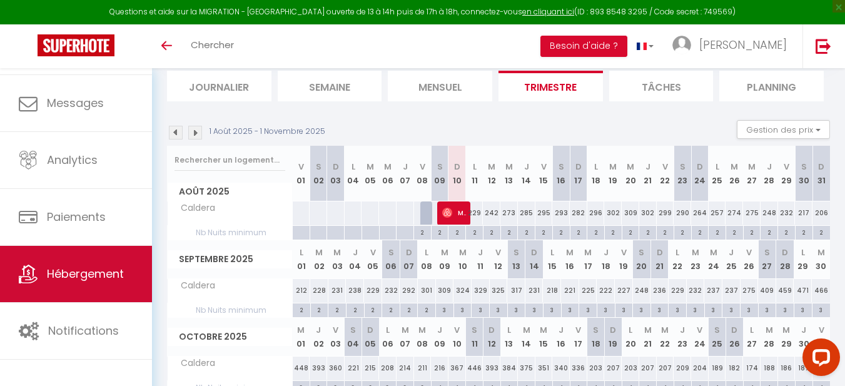
scroll to position [145, 0]
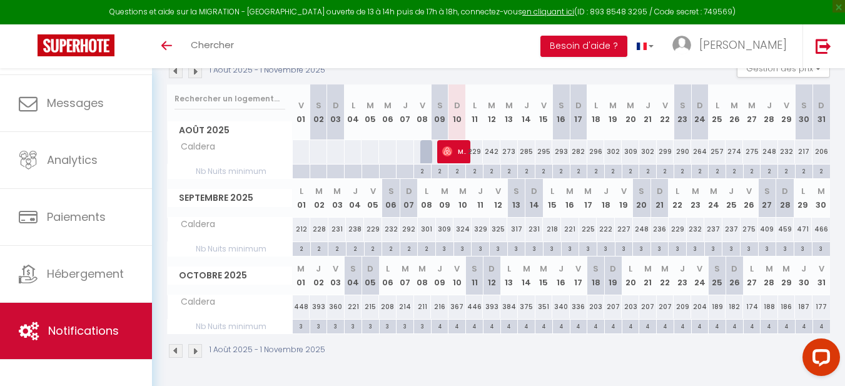
click at [96, 331] on span "Notifications" at bounding box center [83, 331] width 71 height 16
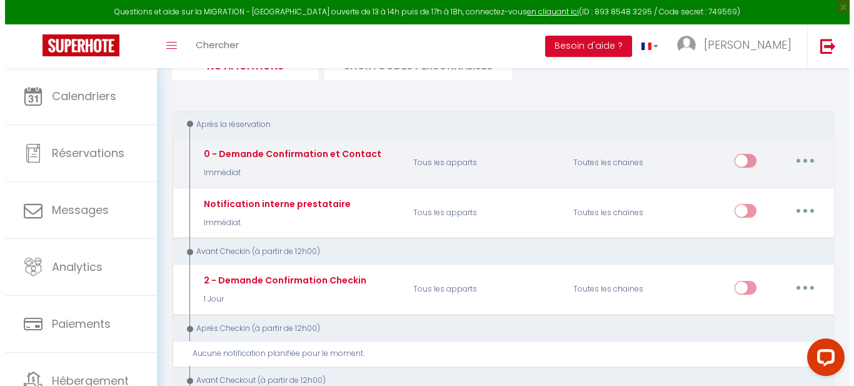
scroll to position [125, 0]
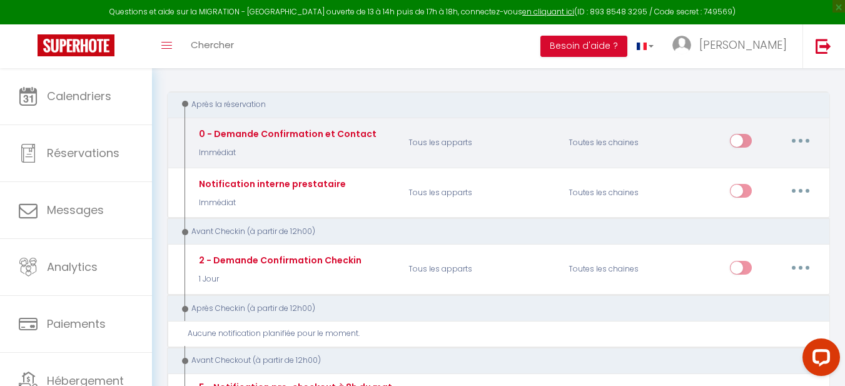
click at [799, 139] on icon "button" at bounding box center [801, 141] width 4 height 4
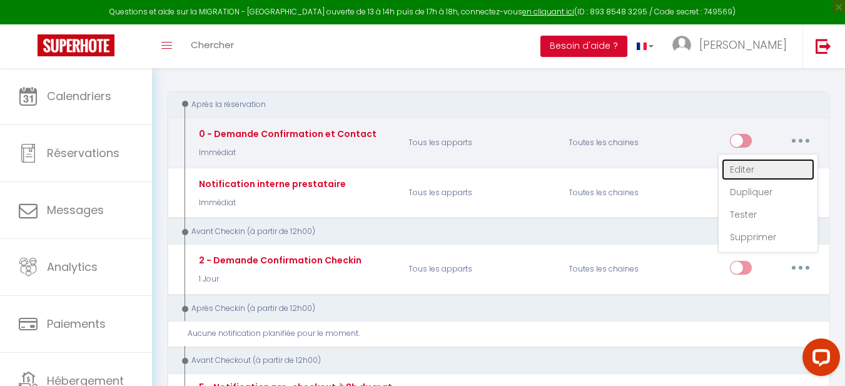
click at [768, 168] on link "Editer" at bounding box center [768, 169] width 93 height 21
type input "0 - Demande Confirmation et Contact"
select select "Immédiat"
select select "if_booking_is_paid"
checkbox input "true"
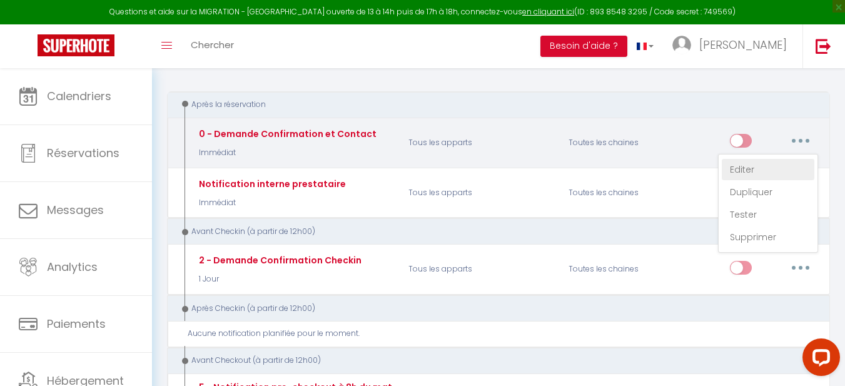
checkbox input "false"
radio input "true"
type input "Merci de confirmer votre réservation - [BOOKING:ID] - [GUEST:FIRST_NAME] [GUEST…"
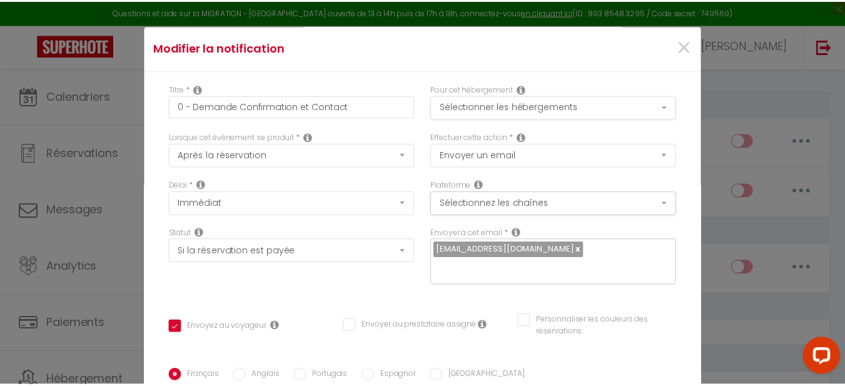
scroll to position [0, 0]
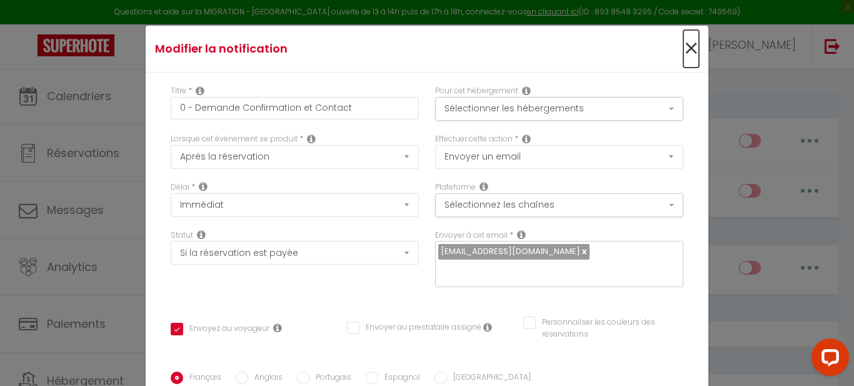
click at [684, 54] on span "×" at bounding box center [692, 49] width 16 height 38
type input "0 - Demande Confirmation et Contact"
checkbox input "true"
checkbox input "false"
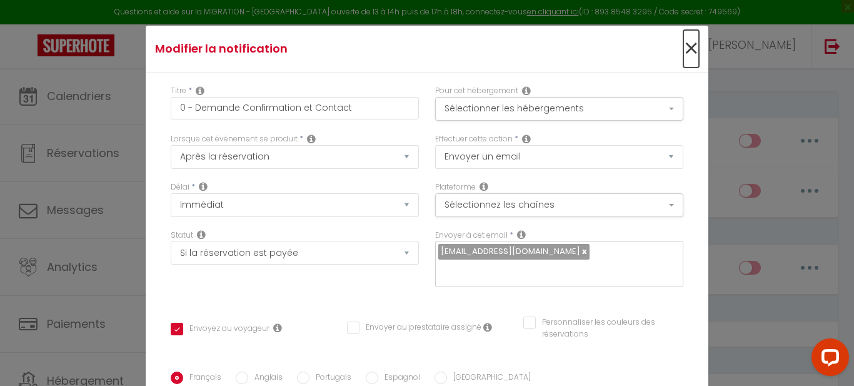
radio input "true"
type input "Merci de confirmer votre réservation - [BOOKING:ID] - [GUEST:FIRST_NAME] [GUEST…"
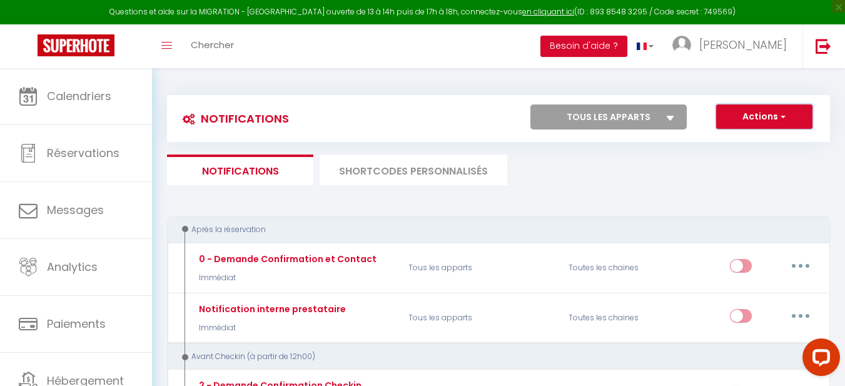
click at [771, 114] on button "Actions" at bounding box center [764, 116] width 96 height 25
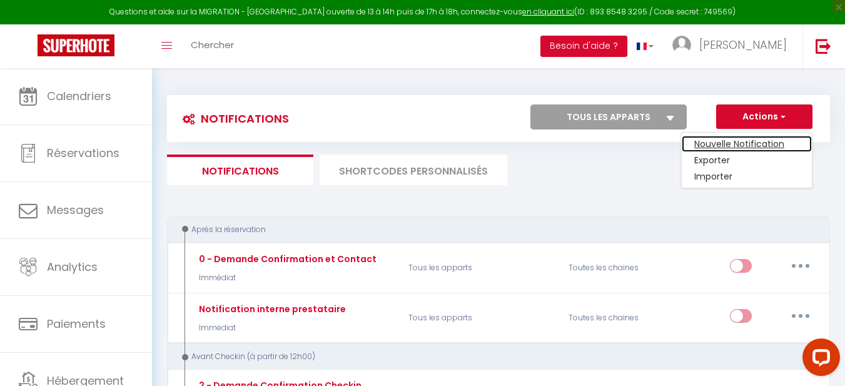
click at [742, 142] on link "Nouvelle Notification" at bounding box center [747, 144] width 130 height 16
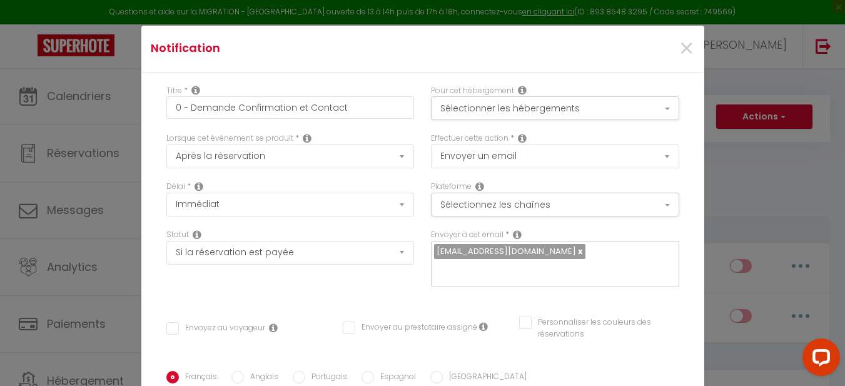
select select
checkbox input "false"
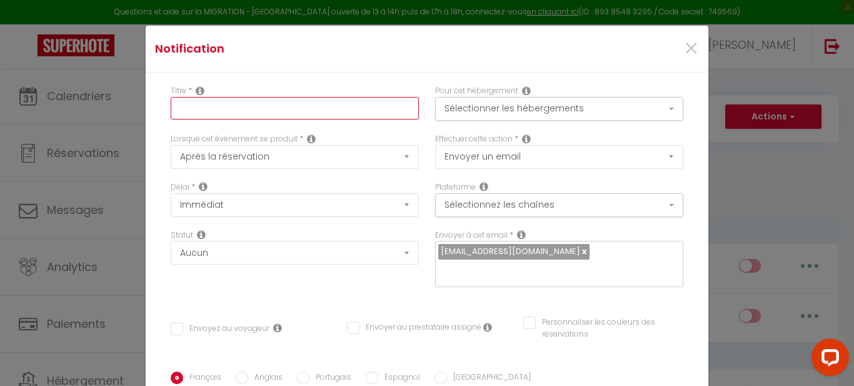
click at [230, 106] on input "text" at bounding box center [295, 108] width 248 height 23
type input "0"
checkbox input "false"
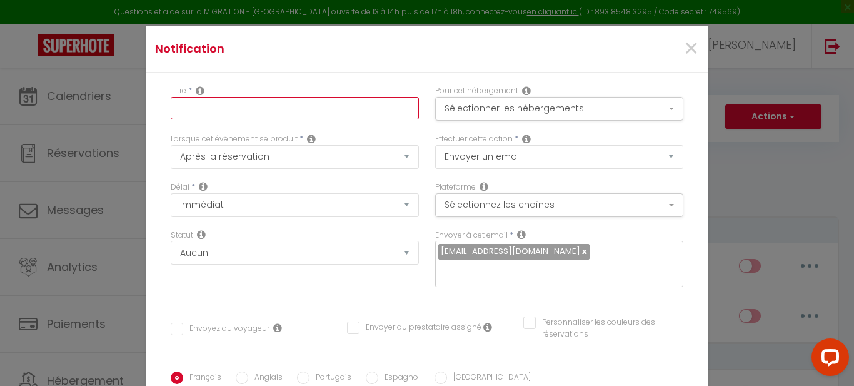
checkbox input "false"
type input "0"
checkbox input "false"
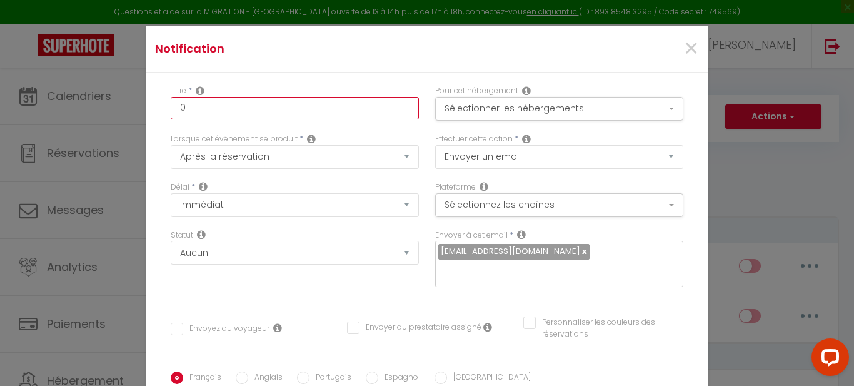
checkbox input "false"
type input "0"
click at [684, 44] on span "×" at bounding box center [692, 49] width 16 height 38
checkbox input "false"
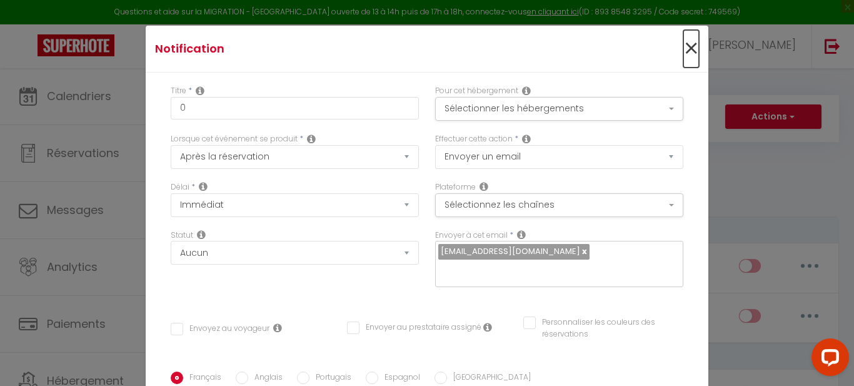
checkbox input "false"
radio input "true"
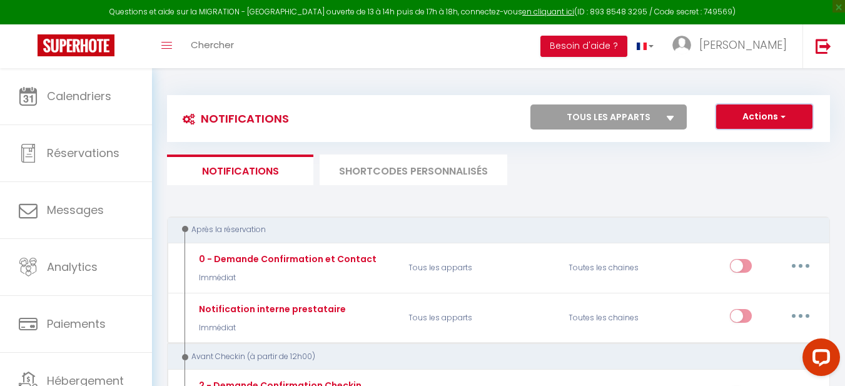
click at [754, 114] on button "Actions" at bounding box center [764, 116] width 96 height 25
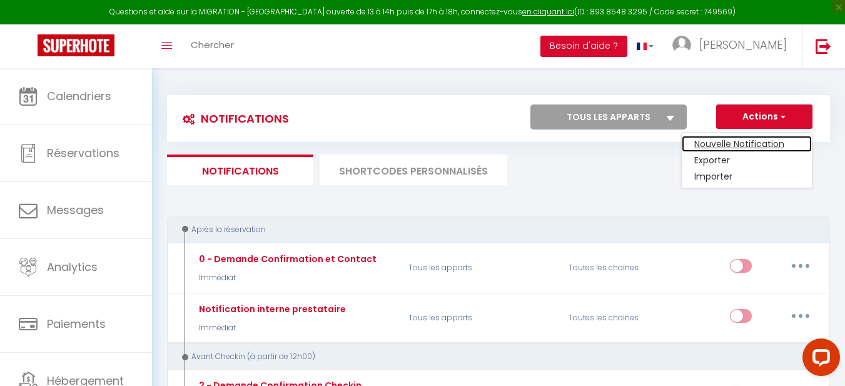
click at [744, 141] on link "Nouvelle Notification" at bounding box center [747, 144] width 130 height 16
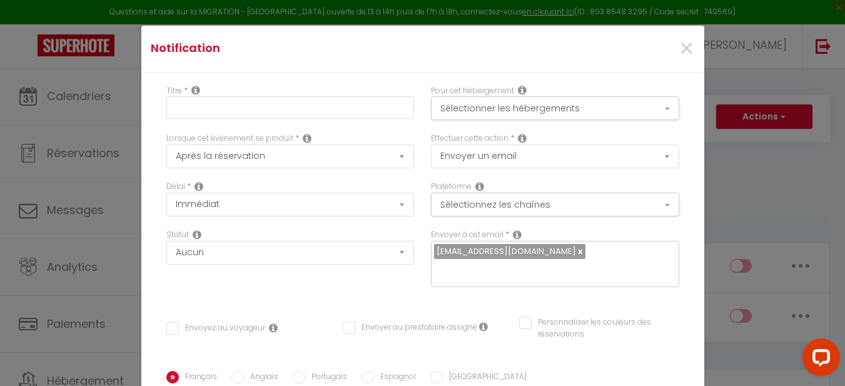
checkbox input "false"
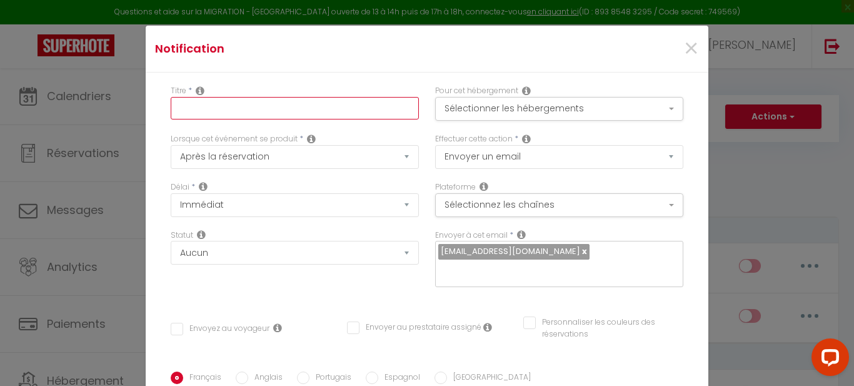
click at [262, 109] on input "text" at bounding box center [295, 108] width 248 height 23
type input "0"
checkbox input "false"
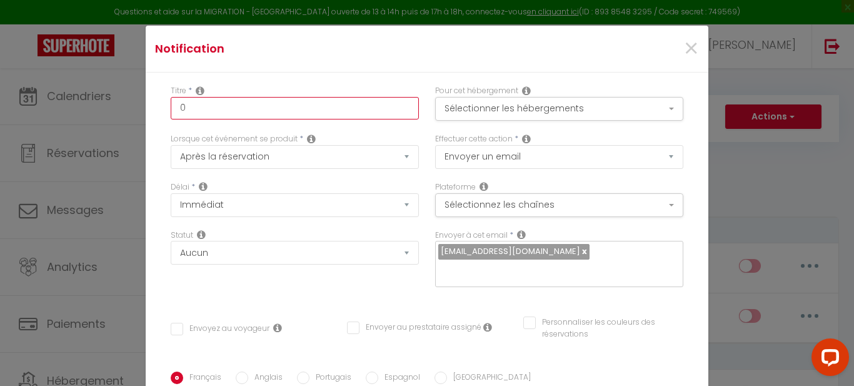
type input "0"
checkbox input "false"
type input "0 -"
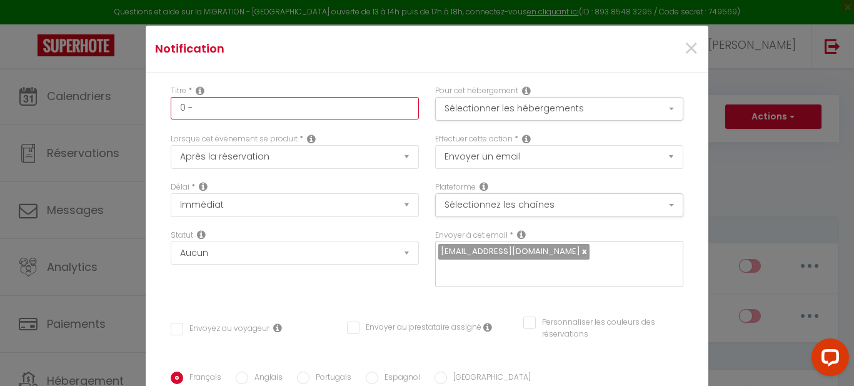
checkbox input "false"
type input "0 -"
checkbox input "false"
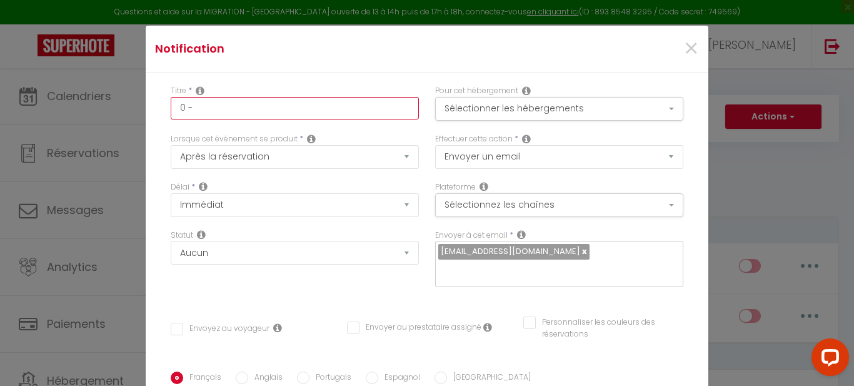
checkbox input "false"
type input "0 - C"
checkbox input "false"
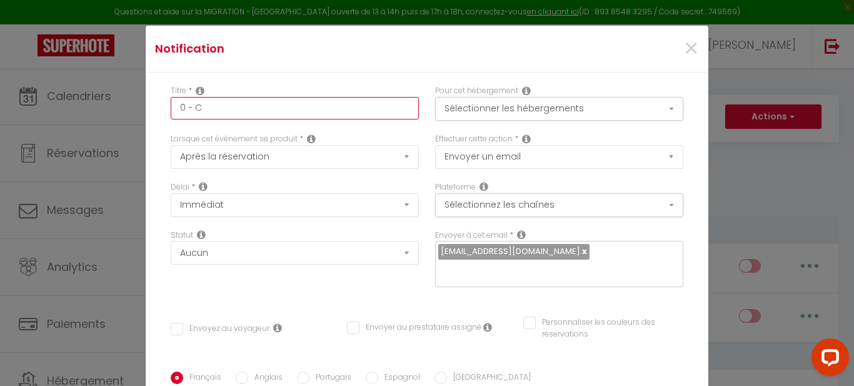
checkbox input "false"
type input "0 - Co"
checkbox input "false"
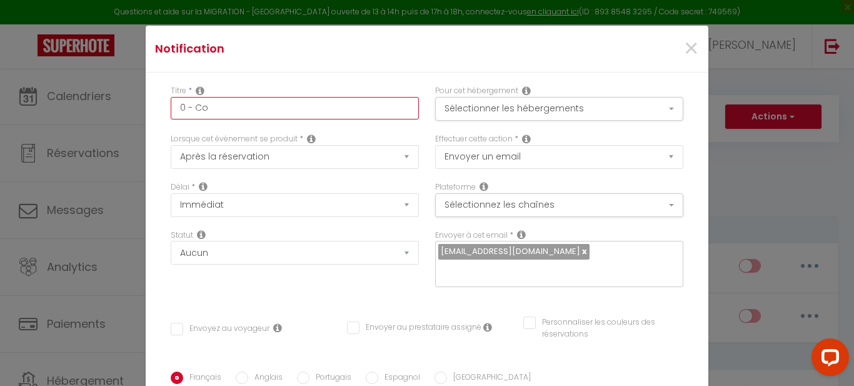
type input "0 - Con"
checkbox input "false"
type input "0 - Conf"
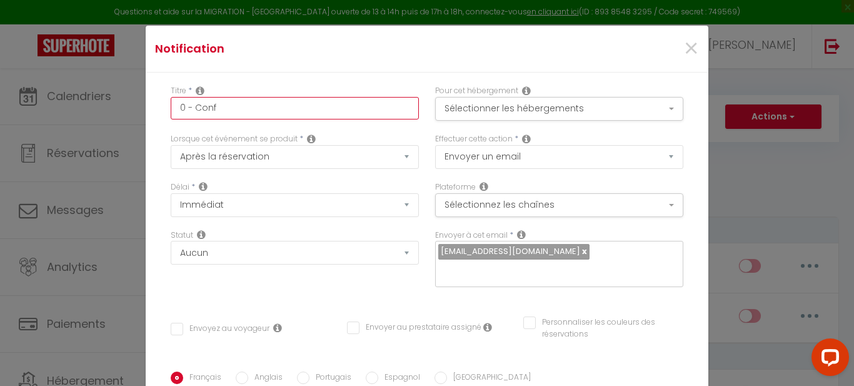
checkbox input "false"
type input "0 - Confi"
checkbox input "false"
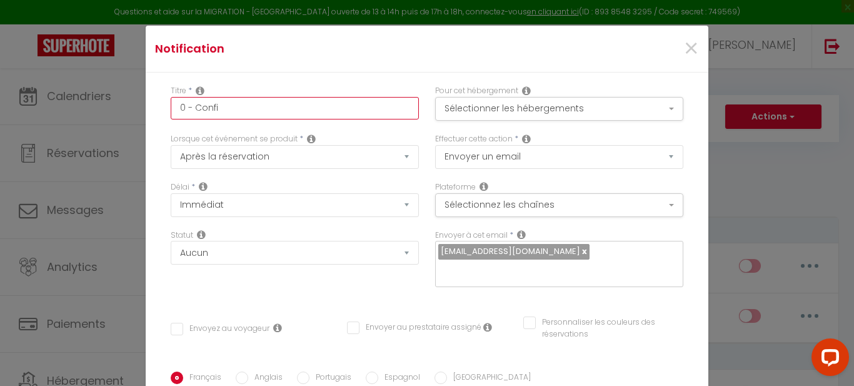
checkbox input "false"
type input "0 - Confir"
checkbox input "false"
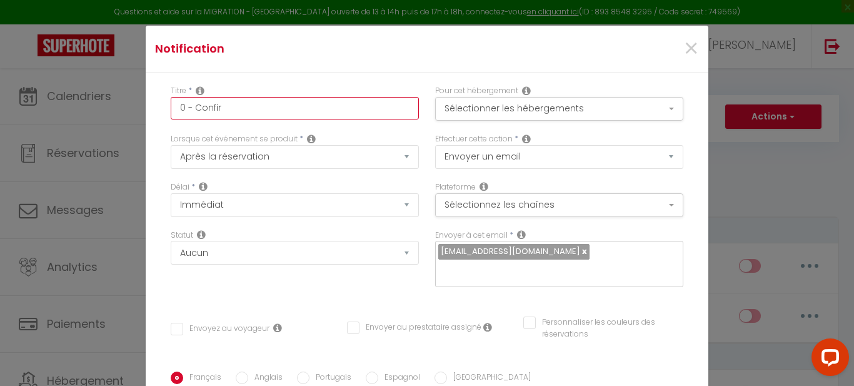
checkbox input "false"
type input "0 - Confirm"
checkbox input "false"
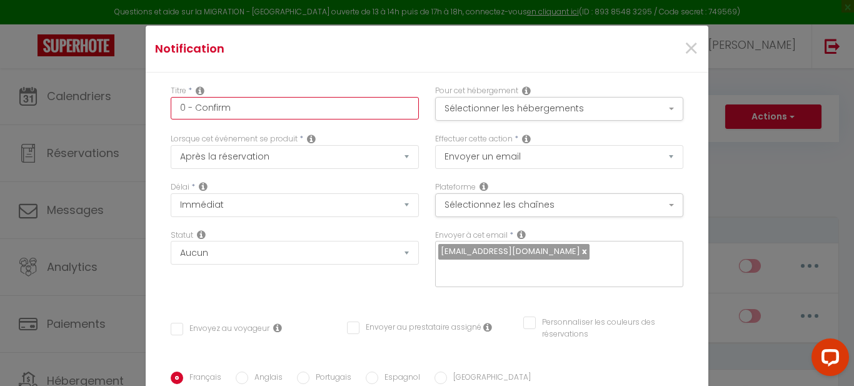
type input "0 - Confirma"
checkbox input "false"
type input "0 - Confirma("
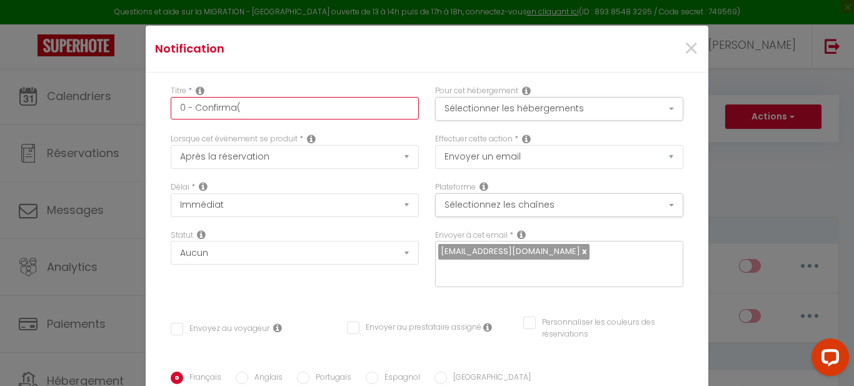
checkbox input "false"
type input "0 - Confirma(i"
checkbox input "false"
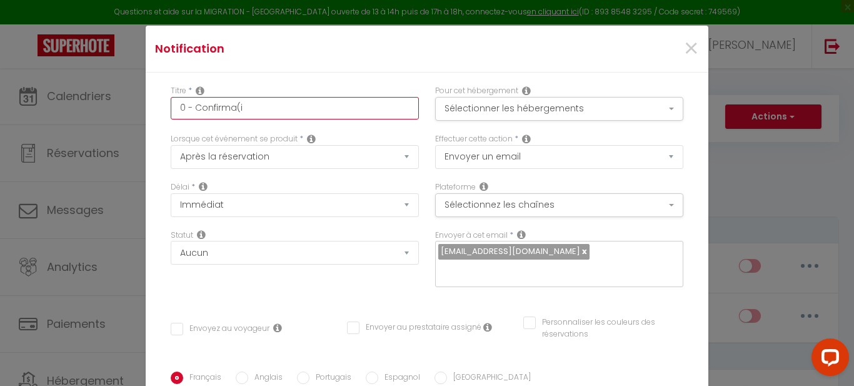
checkbox input "false"
type input "0 - Confirma("
checkbox input "false"
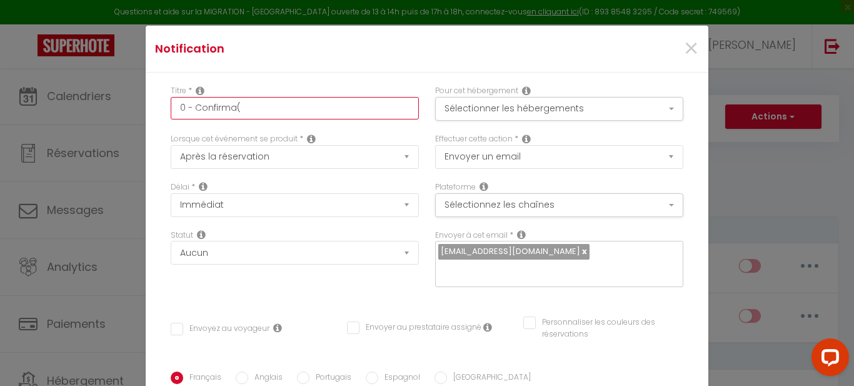
checkbox input "false"
type input "0 - Confirma"
checkbox input "false"
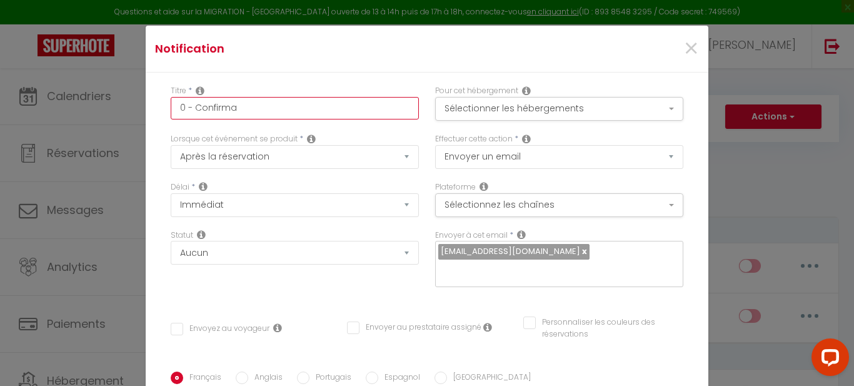
type input "0 - Confirmat"
checkbox input "false"
type input "0 - Confirmati"
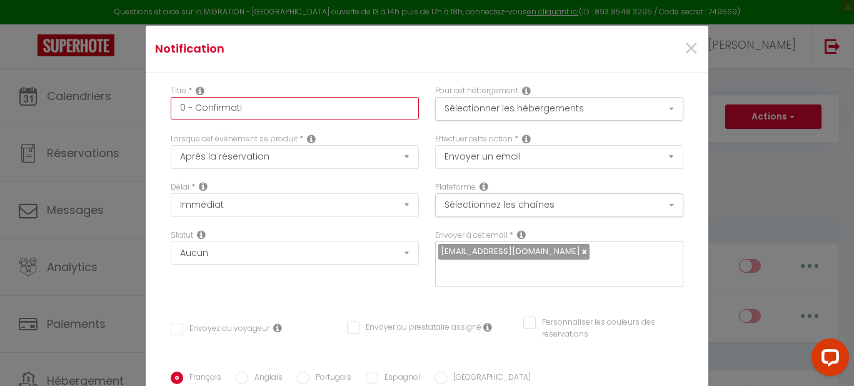
checkbox input "false"
type input "0 - Confirmatio"
checkbox input "false"
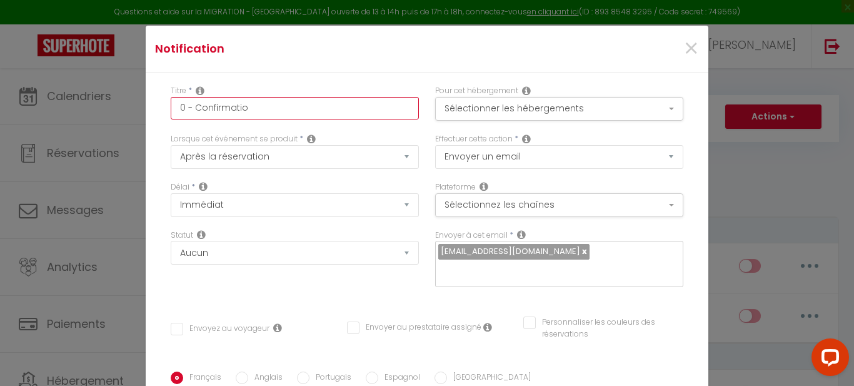
checkbox input "false"
type input "0 - Confirmation"
checkbox input "false"
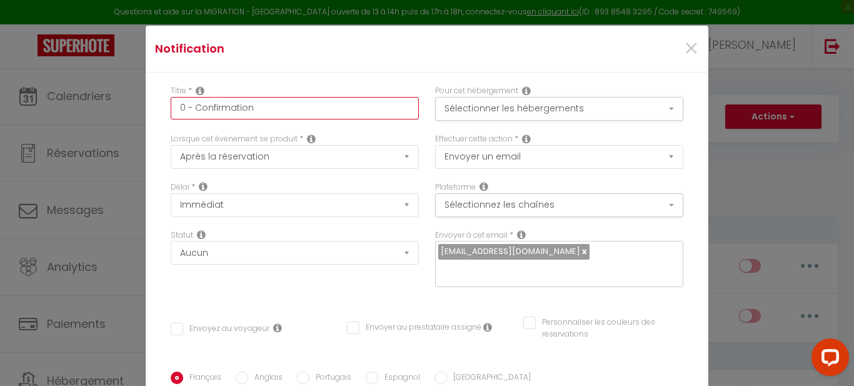
checkbox input "false"
type input "0 - Confirmation"
checkbox input "false"
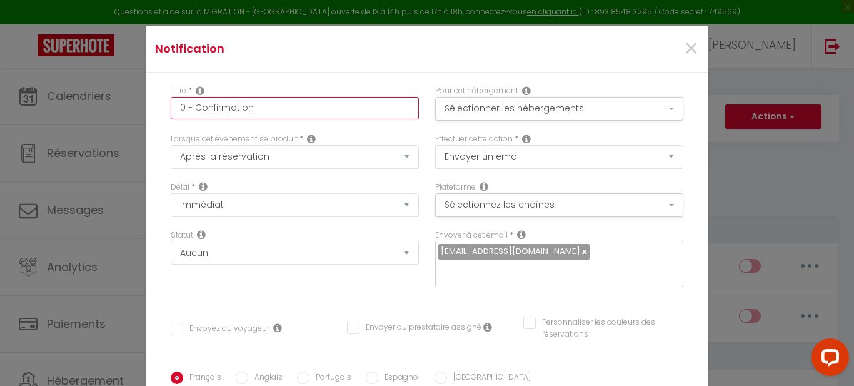
type input "0 - Confirmation r"
checkbox input "false"
type input "0 - Confirmation ré"
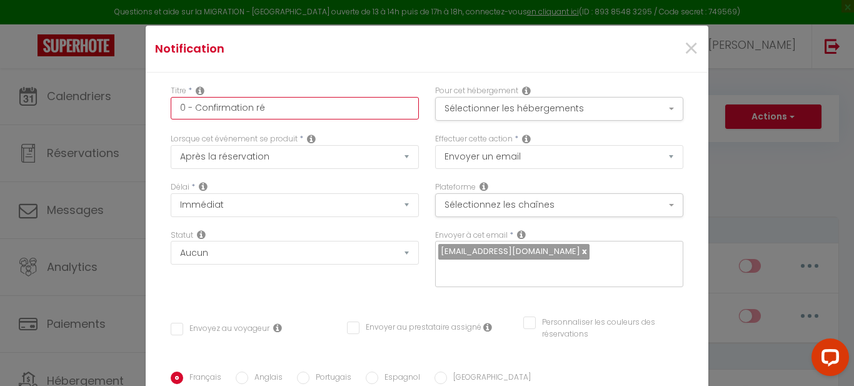
checkbox input "false"
type input "0 - Confirmation rés"
checkbox input "false"
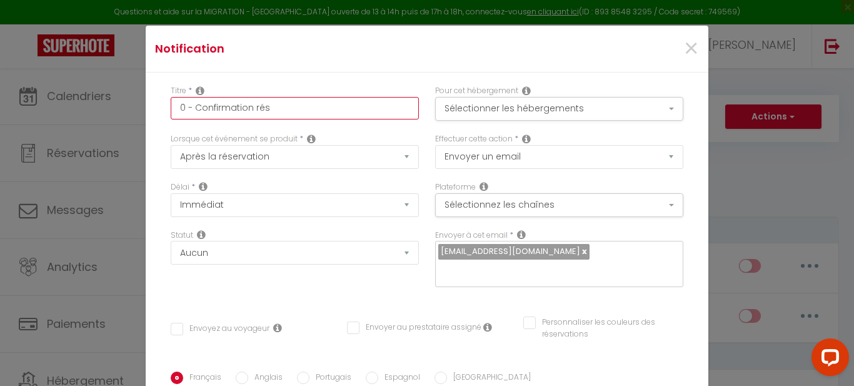
checkbox input "false"
type input "0 - Confirmation rése"
checkbox input "false"
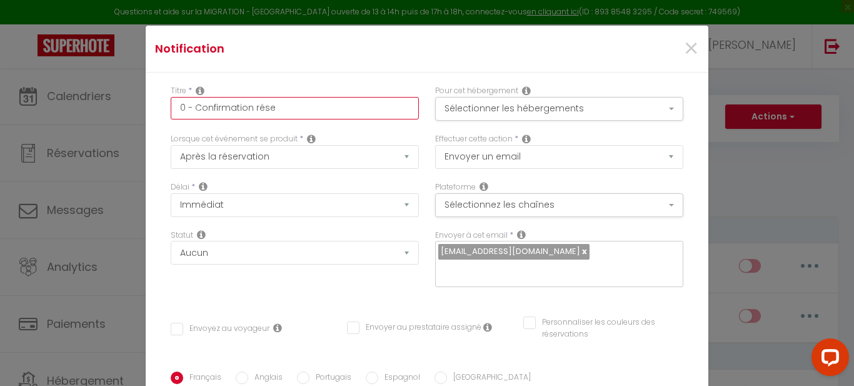
checkbox input "false"
type input "0 - Confirmation réser"
checkbox input "false"
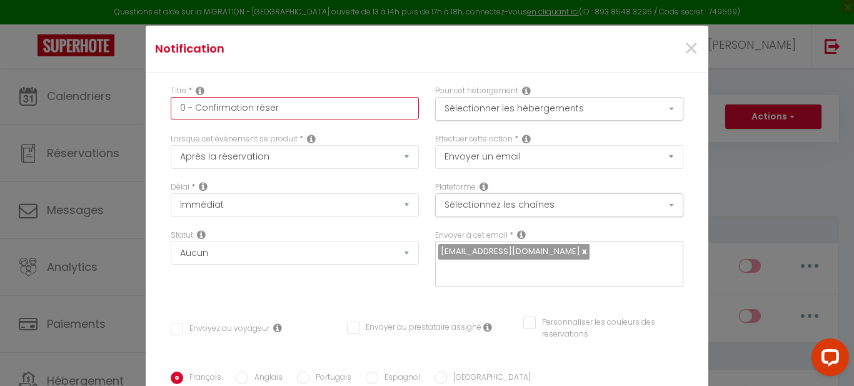
type input "0 - Confirmation réserv"
checkbox input "false"
type input "0 - Confirmation réserva"
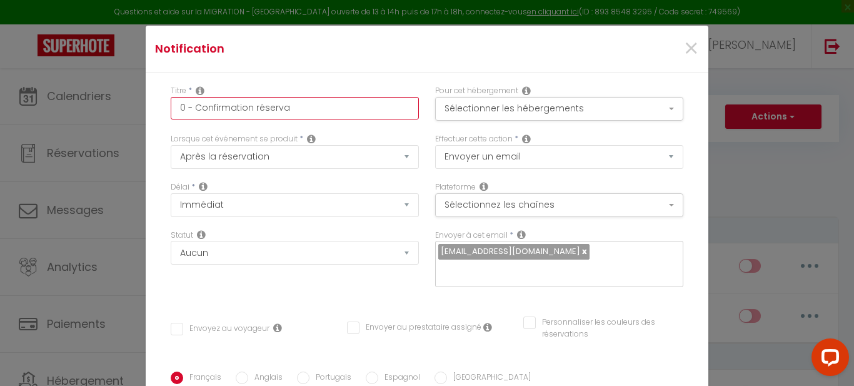
checkbox input "false"
type input "0 - Confirmation réservat"
checkbox input "false"
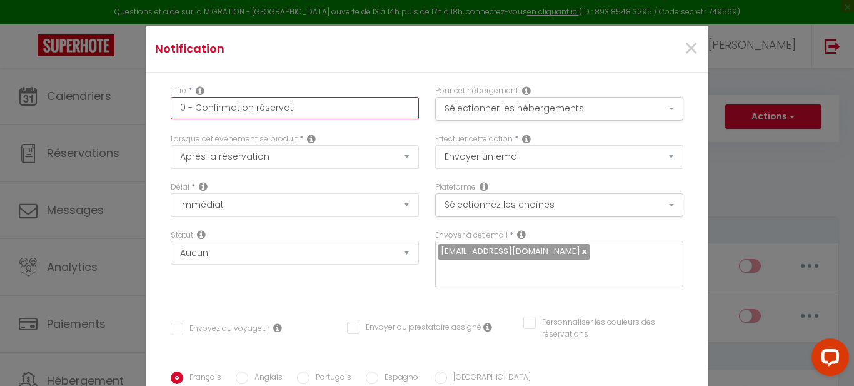
checkbox input "false"
type input "0 - Confirmation réservati"
checkbox input "false"
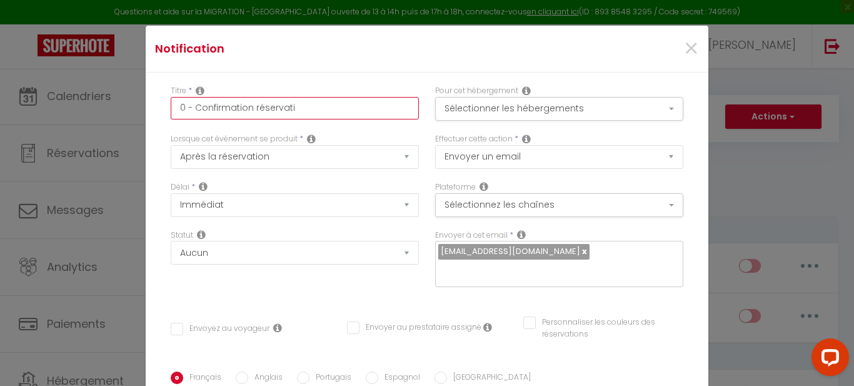
checkbox input "false"
type input "0 - Confirmation réservatio"
checkbox input "false"
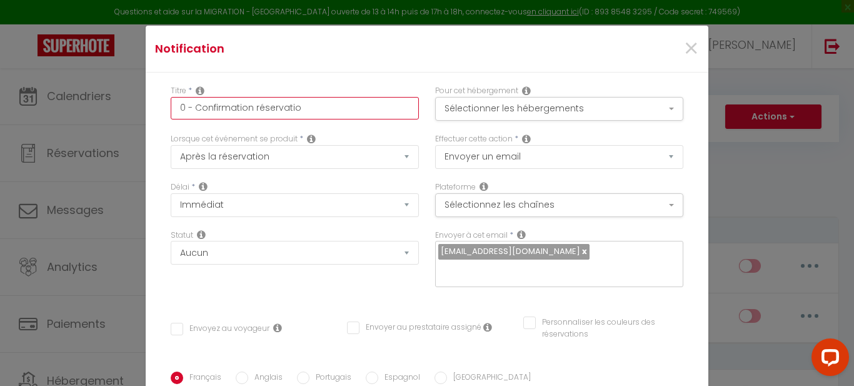
type input "0 - Confirmation réservation"
checkbox input "false"
type input "0 - Confirmation réservation"
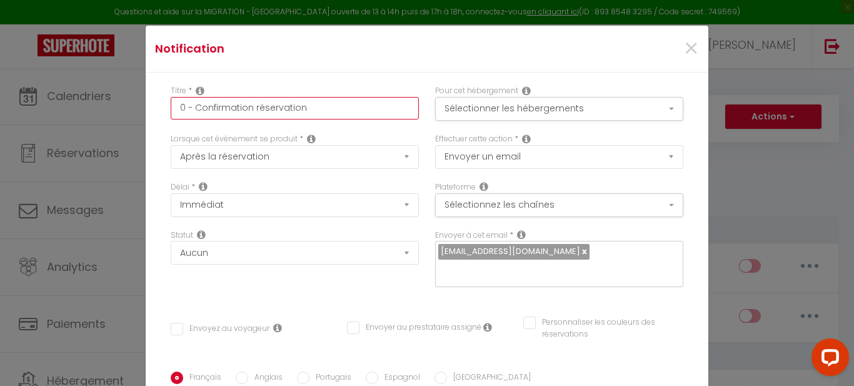
checkbox input "false"
type input "0 - Confirmation réservation A"
checkbox input "false"
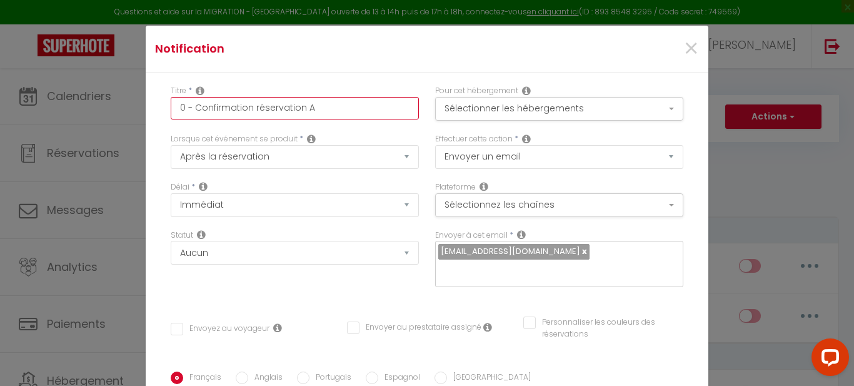
checkbox input "false"
type input "0 - Confirmation réservation Ai"
checkbox input "false"
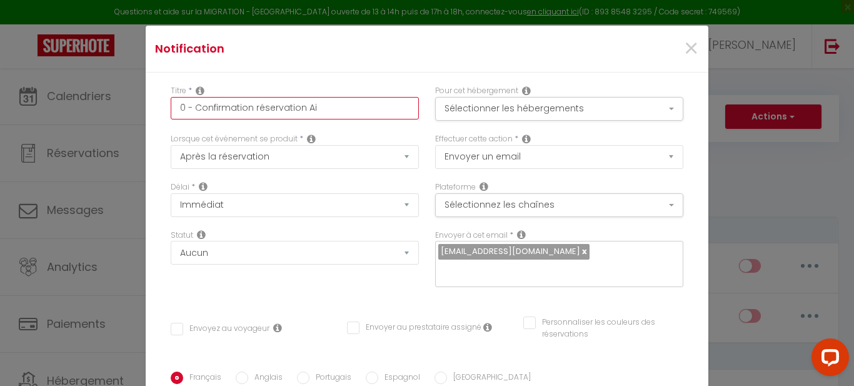
checkbox input "false"
type input "0 - Confirmation réservation Air"
checkbox input "false"
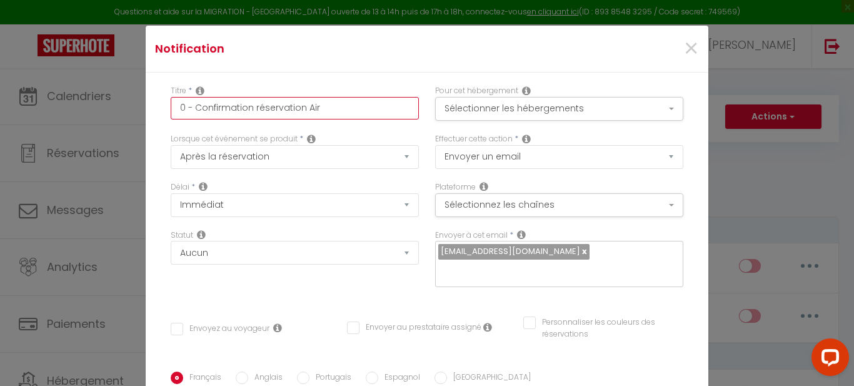
type input "0 - Confirmation réservation AirB"
checkbox input "false"
type input "0 - Confirmation réservation AirBN"
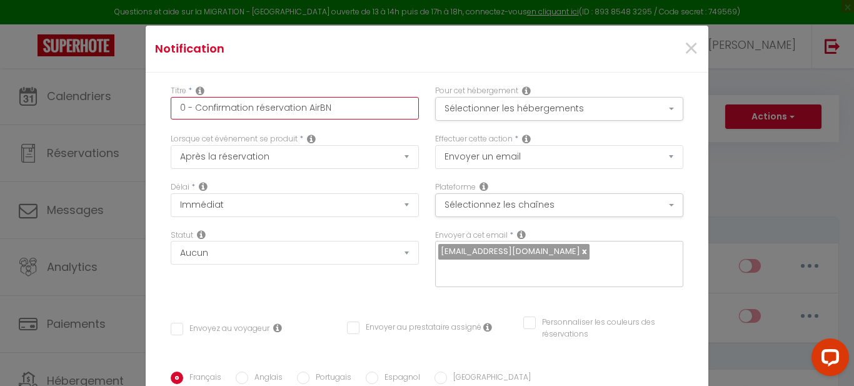
checkbox input "false"
type input "0 - Confirmation réservation AirBNB"
checkbox input "false"
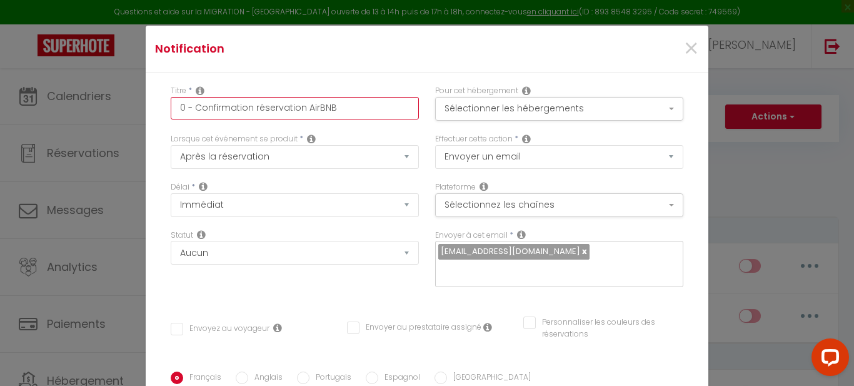
checkbox input "false"
type input "0 - Confirmation réservation AirBNB"
click at [599, 110] on button "Sélectionner les hébergements" at bounding box center [559, 109] width 248 height 24
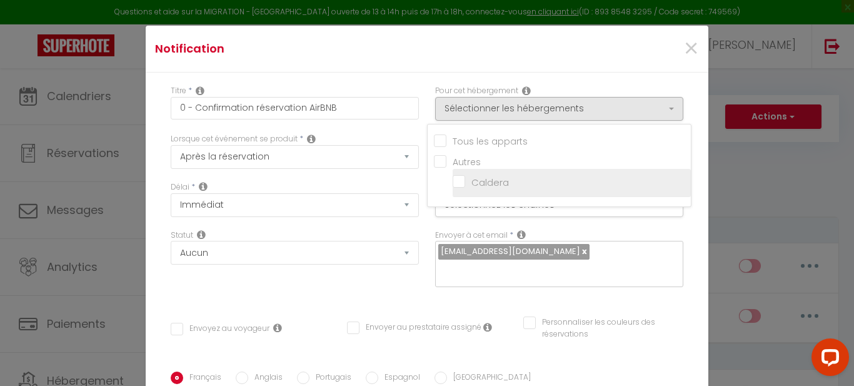
click at [475, 179] on input "Caldera" at bounding box center [572, 182] width 238 height 13
checkbox input "true"
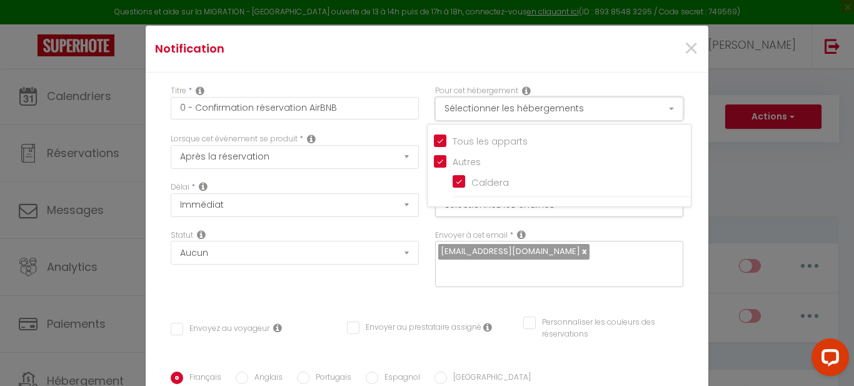
click at [487, 108] on button "Sélectionner les hébergements" at bounding box center [559, 109] width 248 height 24
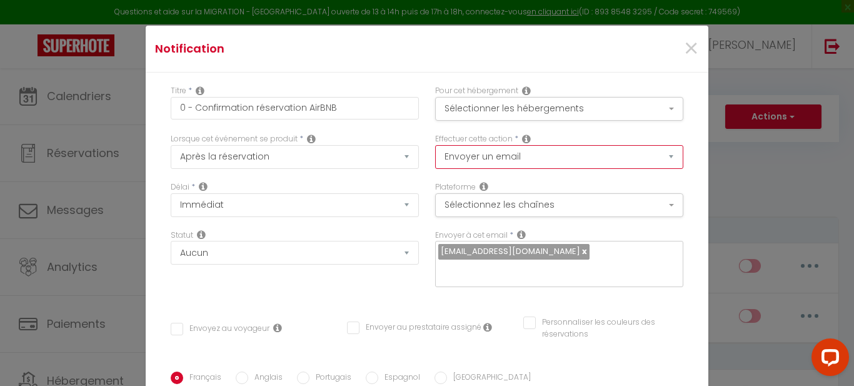
click at [508, 154] on select "Envoyer un email Envoyer un SMS Envoyer une notification push" at bounding box center [559, 157] width 248 height 24
click at [435, 145] on select "Envoyer un email Envoyer un SMS Envoyer une notification push" at bounding box center [559, 157] width 248 height 24
click at [532, 215] on button "Sélectionnez les chaînes" at bounding box center [559, 205] width 248 height 24
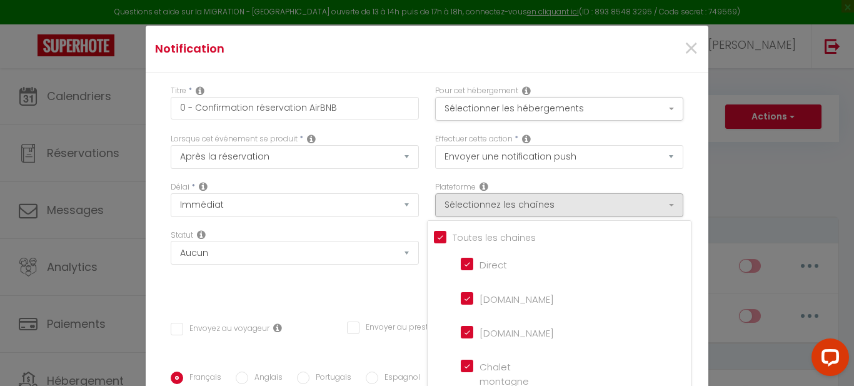
click at [434, 239] on input "Tous les apparts" at bounding box center [562, 236] width 257 height 13
click at [463, 293] on input "[DOMAIN_NAME]" at bounding box center [496, 297] width 71 height 13
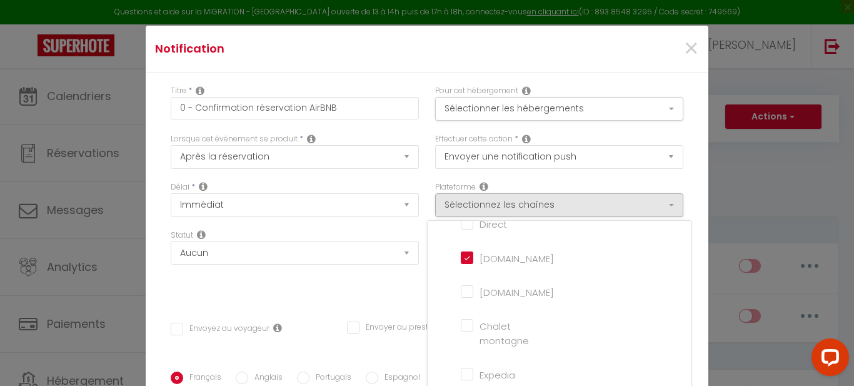
scroll to position [63, 0]
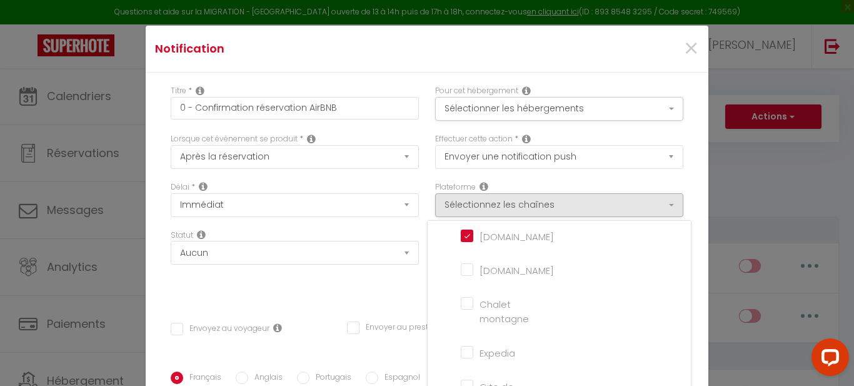
click at [634, 183] on div "Plateforme Sélectionnez les chaînes Toutes les chaines Direct [DOMAIN_NAME] [DO…" at bounding box center [559, 199] width 248 height 36
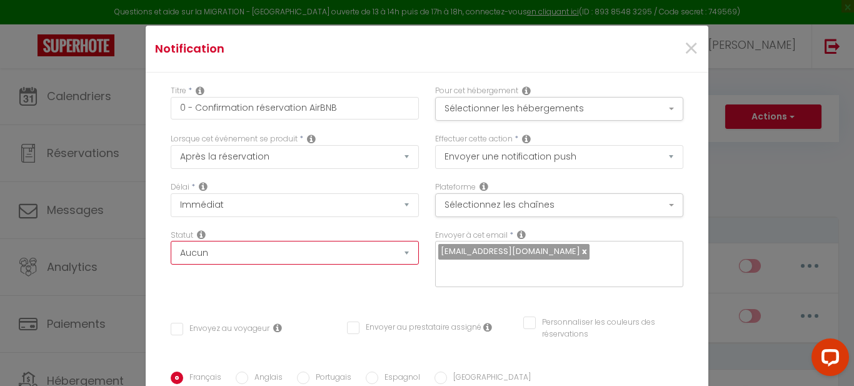
click at [298, 255] on select "Aucun Si la réservation est payée Si réservation non payée Si la caution a été …" at bounding box center [295, 253] width 248 height 24
click at [171, 241] on select "Aucun Si la réservation est payée Si réservation non payée Si la caution a été …" at bounding box center [295, 253] width 248 height 24
click at [342, 294] on div "Statut Aucun Si la réservation est payée Si réservation non payée Si la caution…" at bounding box center [295, 265] width 265 height 71
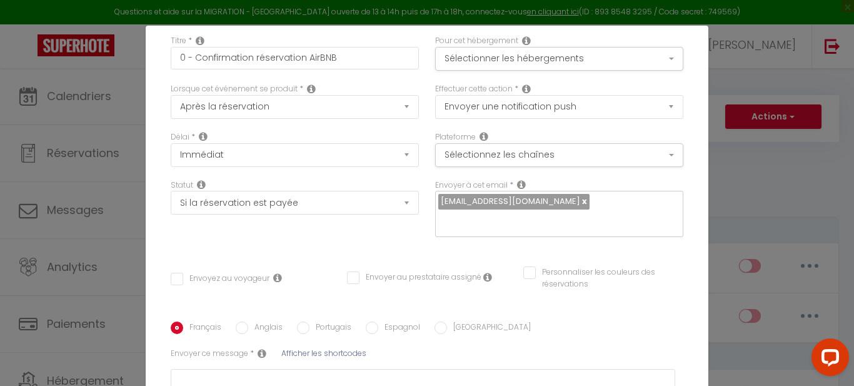
scroll to position [125, 0]
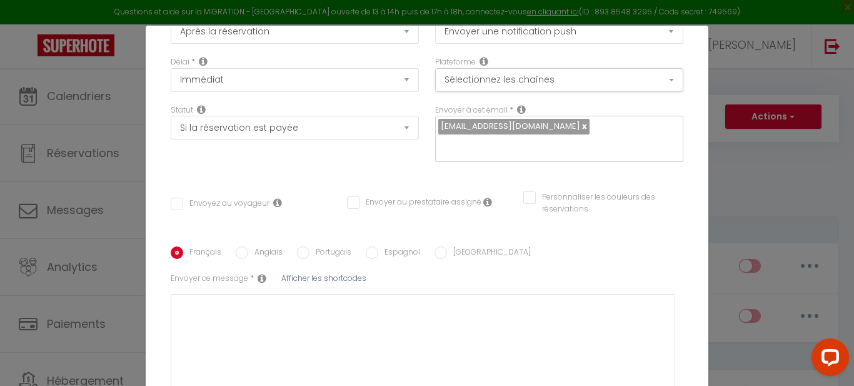
click at [190, 200] on input "Envoyez au voyageur" at bounding box center [220, 204] width 99 height 13
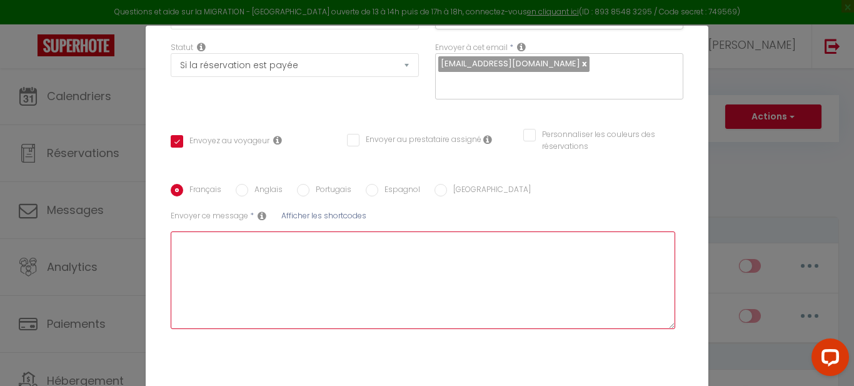
click at [295, 235] on textarea at bounding box center [423, 280] width 505 height 98
paste textarea "Bonjour Hind, Merci pour votre réservation à : Modern Maubourg du [DATE] au [DA…"
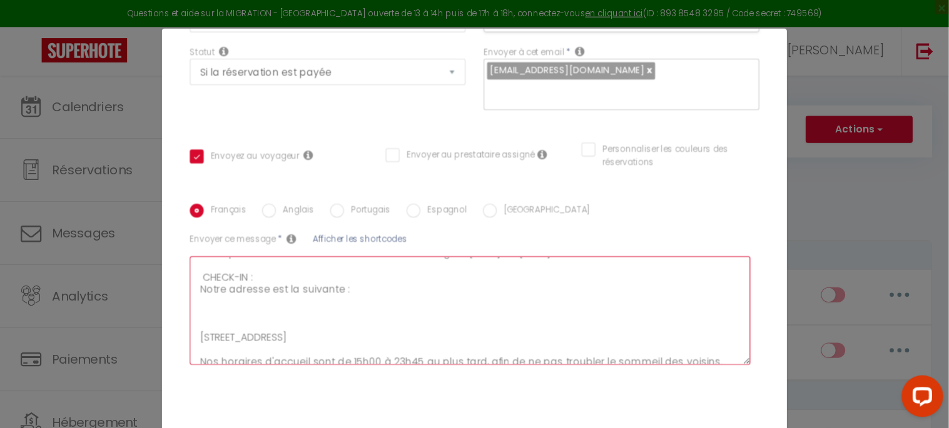
scroll to position [0, 0]
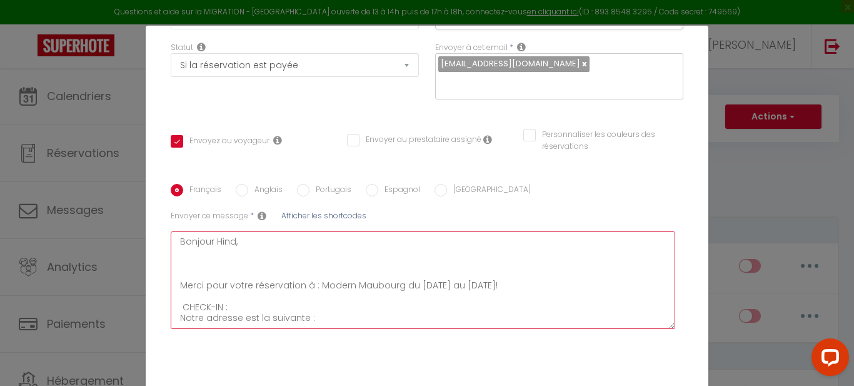
click at [230, 253] on textarea "Bonjour Hind, Merci pour votre réservation à : Modern Maubourg du [DATE] au [DA…" at bounding box center [423, 280] width 505 height 98
click at [227, 242] on textarea "Bonjour Hind, Merci pour votre réservation à : Modern Maubourg du [DATE] au [DA…" at bounding box center [423, 280] width 505 height 98
click at [229, 241] on textarea "Bonjour Hind, Merci pour votre réservation à : Modern Maubourg du [DATE] au [DA…" at bounding box center [423, 280] width 505 height 98
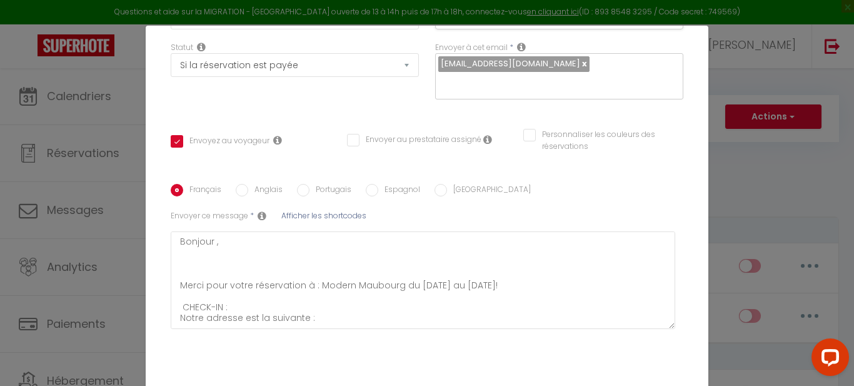
click at [294, 219] on span "Afficher les shortcodes" at bounding box center [323, 215] width 85 height 11
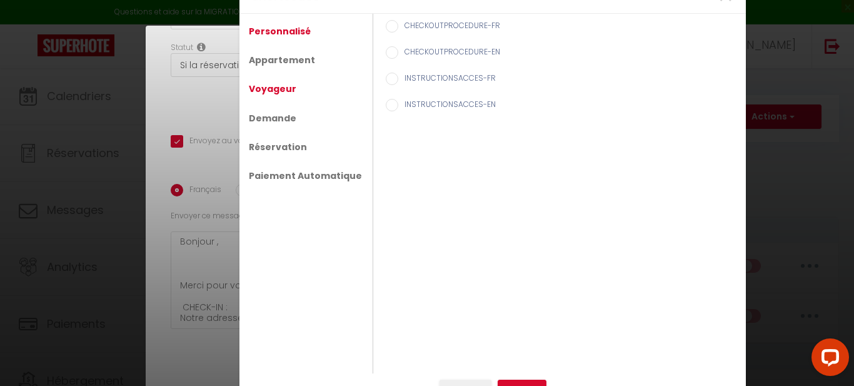
click at [271, 96] on link "Voyageur" at bounding box center [273, 89] width 60 height 23
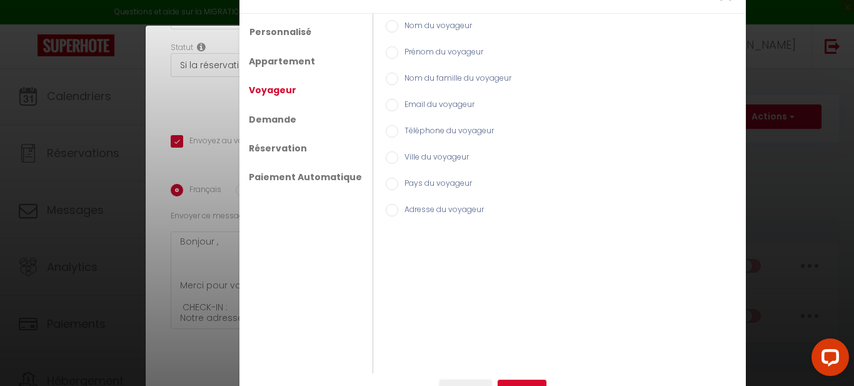
click at [386, 54] on input "Prénom du voyageur" at bounding box center [392, 52] width 13 height 13
click at [521, 381] on button "Insérer" at bounding box center [522, 390] width 49 height 21
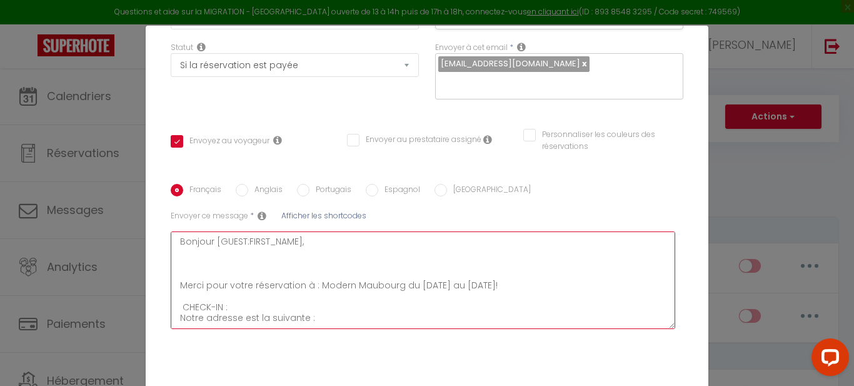
click at [198, 260] on textarea "Bonjour [GUEST:FIRST_NAME], Merci pour votre réservation à : Modern Maubourg du…" at bounding box center [423, 280] width 505 height 98
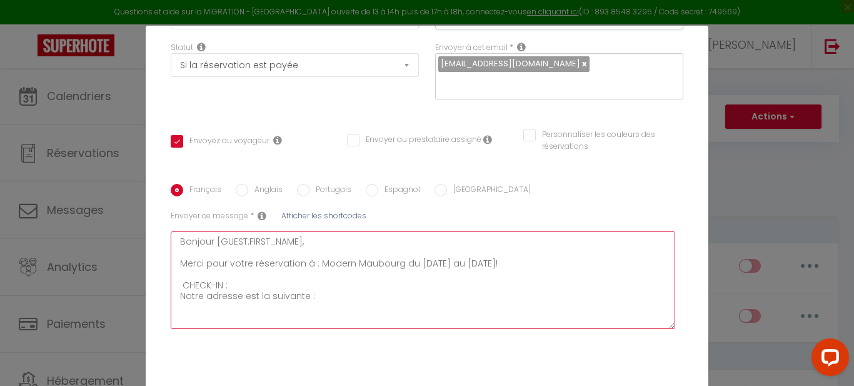
click at [196, 250] on textarea "Bonjour [GUEST:FIRST_NAME], Merci pour votre réservation à : Modern Maubourg du…" at bounding box center [423, 280] width 505 height 98
click at [199, 272] on textarea "Bonjour [GUEST:FIRST_NAME], Merci pour votre réservation à : Modern Maubourg du…" at bounding box center [423, 280] width 505 height 98
drag, startPoint x: 313, startPoint y: 261, endPoint x: 390, endPoint y: 263, distance: 77.6
click at [390, 263] on textarea "Bonjour [GUEST:FIRST_NAME], Merci pour votre réservation à : Modern Maubourg du…" at bounding box center [423, 280] width 505 height 98
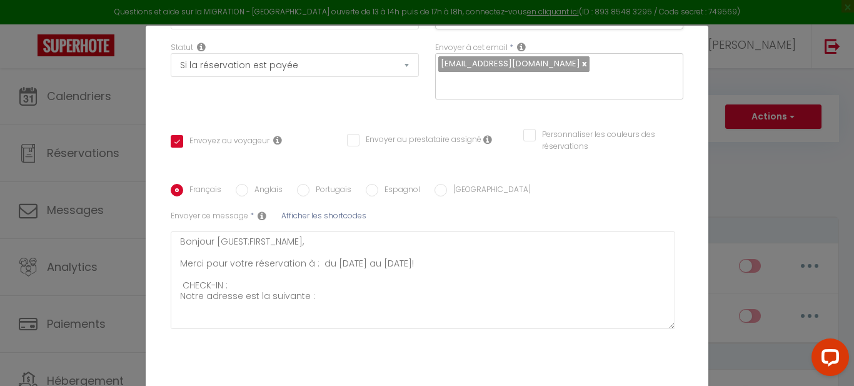
click at [295, 213] on span "Afficher les shortcodes" at bounding box center [323, 215] width 85 height 11
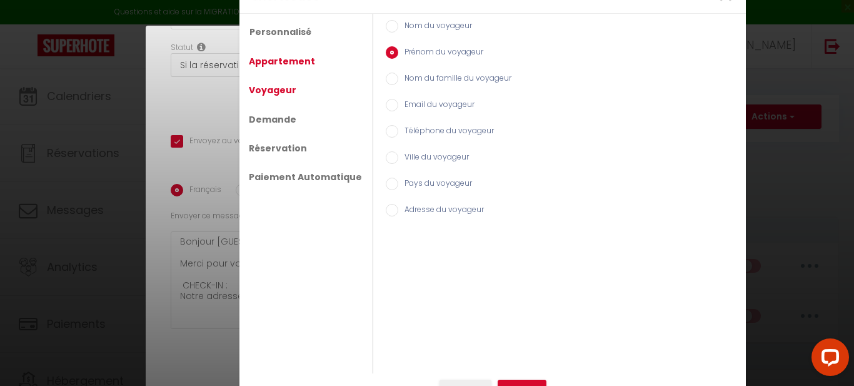
click at [273, 63] on link "Appartement" at bounding box center [282, 61] width 79 height 23
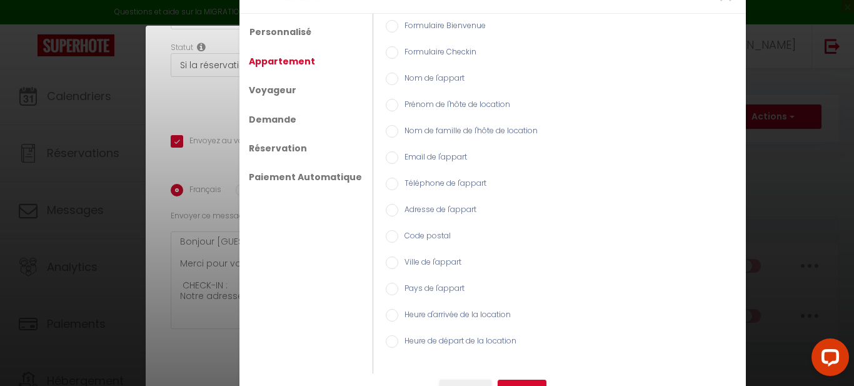
click at [386, 81] on input "Nom de l'appart" at bounding box center [392, 79] width 13 height 13
click at [537, 382] on button "Insérer" at bounding box center [522, 390] width 49 height 21
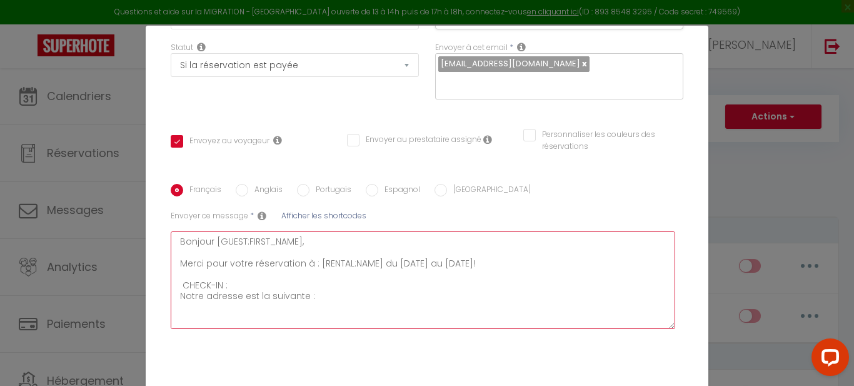
drag, startPoint x: 388, startPoint y: 262, endPoint x: 436, endPoint y: 262, distance: 47.5
click at [436, 262] on textarea "Bonjour [GUEST:FIRST_NAME], Merci pour votre réservation à : [RENTAL:NAME] du […" at bounding box center [423, 280] width 505 height 98
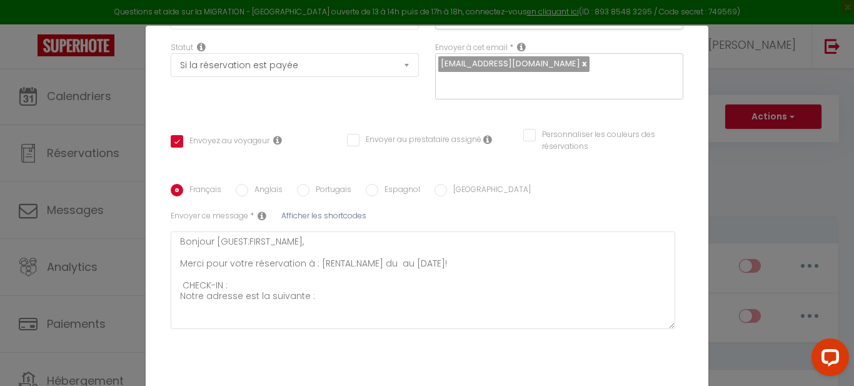
click at [316, 218] on span "Afficher les shortcodes" at bounding box center [323, 215] width 85 height 11
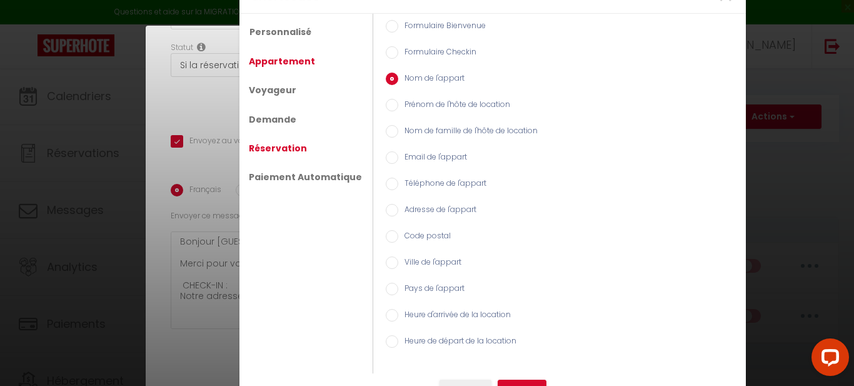
click at [265, 146] on link "Réservation" at bounding box center [278, 148] width 71 height 23
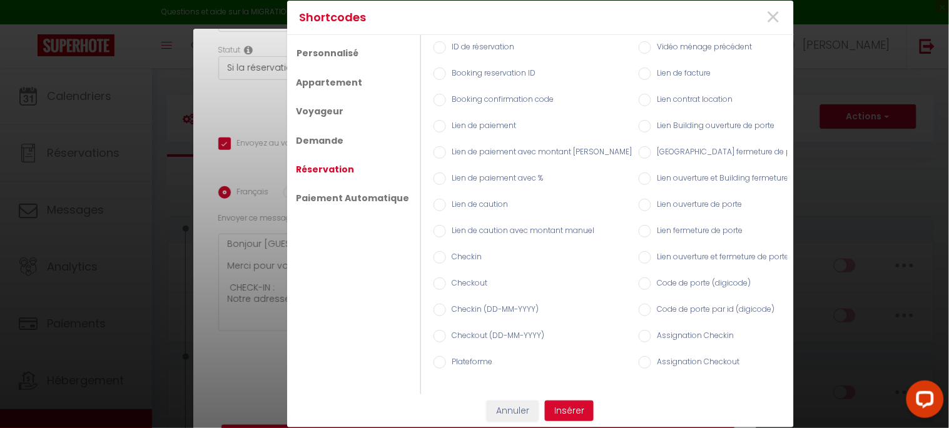
click at [446, 304] on label "Checkin (DD-MM-YYYY)" at bounding box center [492, 311] width 93 height 14
click at [440, 304] on input "Checkin (DD-MM-YYYY)" at bounding box center [439, 310] width 13 height 13
click at [554, 385] on button "Insérer" at bounding box center [569, 411] width 49 height 21
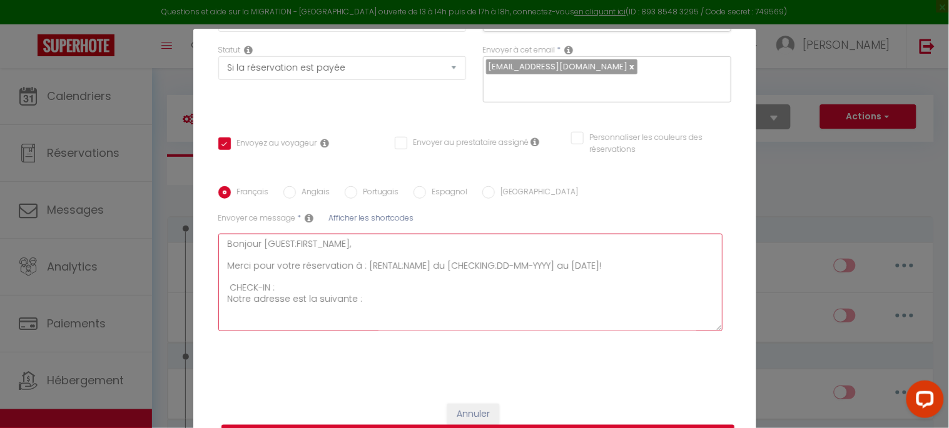
drag, startPoint x: 560, startPoint y: 265, endPoint x: 610, endPoint y: 268, distance: 50.1
click at [610, 268] on textarea "Bonjour [GUEST:FIRST_NAME], Merci pour votre réservation à : [RENTAL:NAME] du […" at bounding box center [470, 283] width 505 height 98
click at [377, 223] on span "Afficher les shortcodes" at bounding box center [371, 218] width 85 height 11
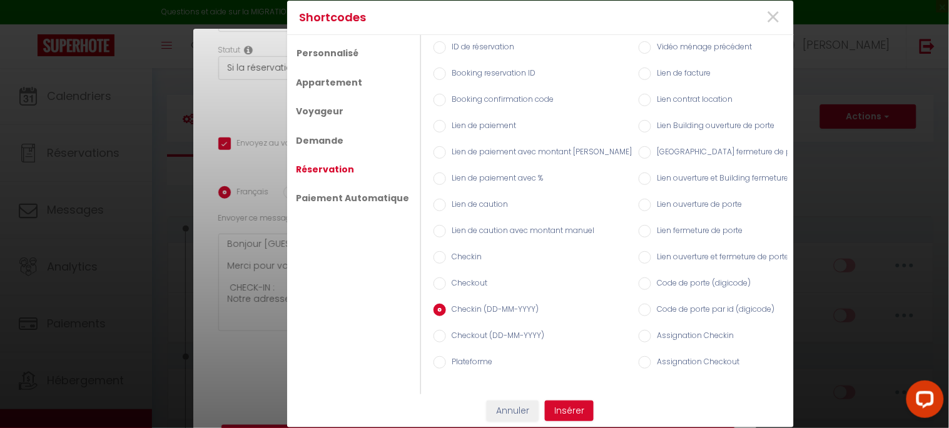
click at [448, 330] on label "Checkout (DD-MM-YYYY)" at bounding box center [495, 337] width 99 height 14
click at [446, 330] on input "Checkout (DD-MM-YYYY)" at bounding box center [439, 336] width 13 height 13
click at [567, 385] on button "Insérer" at bounding box center [569, 411] width 49 height 21
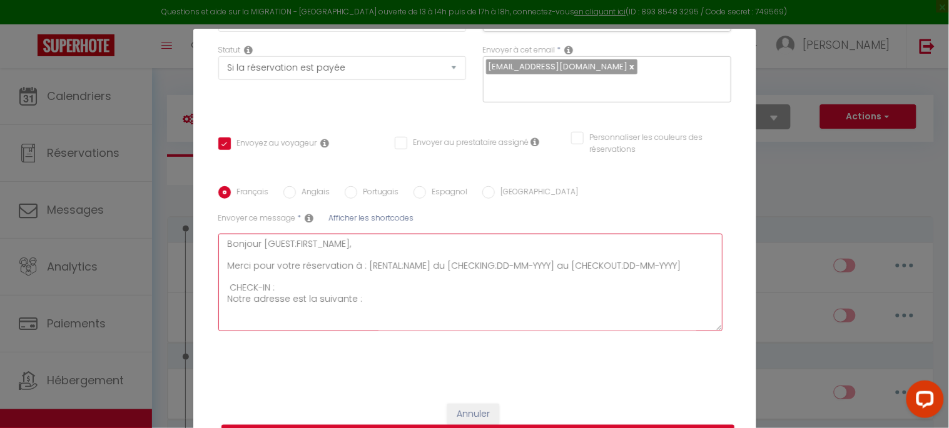
click at [675, 266] on textarea "Bonjour [GUEST:FIRST_NAME], Merci pour votre réservation à : [RENTAL:NAME] du […" at bounding box center [470, 283] width 505 height 98
click at [226, 288] on textarea "Bonjour [GUEST:FIRST_NAME], Merci pour votre réservation à : [RENTAL:NAME] du […" at bounding box center [470, 283] width 505 height 98
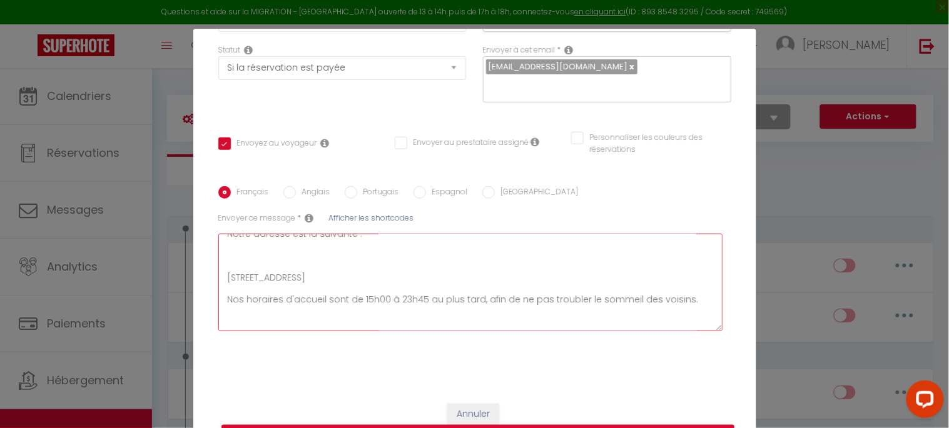
scroll to position [43, 0]
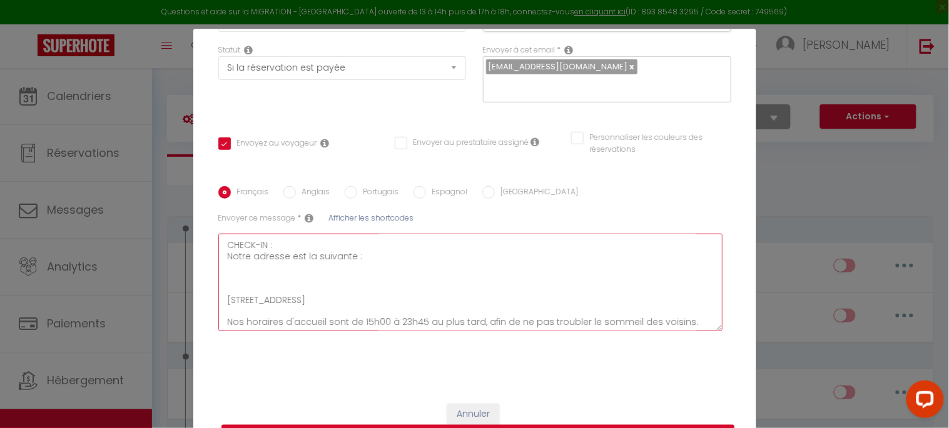
drag, startPoint x: 269, startPoint y: 313, endPoint x: 220, endPoint y: 248, distance: 81.3
click at [220, 248] on textarea "Bonjour [GUEST:FIRST_NAME], Merci pour votre réservation à : [RENTAL:NAME] du […" at bounding box center [470, 283] width 505 height 98
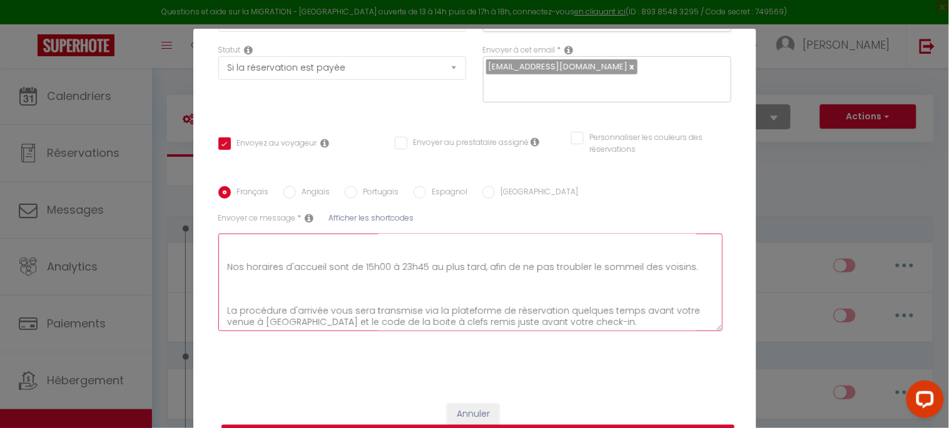
scroll to position [0, 0]
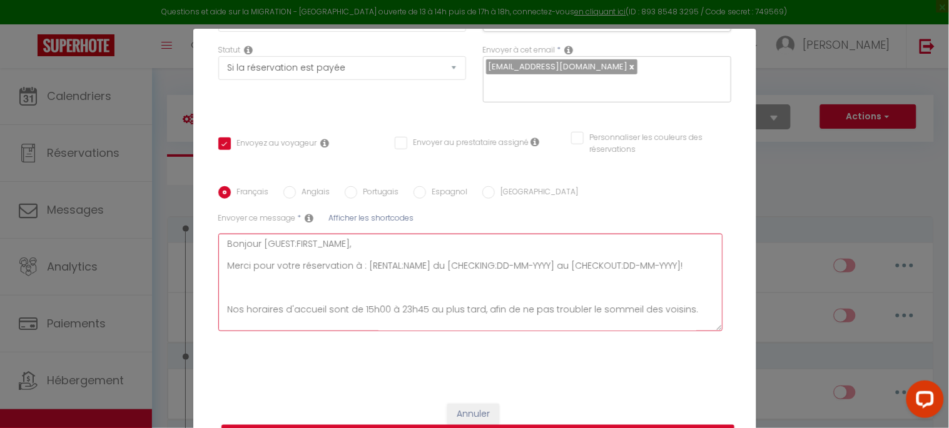
click at [223, 263] on textarea "Bonjour [GUEST:FIRST_NAME], Merci pour votre réservation à : [RENTAL:NAME] du […" at bounding box center [470, 283] width 505 height 98
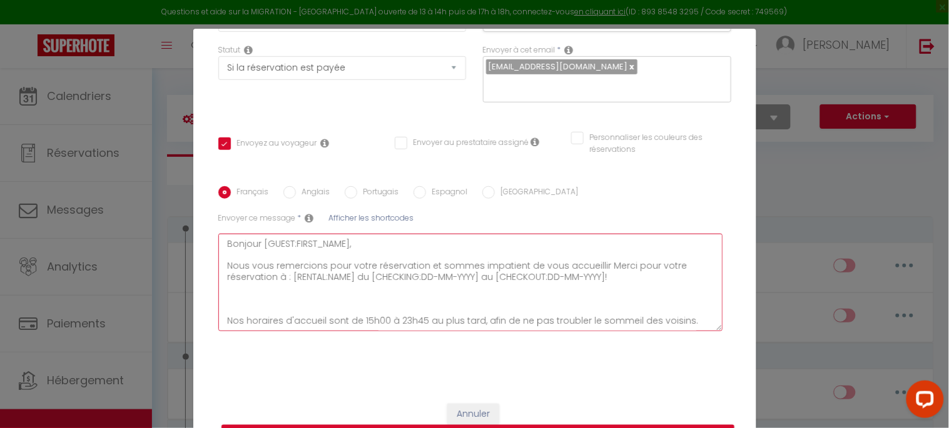
drag, startPoint x: 590, startPoint y: 265, endPoint x: 600, endPoint y: 265, distance: 10.0
click at [600, 265] on textarea "Bonjour [GUEST:FIRST_NAME], Nous vous remercions pour votre réservation et somm…" at bounding box center [470, 283] width 505 height 98
click at [593, 265] on textarea "Bonjour [GUEST:FIRST_NAME], Nous vous remercions pour votre réservation et somm…" at bounding box center [470, 283] width 505 height 98
click at [598, 265] on textarea "Bonjour [GUEST:FIRST_NAME], Nous vous remercions pour votre réservation et somm…" at bounding box center [470, 283] width 505 height 98
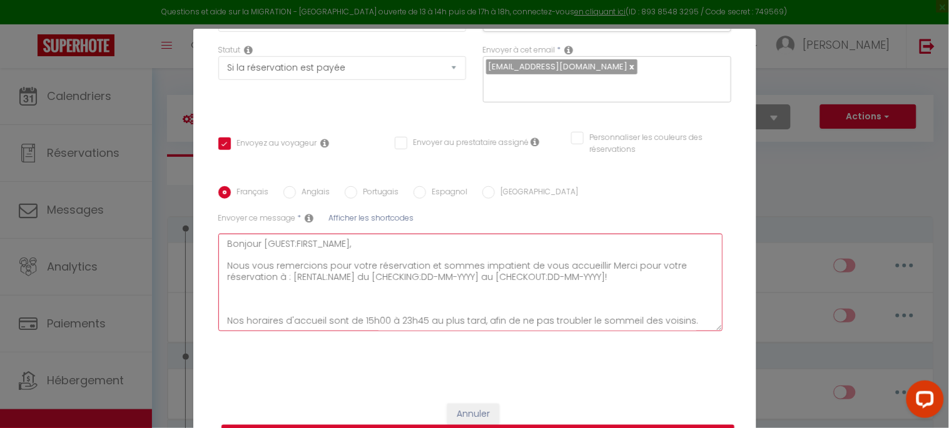
drag, startPoint x: 469, startPoint y: 265, endPoint x: 513, endPoint y: 264, distance: 43.8
click at [513, 264] on textarea "Bonjour [GUEST:FIRST_NAME], Nous vous remercions pour votre réservation et somm…" at bounding box center [470, 283] width 505 height 98
click at [572, 264] on textarea "Bonjour [GUEST:FIRST_NAME], Nous vous remercions pour votre réservation et somm…" at bounding box center [470, 283] width 505 height 98
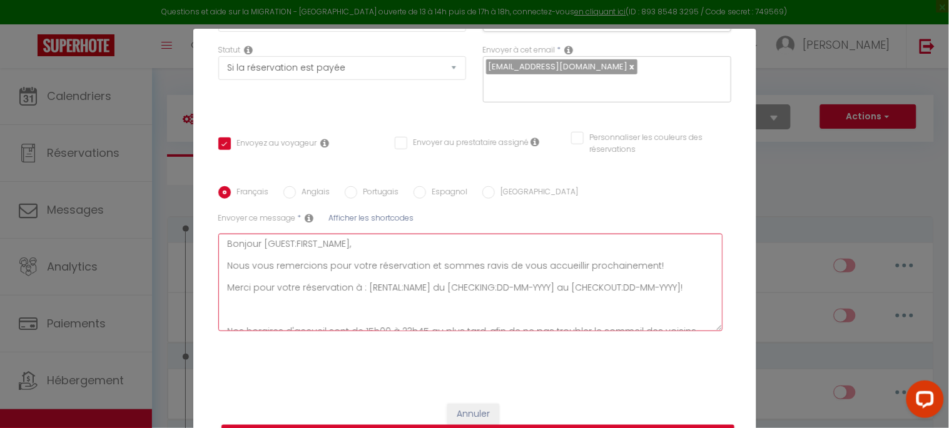
drag, startPoint x: 222, startPoint y: 285, endPoint x: 295, endPoint y: 286, distance: 72.6
click at [295, 286] on textarea "Bonjour [GUEST:FIRST_NAME], Nous vous remercions pour votre réservation et somm…" at bounding box center [470, 283] width 505 height 98
click at [230, 308] on textarea "Bonjour [GUEST:FIRST_NAME], Nous vous remercions pour votre réservation et somm…" at bounding box center [470, 283] width 505 height 98
click at [352, 215] on span "Afficher les shortcodes" at bounding box center [371, 218] width 85 height 11
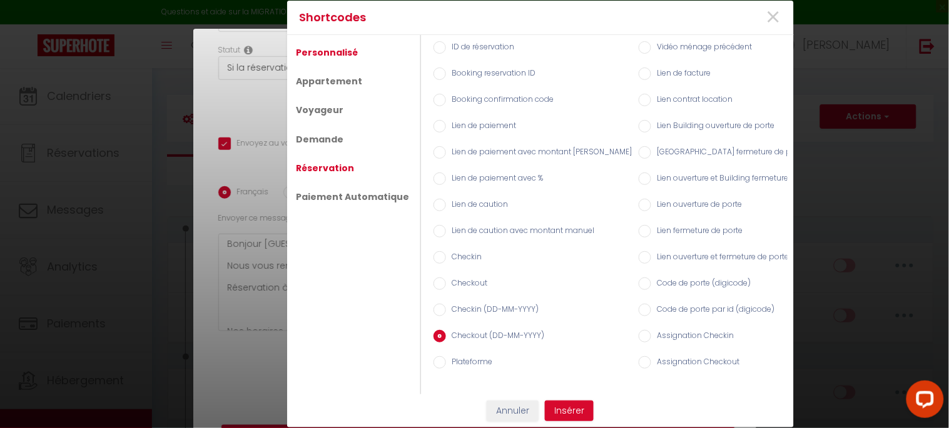
click at [323, 48] on link "Personnalisé" at bounding box center [327, 52] width 74 height 23
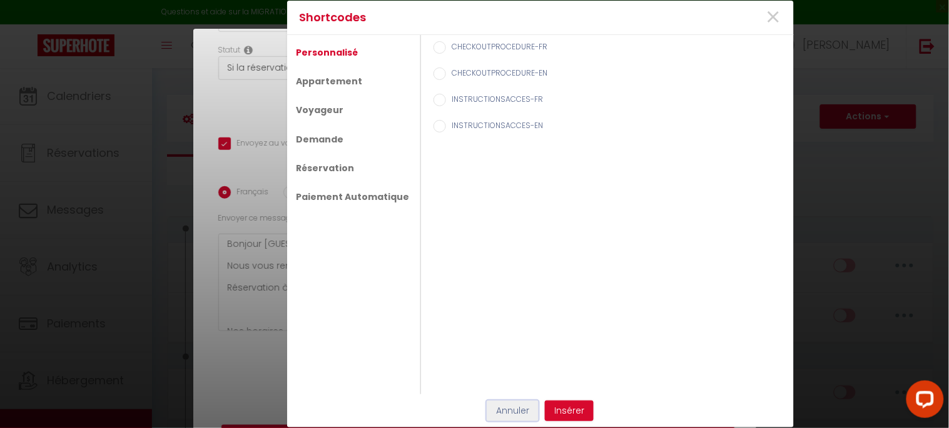
click at [505, 385] on button "Annuler" at bounding box center [513, 411] width 52 height 21
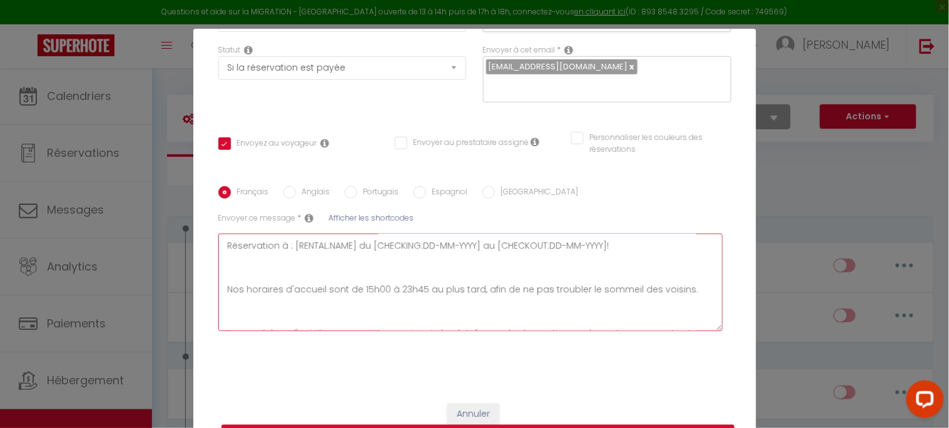
scroll to position [58, 0]
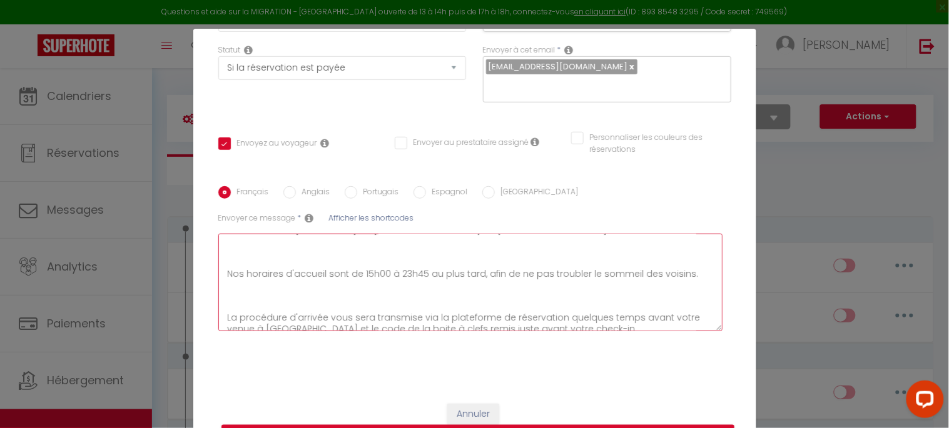
click at [222, 271] on textarea "Bonjour [GUEST:FIRST_NAME], Nous vous remercions pour votre réservation et somm…" at bounding box center [470, 283] width 505 height 98
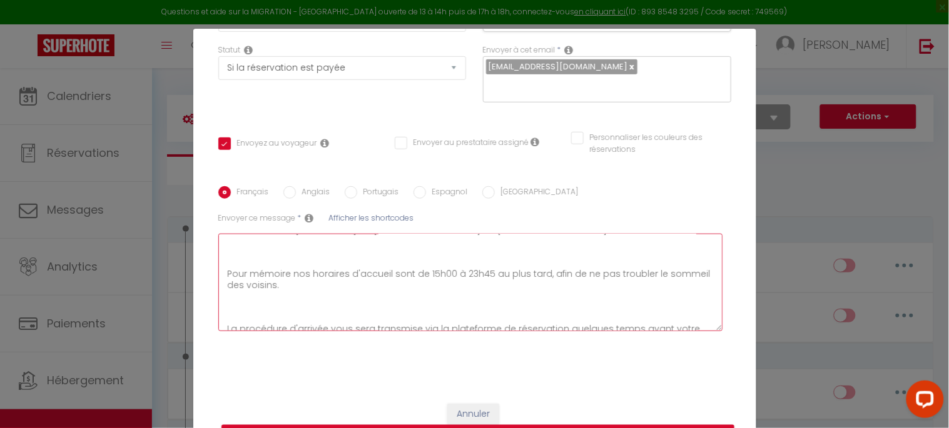
click at [249, 259] on textarea "Bonjour [GUEST:FIRST_NAME], Nous vous remercions pour votre réservation et somm…" at bounding box center [470, 283] width 505 height 98
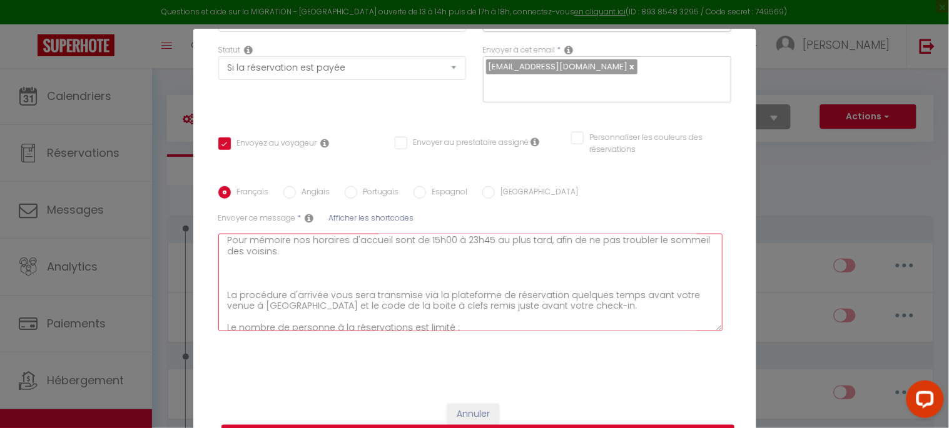
click at [242, 280] on textarea "Bonjour [GUEST:FIRST_NAME], Nous vous remercions pour votre réservation et somm…" at bounding box center [470, 283] width 505 height 98
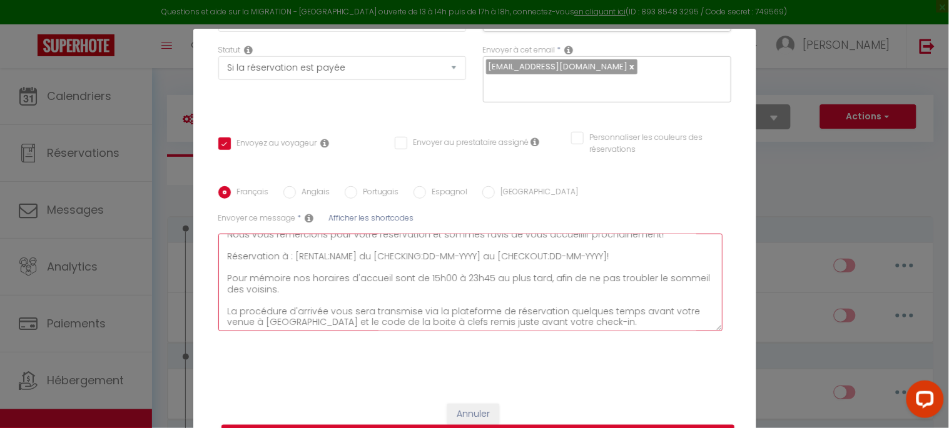
scroll to position [0, 0]
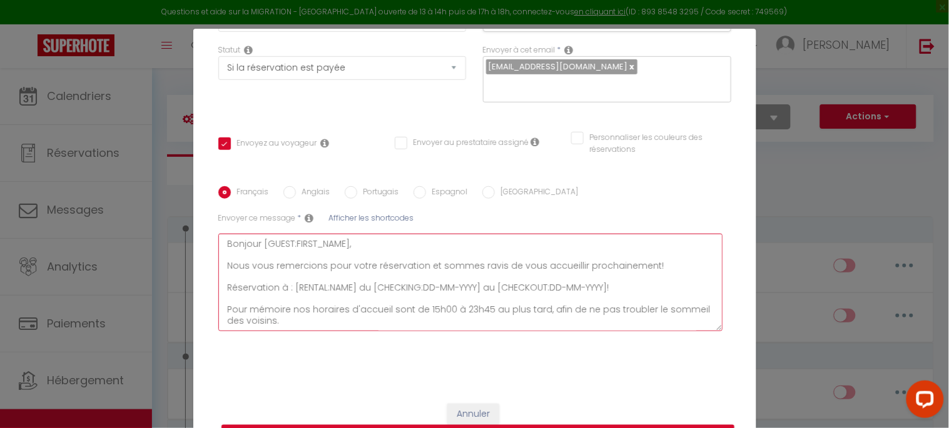
click at [224, 300] on textarea "Bonjour [GUEST:FIRST_NAME], Nous vous remercions pour votre réservation et somm…" at bounding box center [470, 283] width 505 height 98
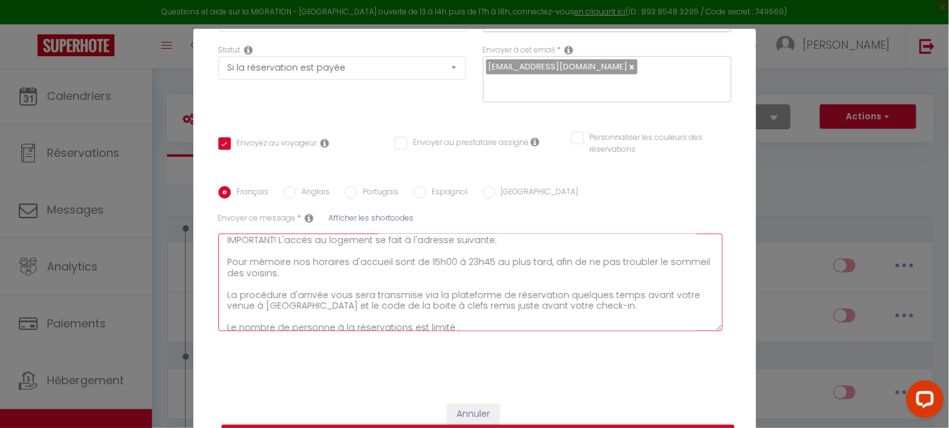
scroll to position [69, 0]
click at [478, 241] on textarea "Bonjour [GUEST:FIRST_NAME], Nous vous remercions pour votre réservation et somm…" at bounding box center [470, 283] width 505 height 98
click at [491, 244] on textarea "Bonjour [GUEST:FIRST_NAME], Nous vous remercions pour votre réservation et somm…" at bounding box center [470, 283] width 505 height 98
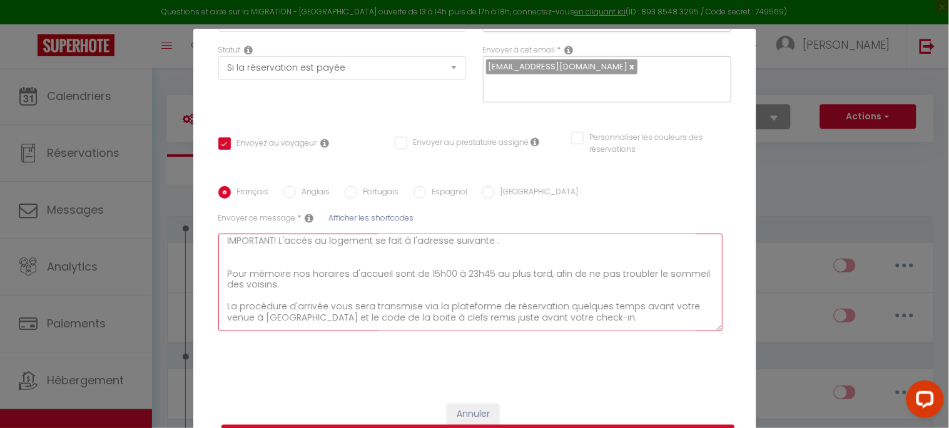
scroll to position [79, 0]
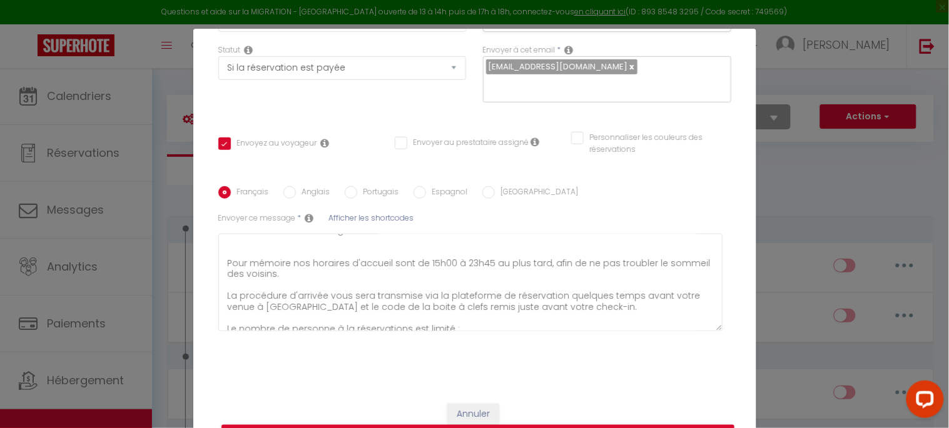
click at [376, 220] on span "Afficher les shortcodes" at bounding box center [371, 218] width 85 height 11
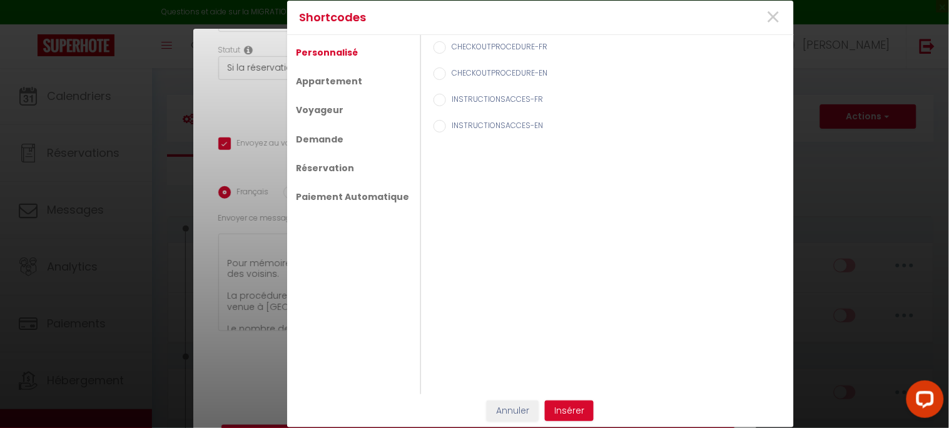
click at [433, 96] on input "INSTRUCTIONSACCES-FR" at bounding box center [439, 100] width 13 height 13
click at [567, 385] on button "Insérer" at bounding box center [569, 411] width 49 height 21
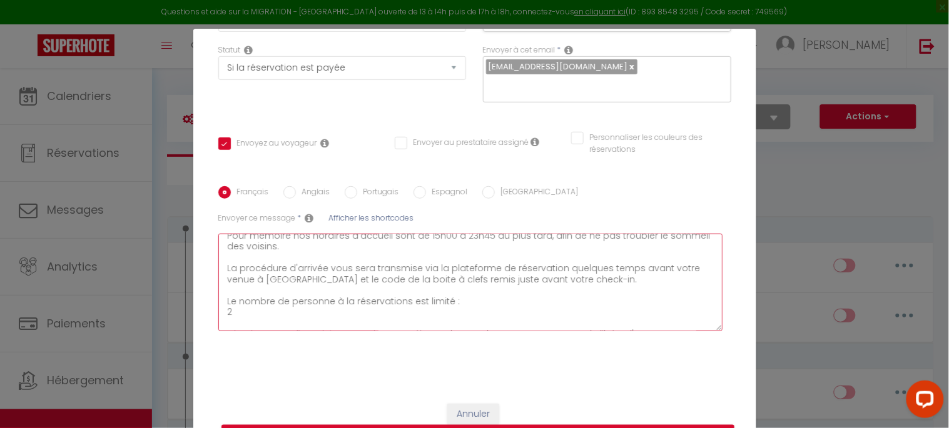
scroll to position [111, 0]
drag, startPoint x: 585, startPoint y: 277, endPoint x: 296, endPoint y: 277, distance: 288.9
click at [296, 277] on textarea "Bonjour [GUEST:FIRST_NAME], Nous vous remercions pour votre réservation et somm…" at bounding box center [470, 283] width 505 height 98
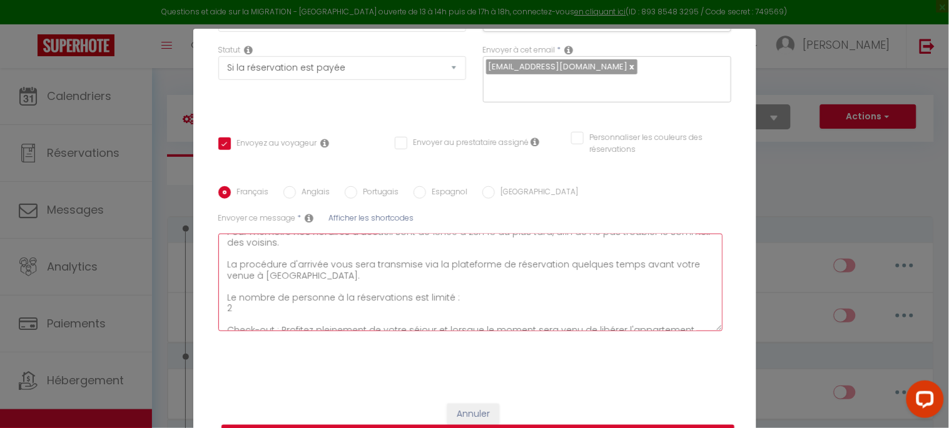
click at [458, 296] on textarea "Bonjour [GUEST:FIRST_NAME], Nous vous remercions pour votre réservation et somm…" at bounding box center [470, 283] width 505 height 98
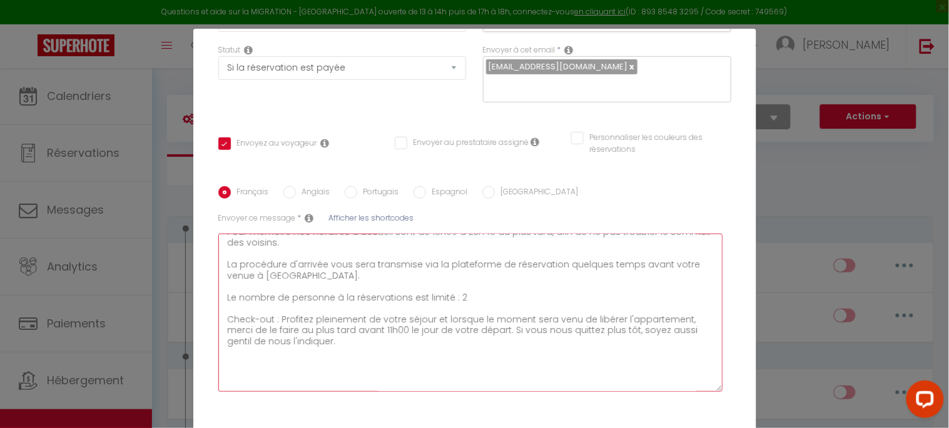
drag, startPoint x: 704, startPoint y: 329, endPoint x: 702, endPoint y: 391, distance: 61.9
click at [702, 385] on textarea "Bonjour [GUEST:FIRST_NAME], Nous vous remercions pour votre réservation et somm…" at bounding box center [470, 313] width 505 height 158
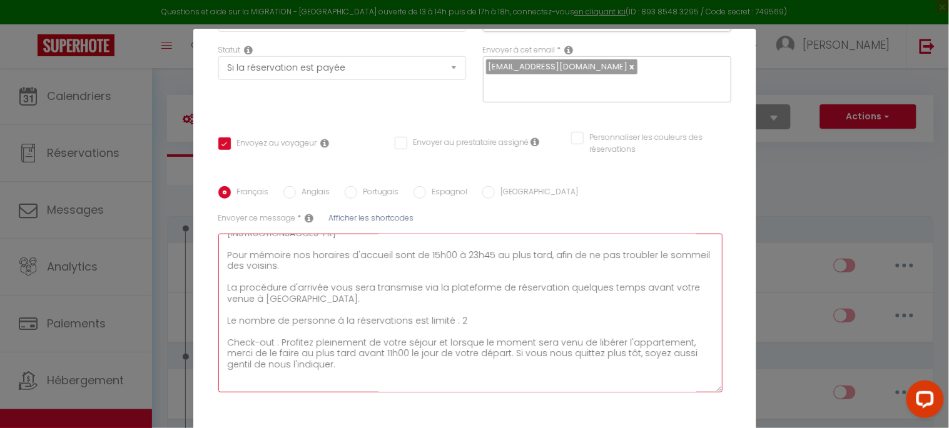
scroll to position [89, 0]
drag, startPoint x: 460, startPoint y: 316, endPoint x: 215, endPoint y: 315, distance: 245.2
click at [218, 315] on textarea "Bonjour [GUEST:FIRST_NAME], Nous vous remercions pour votre réservation et somm…" at bounding box center [470, 313] width 505 height 159
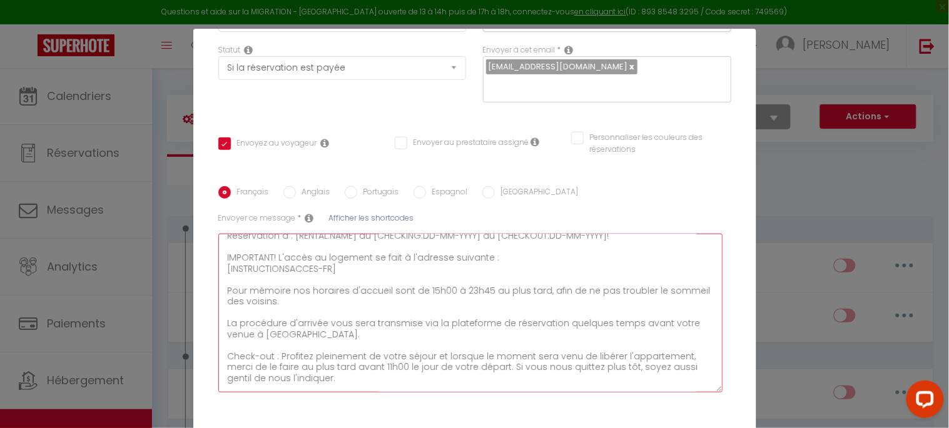
scroll to position [20, 0]
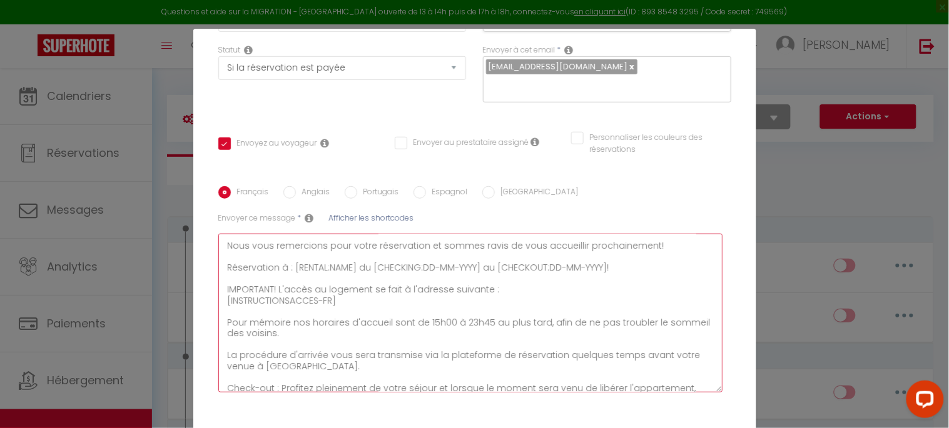
click at [308, 333] on textarea "Bonjour [GUEST:FIRST_NAME], Nous vous remercions pour votre réservation et somm…" at bounding box center [470, 313] width 505 height 159
paste textarea "Le nombre de personne à la réservations est limité : 2"
click at [285, 333] on textarea "Bonjour [GUEST:FIRST_NAME], Nous vous remercions pour votre réservation et somm…" at bounding box center [470, 313] width 505 height 159
click at [386, 334] on textarea "Bonjour [GUEST:FIRST_NAME], Nous vous remercions pour votre réservation et somm…" at bounding box center [470, 313] width 505 height 159
drag, startPoint x: 423, startPoint y: 332, endPoint x: 440, endPoint y: 334, distance: 17.0
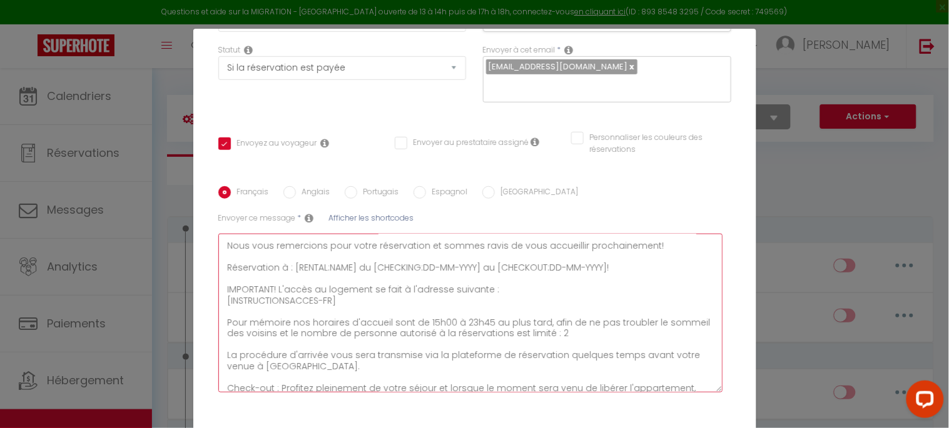
click at [440, 334] on textarea "Bonjour [GUEST:FIRST_NAME], Nous vous remercions pour votre réservation et somm…" at bounding box center [470, 313] width 505 height 159
click at [582, 333] on textarea "Bonjour [GUEST:FIRST_NAME], Nous vous remercions pour votre réservation et somm…" at bounding box center [470, 313] width 505 height 159
click at [365, 221] on span "Afficher les shortcodes" at bounding box center [371, 218] width 85 height 11
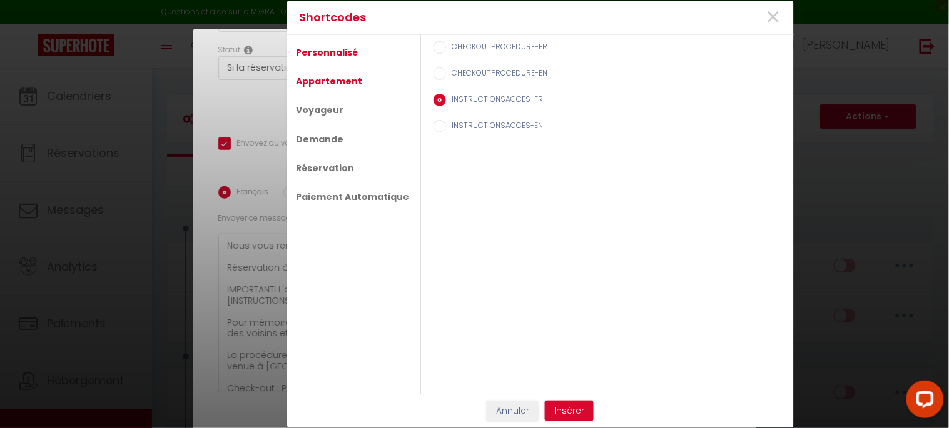
click at [320, 78] on link "Appartement" at bounding box center [329, 81] width 79 height 23
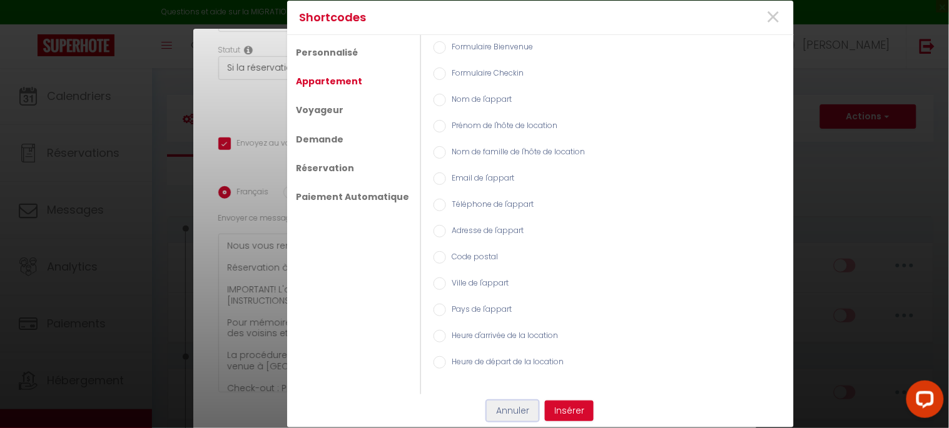
click at [507, 385] on button "Annuler" at bounding box center [513, 411] width 52 height 21
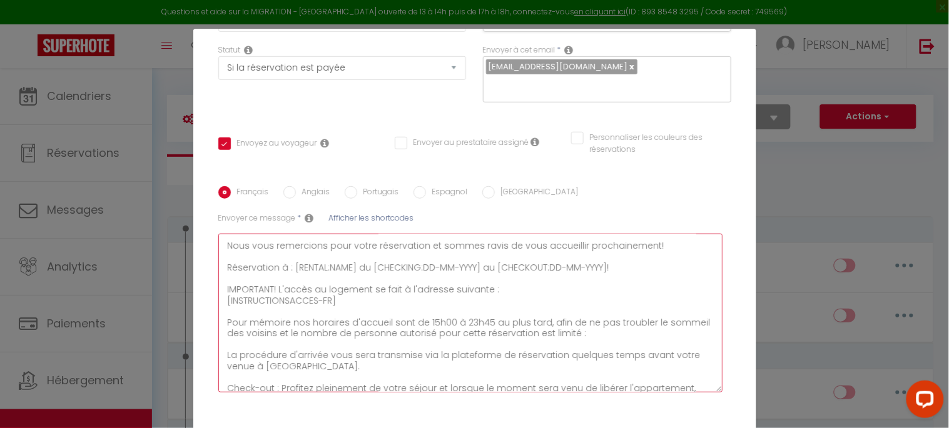
drag, startPoint x: 570, startPoint y: 335, endPoint x: 490, endPoint y: 334, distance: 79.4
click at [490, 334] on textarea "Bonjour [GUEST:FIRST_NAME], Nous vous remercions pour votre réservation et somm…" at bounding box center [470, 313] width 505 height 159
click at [610, 335] on textarea "Bonjour [GUEST:FIRST_NAME], Nous vous remercions pour votre réservation et somm…" at bounding box center [470, 313] width 505 height 159
drag, startPoint x: 582, startPoint y: 333, endPoint x: 221, endPoint y: 323, distance: 360.4
click at [221, 323] on textarea "Bonjour [GUEST:FIRST_NAME], Nous vous remercions pour votre réservation et somm…" at bounding box center [470, 313] width 505 height 159
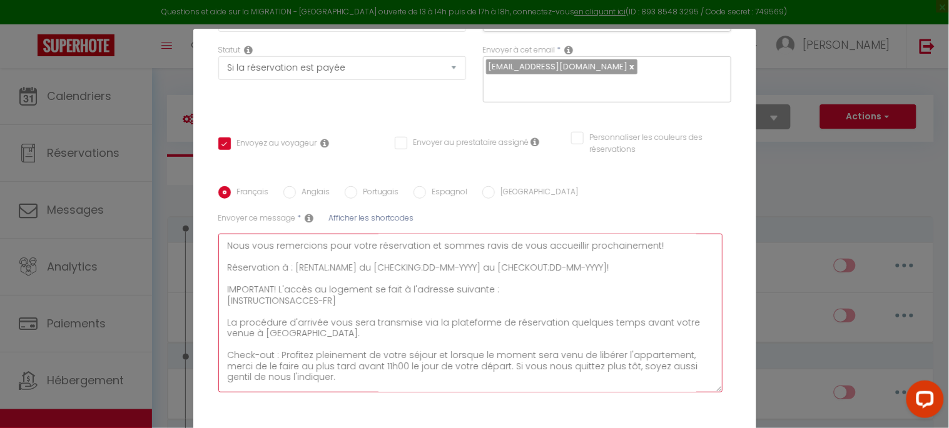
scroll to position [89, 0]
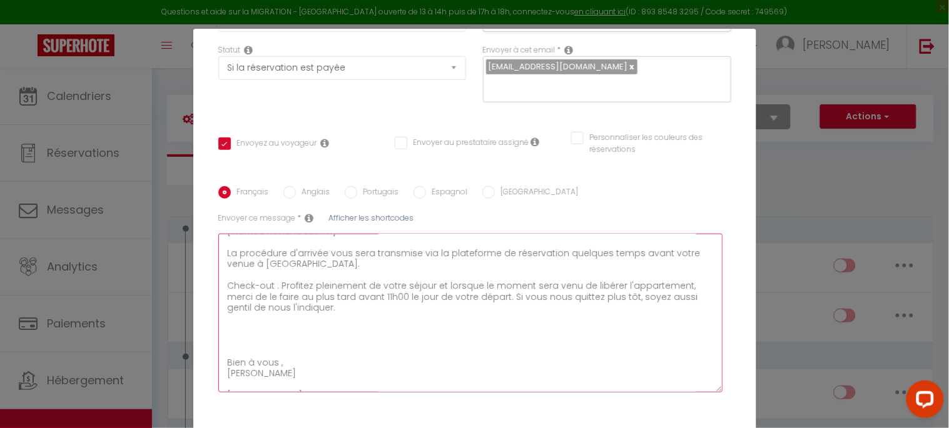
drag, startPoint x: 397, startPoint y: 295, endPoint x: 378, endPoint y: 292, distance: 19.0
click at [378, 292] on textarea "Bonjour [GUEST:FIRST_NAME], Nous vous remercions pour votre réservation et somm…" at bounding box center [470, 313] width 505 height 159
click at [360, 223] on span "Afficher les shortcodes" at bounding box center [371, 218] width 85 height 11
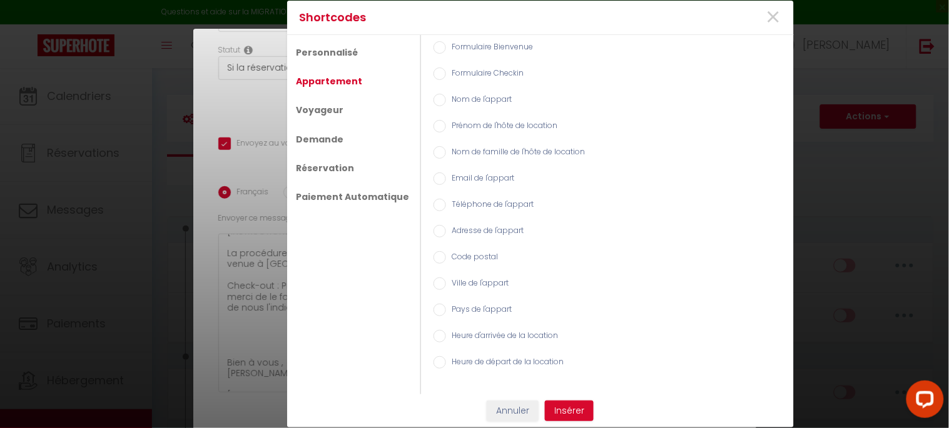
click at [433, 363] on input "Heure de départ de la location" at bounding box center [439, 362] width 13 height 13
click at [555, 385] on button "Insérer" at bounding box center [569, 411] width 49 height 21
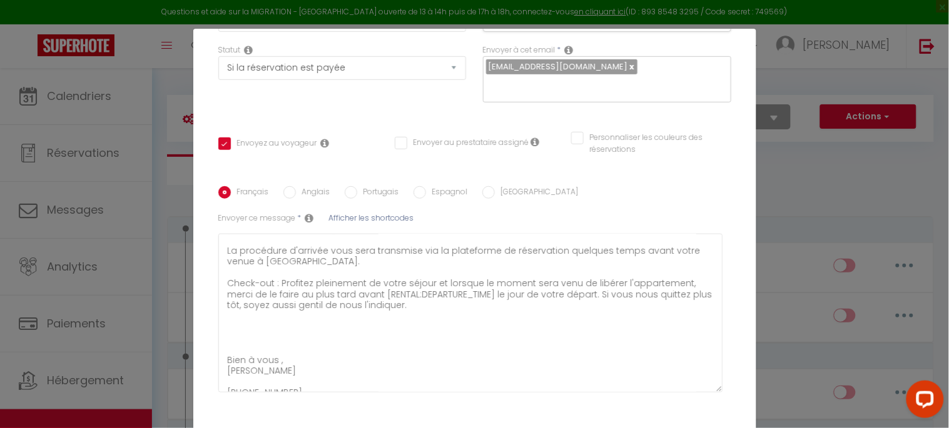
scroll to position [113, 0]
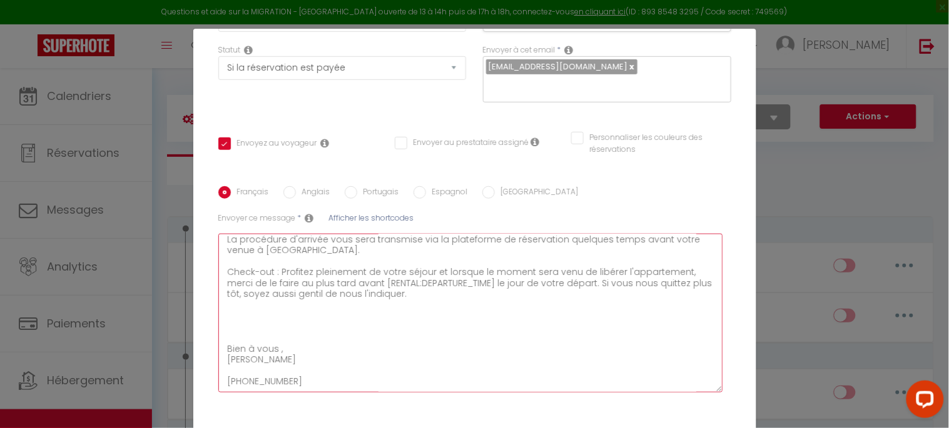
click at [305, 319] on textarea "Bonjour [GUEST:FIRST_NAME], Nous vous remercions pour votre réservation et somm…" at bounding box center [470, 313] width 505 height 159
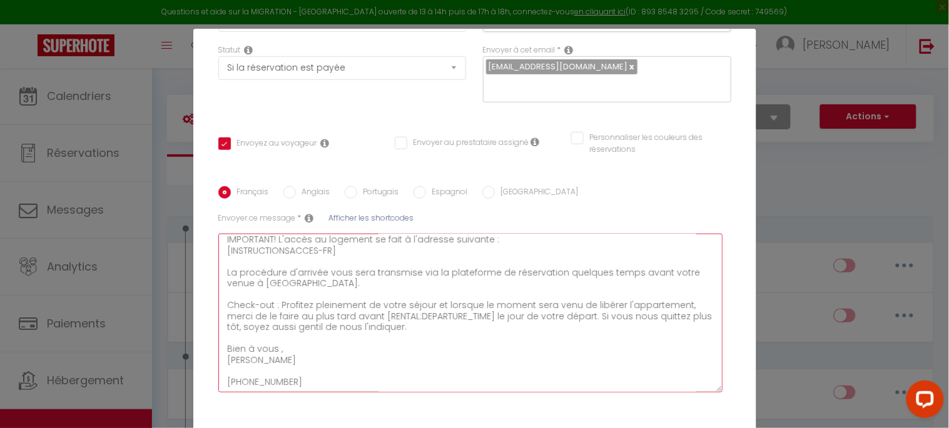
scroll to position [80, 0]
click at [222, 347] on textarea "Bonjour [GUEST:FIRST_NAME], Nous vous remercions pour votre réservation et somm…" at bounding box center [470, 313] width 505 height 159
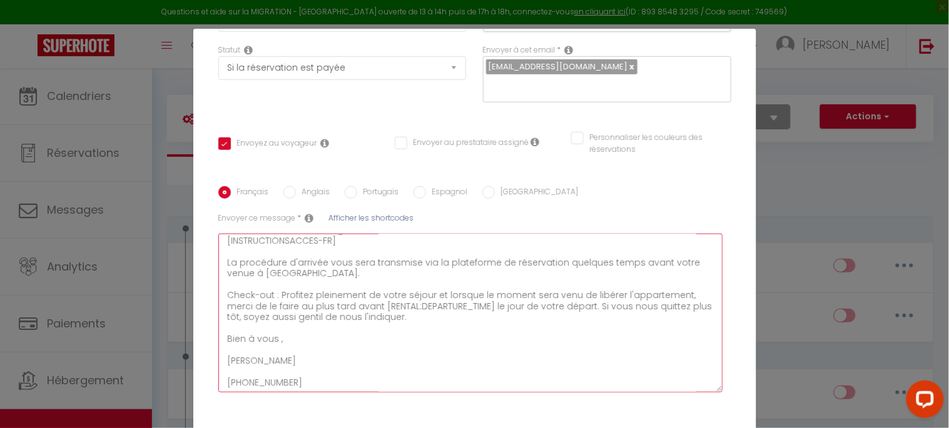
scroll to position [91, 0]
click at [265, 351] on textarea "Bonjour [GUEST:FIRST_NAME], Nous vous remercions pour votre réservation et somm…" at bounding box center [470, 313] width 505 height 159
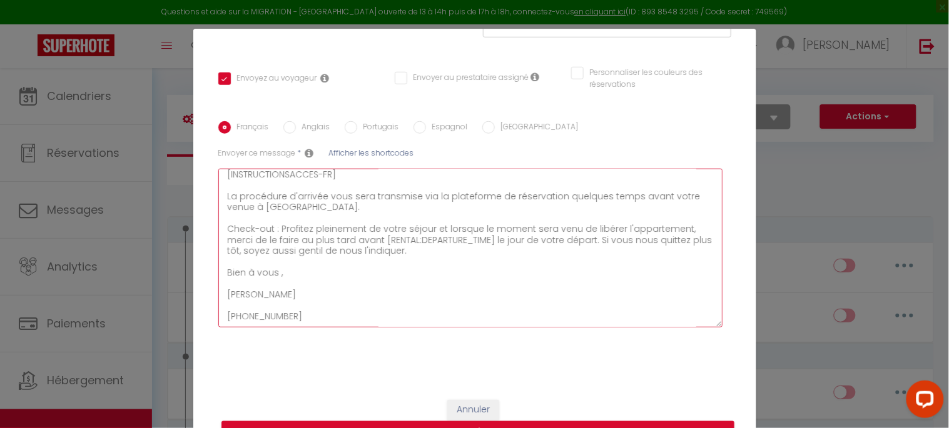
drag, startPoint x: 248, startPoint y: 284, endPoint x: 223, endPoint y: 282, distance: 25.7
click at [223, 282] on textarea "Bonjour [GUEST:FIRST_NAME], Nous vous remercions pour votre réservation et somm…" at bounding box center [470, 248] width 505 height 159
click at [348, 152] on span "Afficher les shortcodes" at bounding box center [371, 153] width 85 height 11
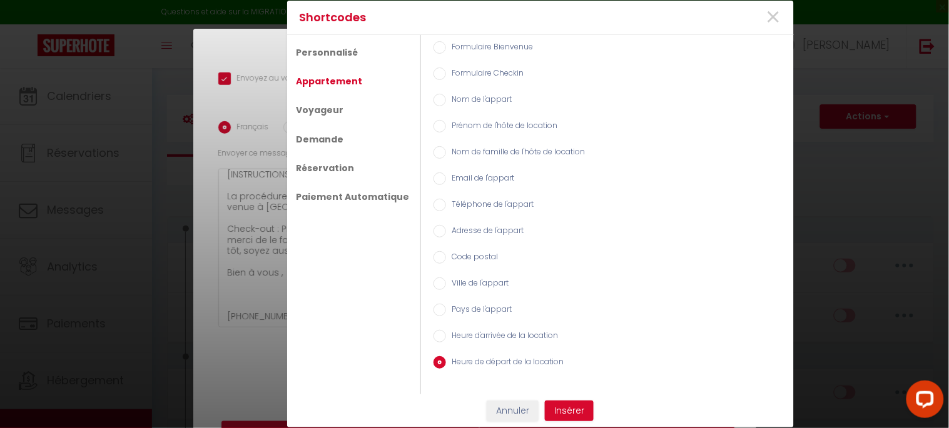
click at [433, 124] on input "Prénom de l'hôte de location" at bounding box center [439, 126] width 13 height 13
click at [570, 385] on button "Insérer" at bounding box center [569, 411] width 49 height 21
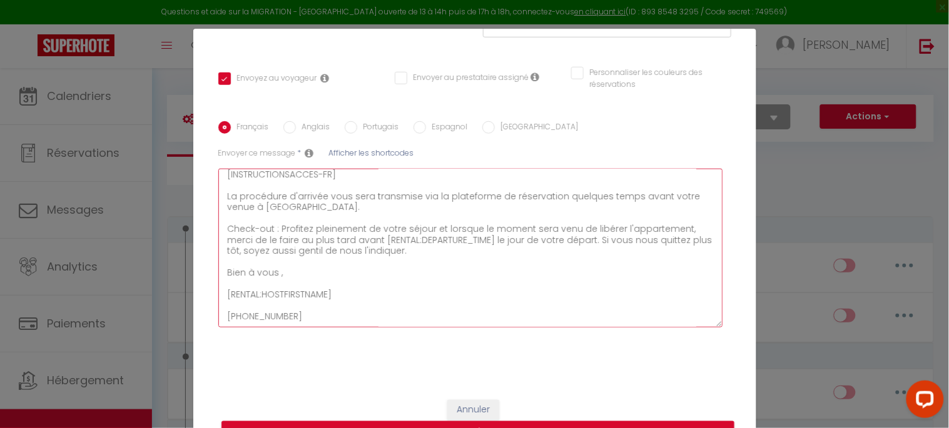
click at [348, 285] on textarea "Bonjour [GUEST:FIRST_NAME], Nous vous remercions pour votre réservation et somm…" at bounding box center [470, 248] width 505 height 159
click at [361, 157] on span "Afficher les shortcodes" at bounding box center [371, 153] width 85 height 11
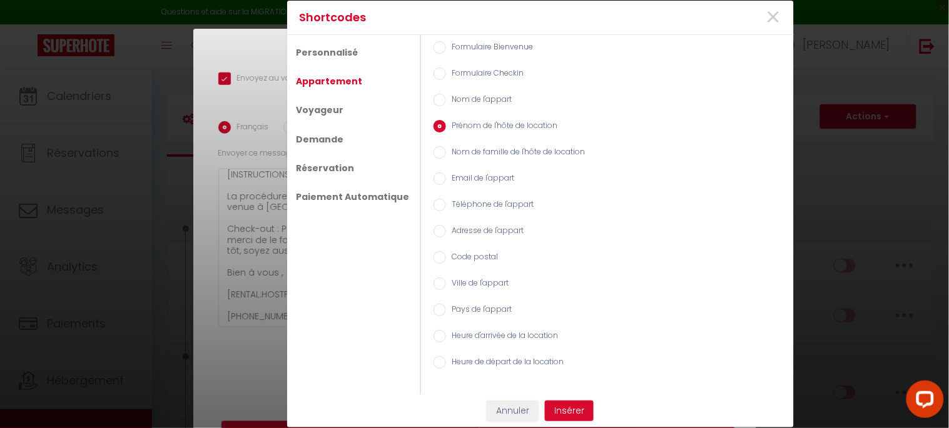
click at [447, 153] on label "Nom de famille de l'hôte de location" at bounding box center [515, 153] width 139 height 14
click at [446, 153] on input "Nom de famille de l'hôte de location" at bounding box center [439, 152] width 13 height 13
click at [568, 385] on button "Insérer" at bounding box center [569, 411] width 49 height 21
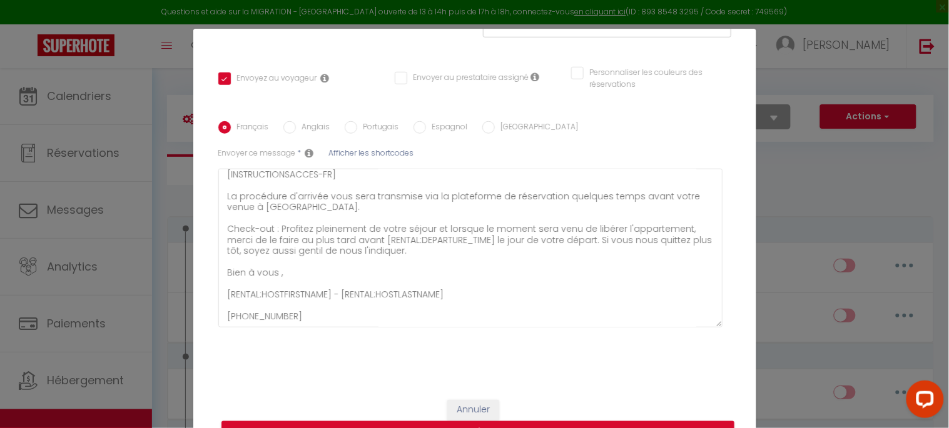
scroll to position [56, 0]
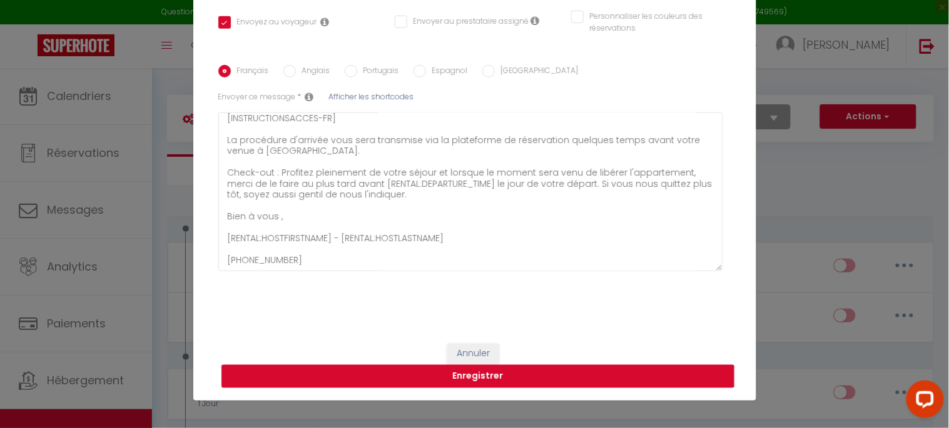
click at [525, 377] on button "Enregistrer" at bounding box center [477, 377] width 513 height 24
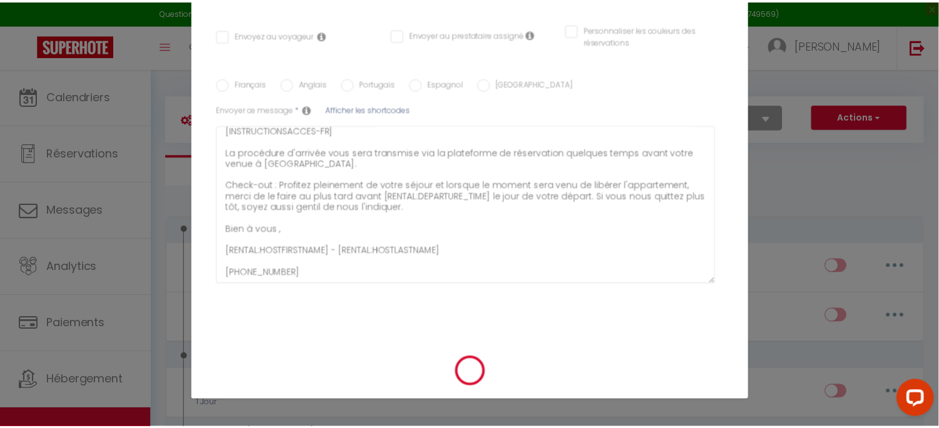
scroll to position [0, 0]
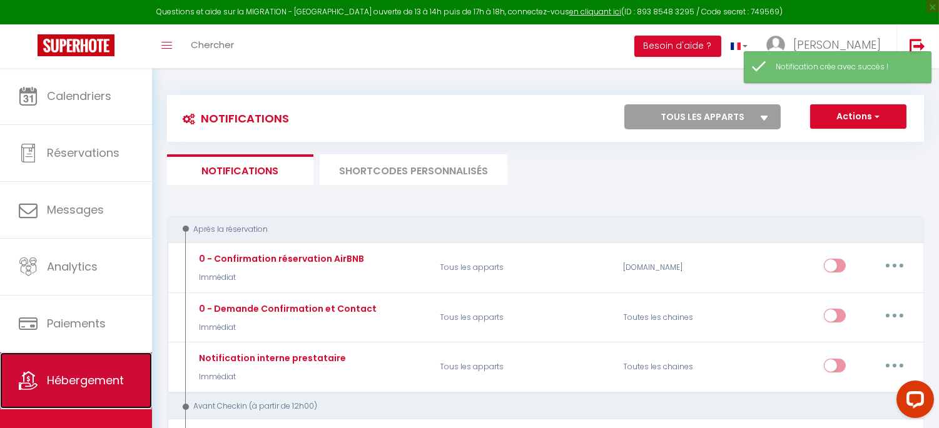
click at [74, 370] on link "Hébergement" at bounding box center [76, 381] width 152 height 56
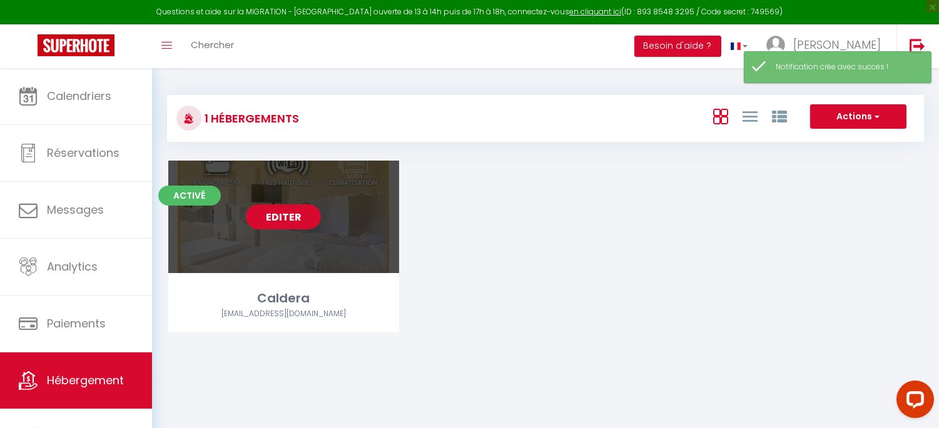
click at [271, 208] on link "Editer" at bounding box center [283, 217] width 75 height 25
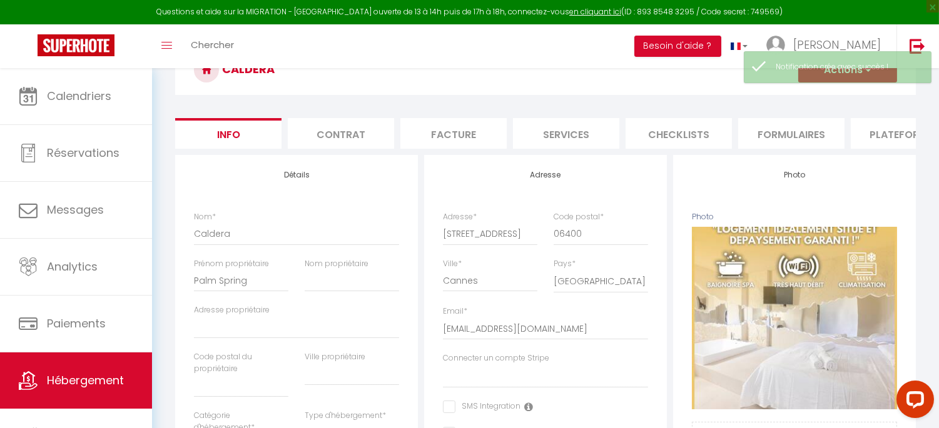
scroll to position [139, 0]
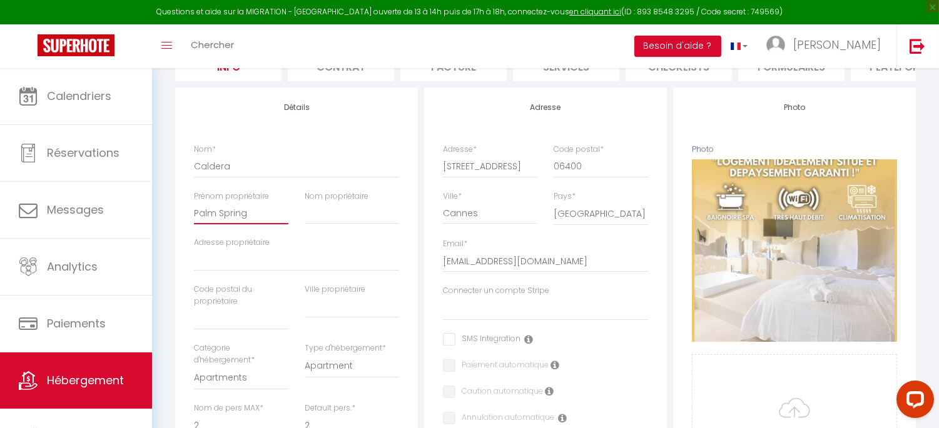
click at [242, 223] on input "Palm Spring" at bounding box center [241, 213] width 94 height 23
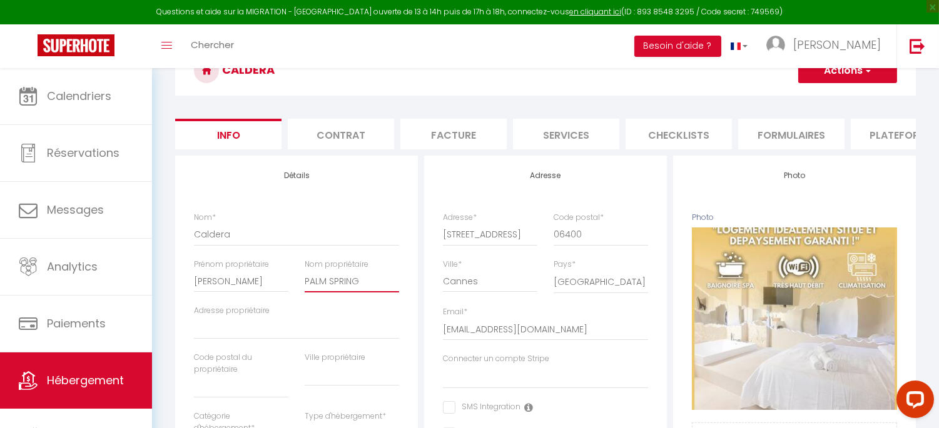
scroll to position [0, 0]
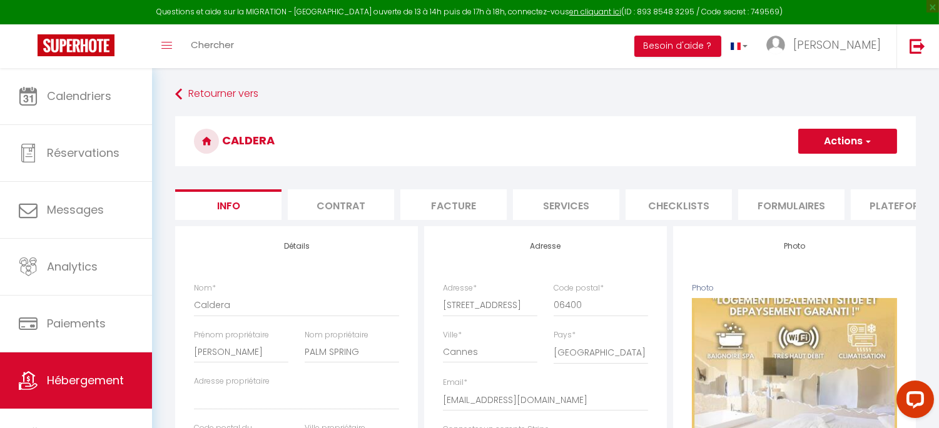
click at [854, 139] on button "Actions" at bounding box center [847, 141] width 99 height 25
click at [808, 166] on input "Enregistrer" at bounding box center [798, 169] width 46 height 13
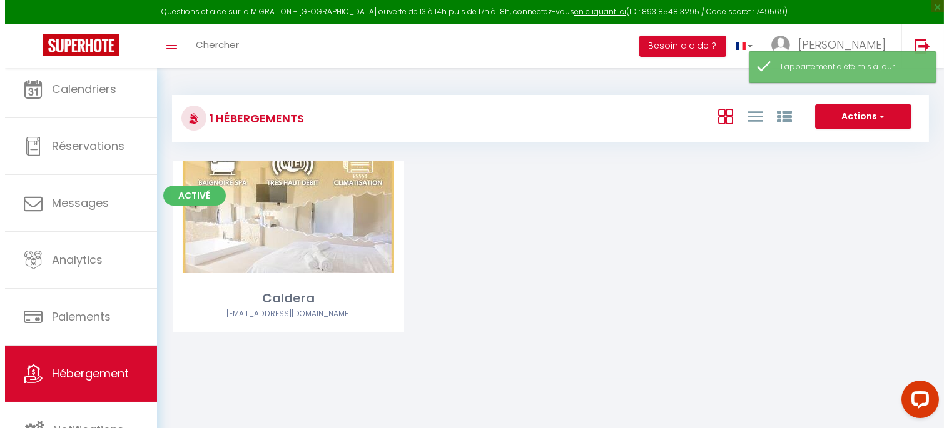
scroll to position [10, 0]
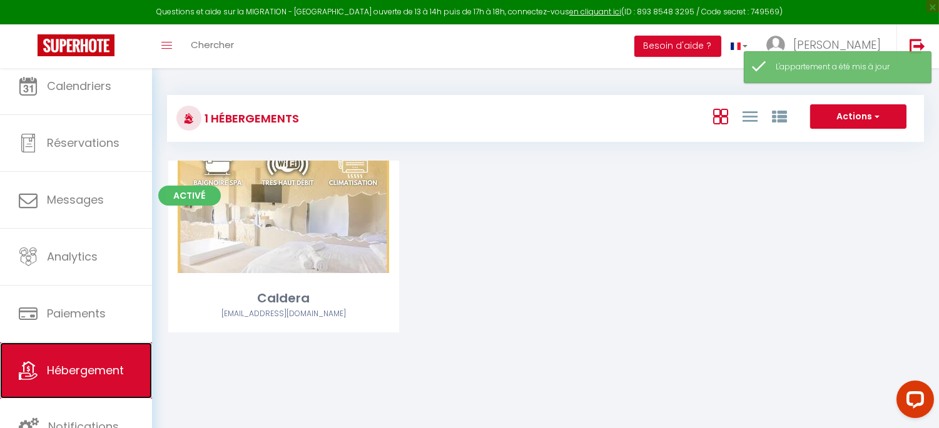
click at [81, 385] on link "Hébergement" at bounding box center [76, 371] width 152 height 56
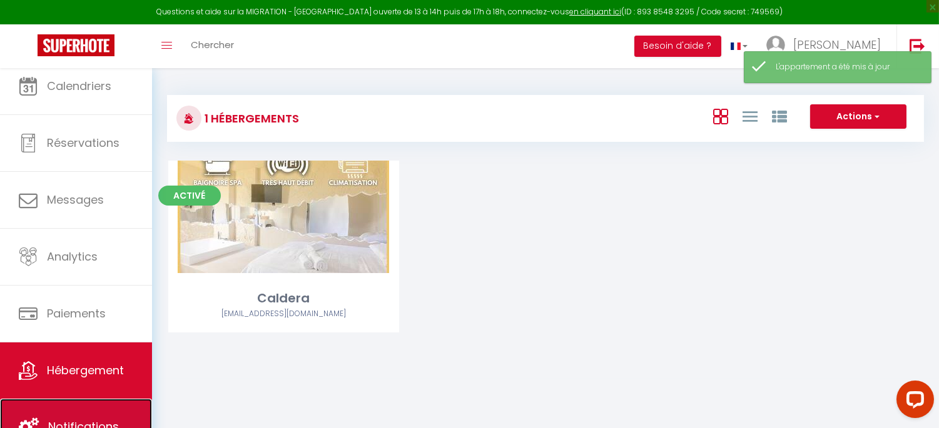
click at [82, 385] on link "Notifications" at bounding box center [76, 427] width 152 height 56
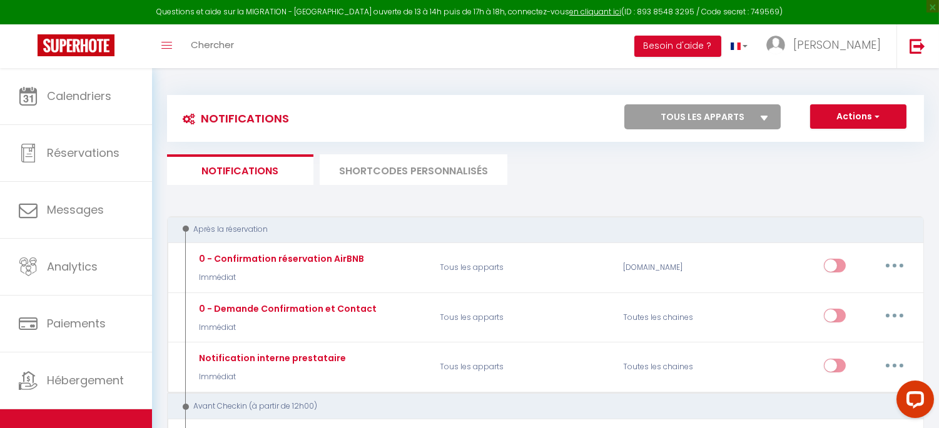
click at [432, 169] on li "SHORTCODES PERSONNALISÉS" at bounding box center [414, 169] width 188 height 31
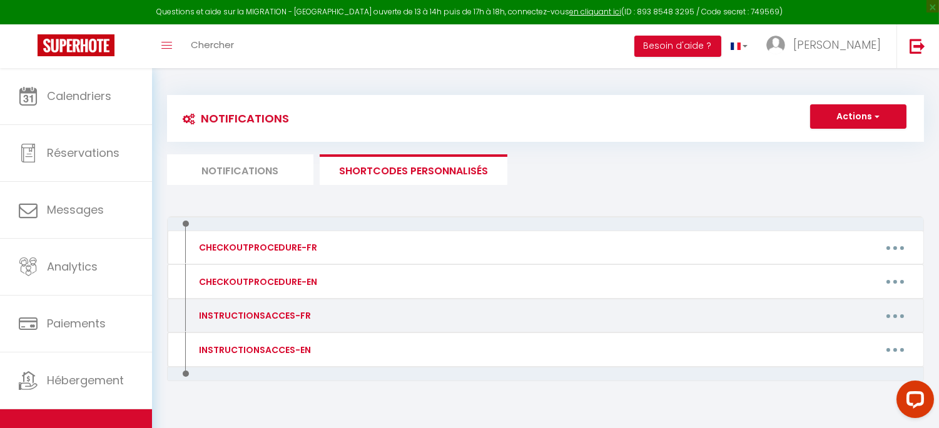
click at [854, 316] on button "button" at bounding box center [894, 316] width 35 height 20
click at [848, 343] on link "Editer" at bounding box center [862, 344] width 93 height 21
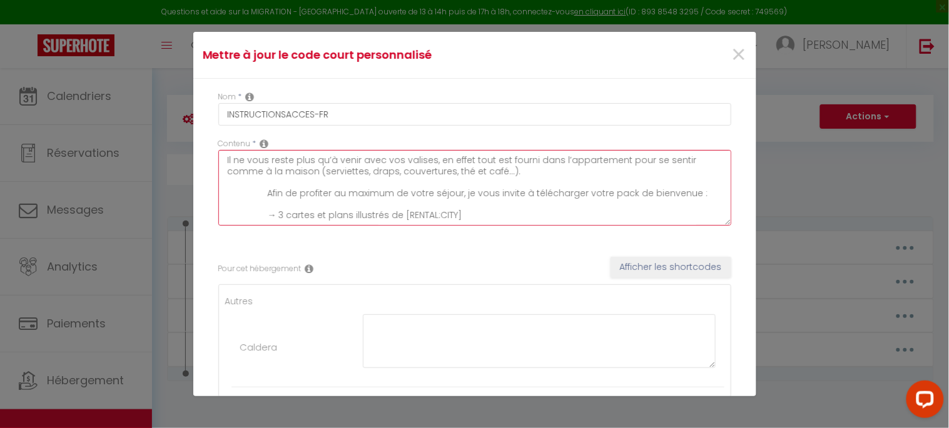
click at [338, 173] on textarea "Il ne vous reste plus qu’à venir avec vos valises, en effet tout est fourni dan…" at bounding box center [474, 188] width 513 height 76
click at [401, 188] on textarea "Il ne vous reste plus qu’à venir avec vos valises, en effet tout est fourni dan…" at bounding box center [474, 188] width 513 height 76
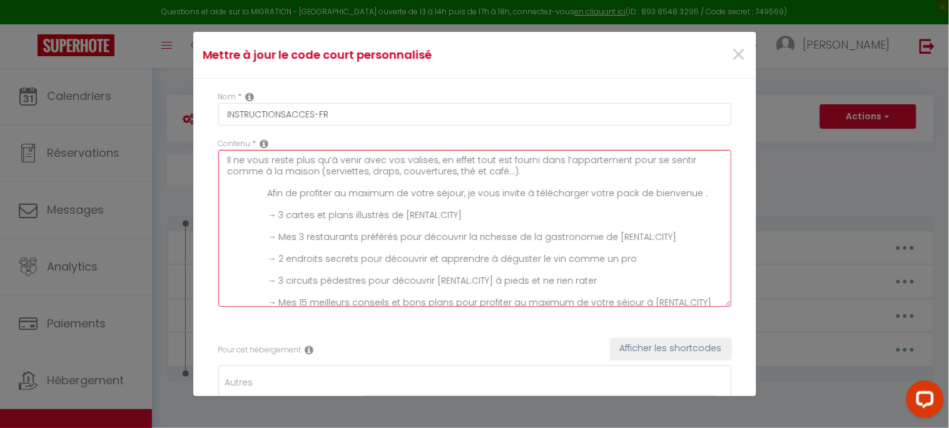
drag, startPoint x: 715, startPoint y: 221, endPoint x: 716, endPoint y: 302, distance: 81.3
click at [716, 302] on textarea "Il ne vous reste plus qu’à venir avec vos valises, en effet tout est fourni dan…" at bounding box center [474, 228] width 513 height 157
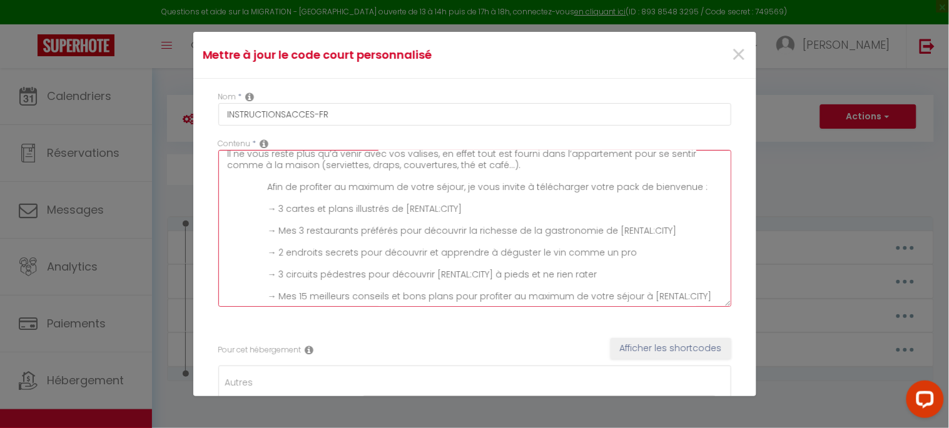
drag, startPoint x: 697, startPoint y: 296, endPoint x: 265, endPoint y: 188, distance: 444.9
click at [265, 188] on textarea "Il ne vous reste plus qu’à venir avec vos valises, en effet tout est fourni dan…" at bounding box center [474, 228] width 513 height 157
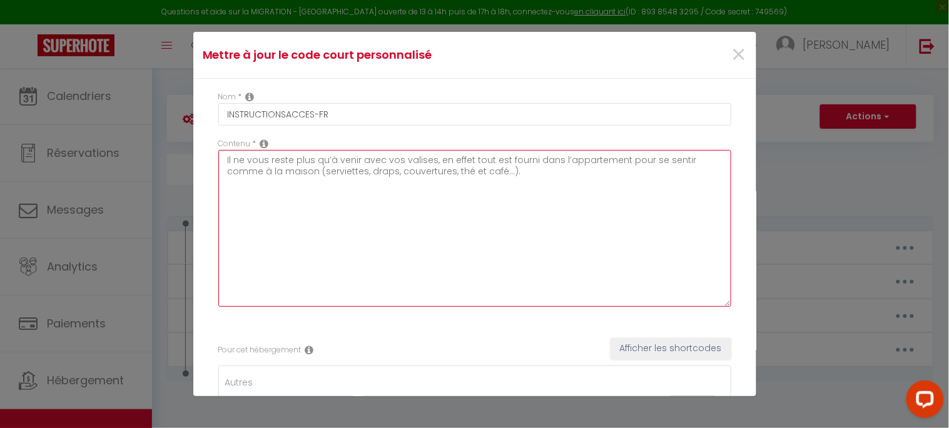
scroll to position [0, 0]
click at [523, 172] on textarea "Il ne vous reste plus qu’à venir avec vos valises, en effet tout est fourni dan…" at bounding box center [474, 228] width 513 height 157
click at [438, 208] on textarea "Il ne vous reste plus qu’à venir avec vos valises, en effet tout est fourni dan…" at bounding box center [474, 228] width 513 height 157
click at [542, 176] on textarea "Il ne vous reste plus qu’à venir avec vos valises, en effet tout est fourni dan…" at bounding box center [474, 228] width 513 height 157
drag, startPoint x: 535, startPoint y: 174, endPoint x: 619, endPoint y: 232, distance: 102.5
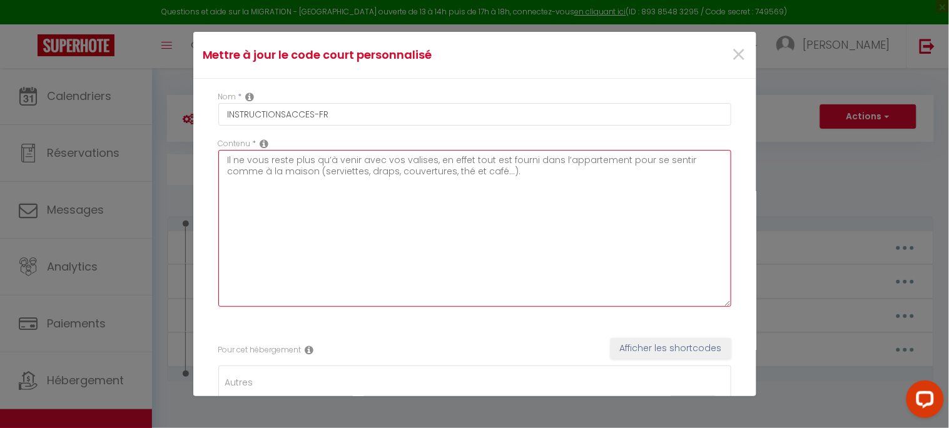
click at [619, 232] on textarea "Il ne vous reste plus qu’à venir avec vos valises, en effet tout est fourni dan…" at bounding box center [474, 228] width 513 height 157
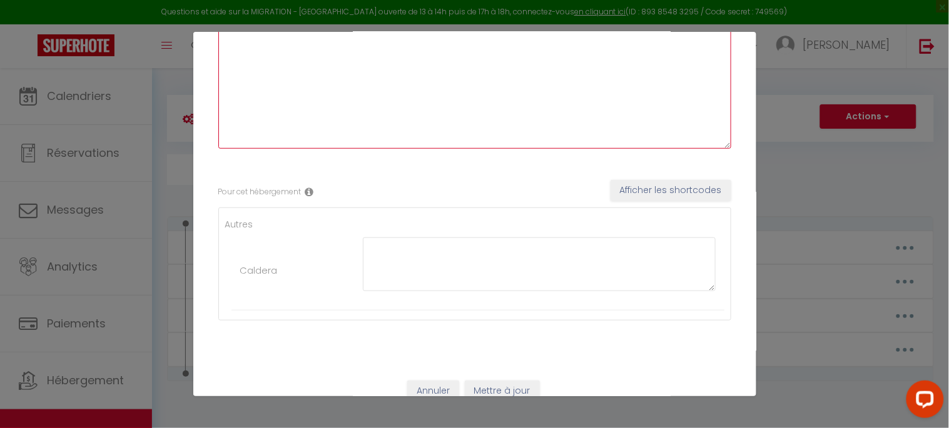
scroll to position [176, 0]
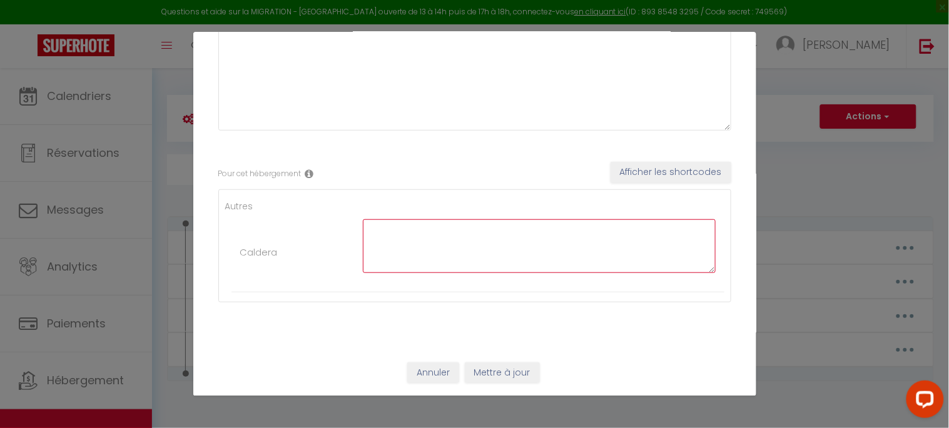
click at [392, 238] on textarea at bounding box center [539, 247] width 353 height 54
paste textarea "Pour mémoire nos horaires d'accueil sont de 15h00 à 23h45 au plus tard, afin de…"
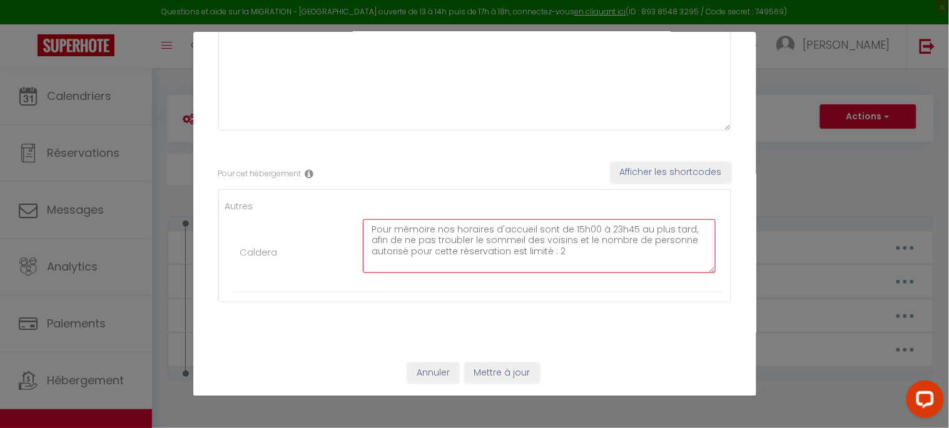
click at [370, 229] on textarea "Pour mémoire nos horaires d'accueil sont de 15h00 à 23h45 au plus tard, afin de…" at bounding box center [539, 247] width 353 height 54
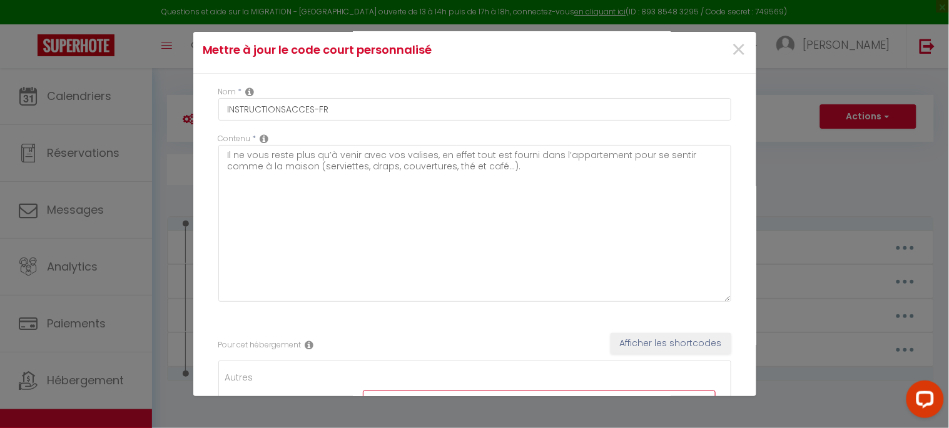
scroll to position [0, 0]
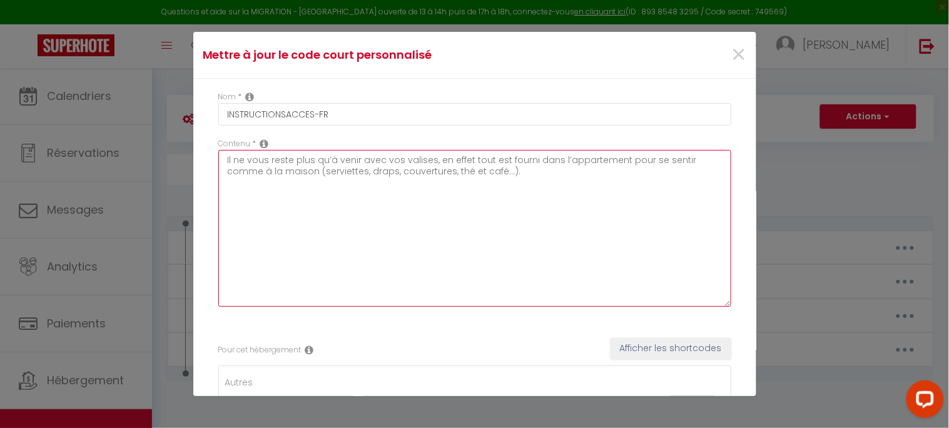
drag, startPoint x: 520, startPoint y: 172, endPoint x: 218, endPoint y: 164, distance: 302.2
click at [218, 164] on textarea "Il ne vous reste plus qu’à venir avec vos valises, en effet tout est fourni dan…" at bounding box center [474, 228] width 513 height 157
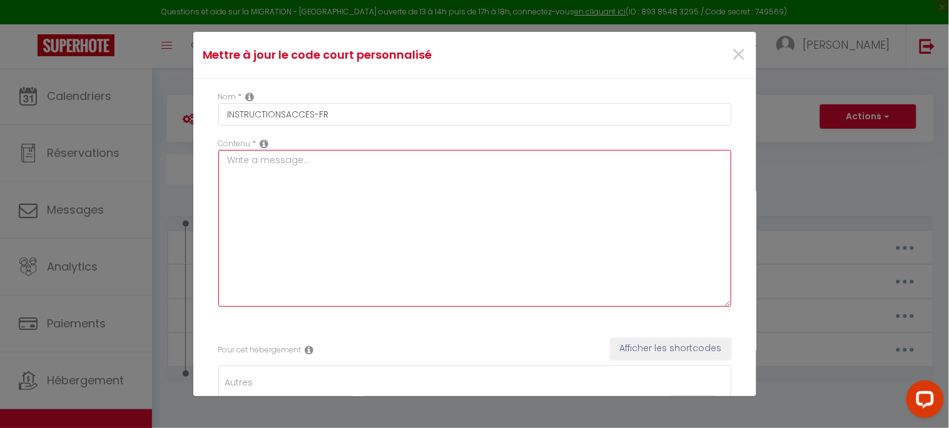
click at [261, 171] on textarea at bounding box center [474, 228] width 513 height 157
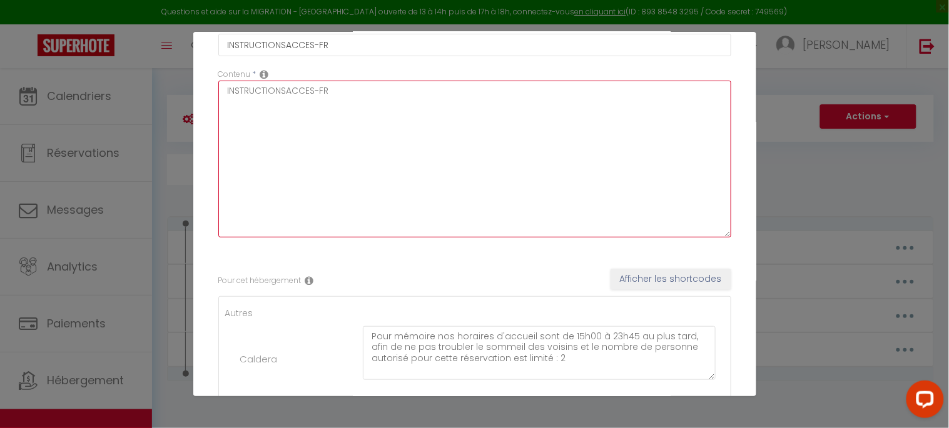
scroll to position [176, 0]
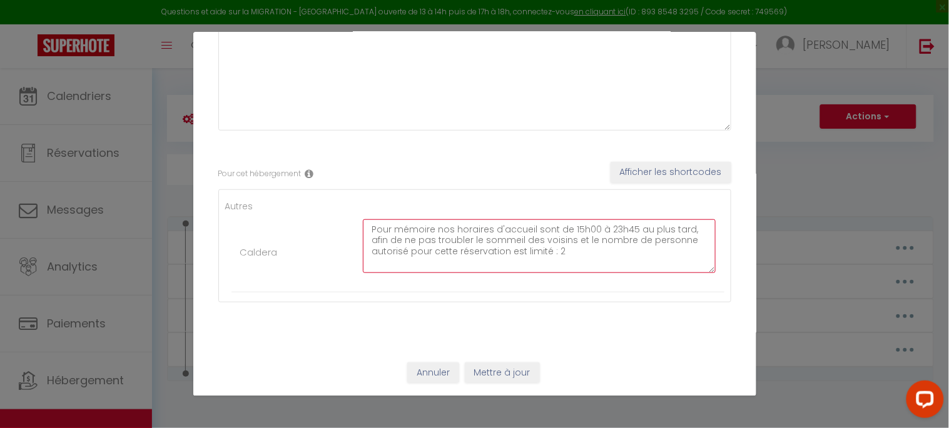
click at [414, 233] on textarea "Pour mémoire nos horaires d'accueil sont de 15h00 à 23h45 au plus tard, afin de…" at bounding box center [539, 247] width 353 height 54
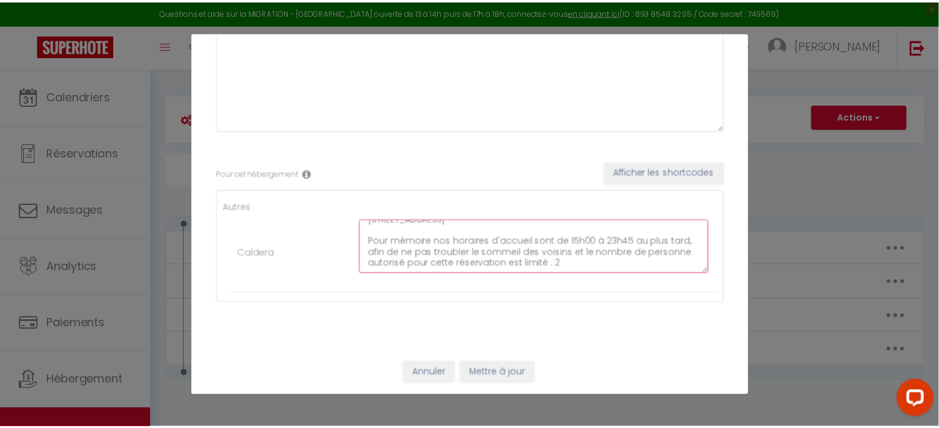
scroll to position [33, 0]
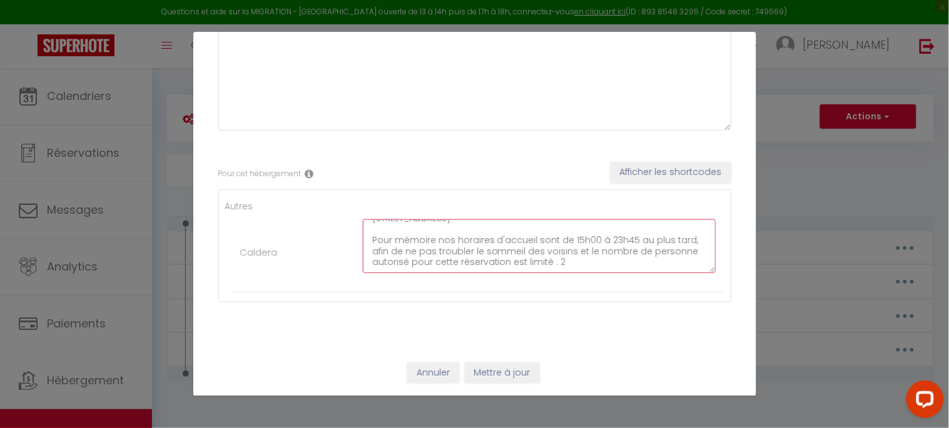
drag, startPoint x: 589, startPoint y: 240, endPoint x: 566, endPoint y: 240, distance: 22.5
click at [566, 240] on textarea "L'accès à l'appartement se fait à l'adresse suivante : [STREET_ADDRESS] Pour mé…" at bounding box center [539, 247] width 353 height 54
click at [572, 247] on textarea "L'accès à l'appartement se fait à l'adresse suivante : [STREET_ADDRESS] Pour mé…" at bounding box center [539, 247] width 353 height 54
click at [682, 251] on textarea "L'accès à l'appartement se fait à l'adresse suivante : [STREET_ADDRESS] Pour mé…" at bounding box center [539, 247] width 353 height 54
click at [453, 261] on textarea "L'accès à l'appartement se fait à l'adresse suivante : [STREET_ADDRESS] Pour mé…" at bounding box center [539, 247] width 353 height 54
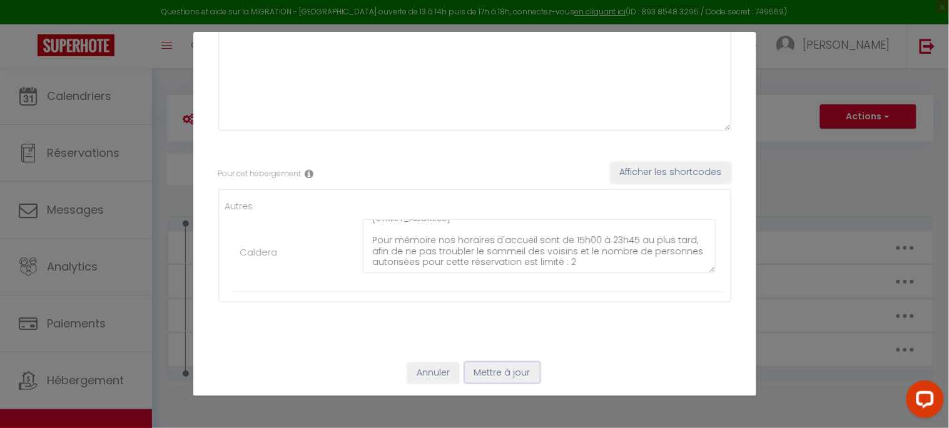
click at [503, 374] on button "Mettre à jour" at bounding box center [502, 373] width 75 height 21
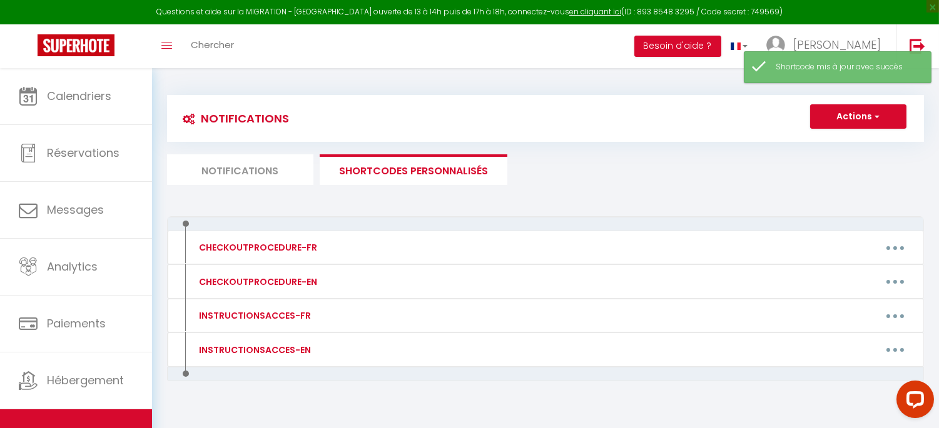
click at [277, 166] on li "Notifications" at bounding box center [240, 169] width 146 height 31
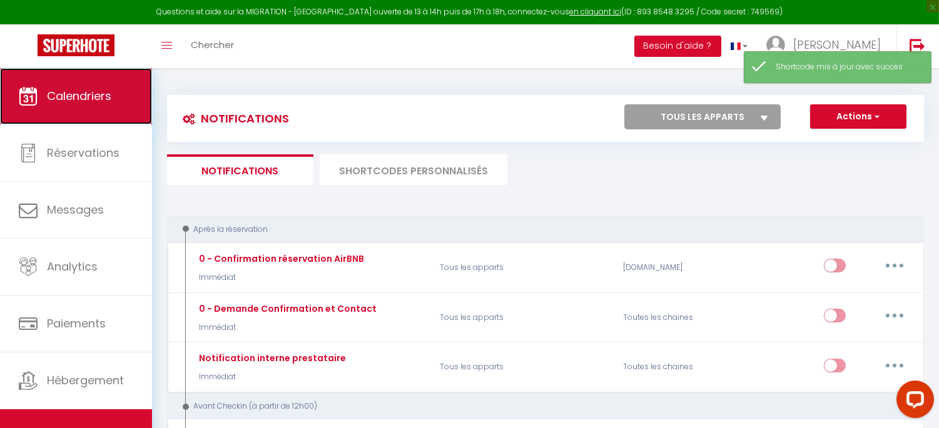
click at [93, 85] on link "Calendriers" at bounding box center [76, 96] width 152 height 56
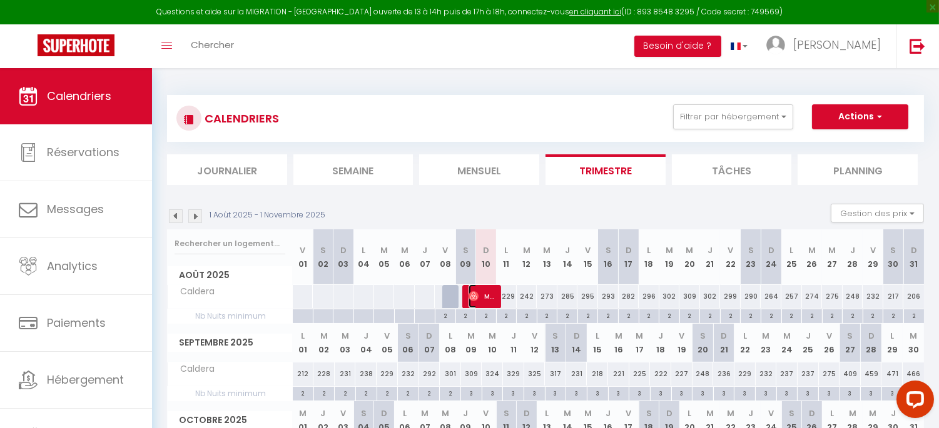
click at [488, 296] on span "Masha" at bounding box center [482, 297] width 28 height 24
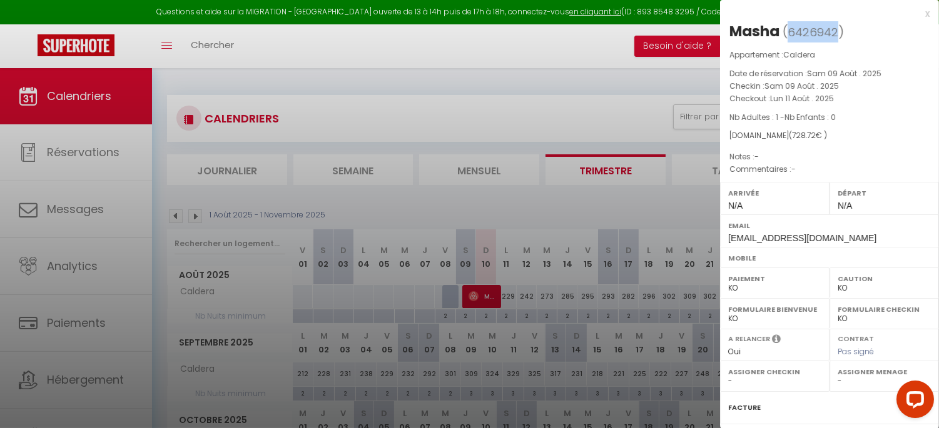
drag, startPoint x: 789, startPoint y: 33, endPoint x: 836, endPoint y: 33, distance: 47.5
click at [836, 33] on span "( 6426942 )" at bounding box center [812, 32] width 61 height 18
copy span "6426942"
click at [63, 306] on div at bounding box center [469, 214] width 939 height 428
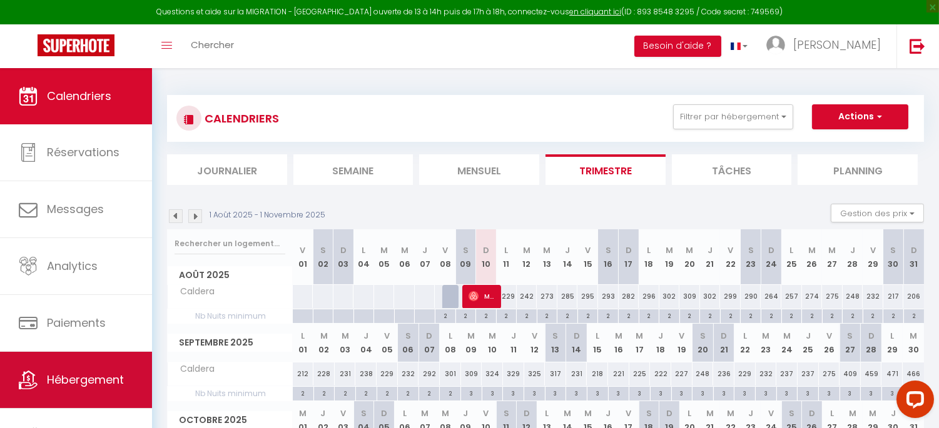
scroll to position [10, 0]
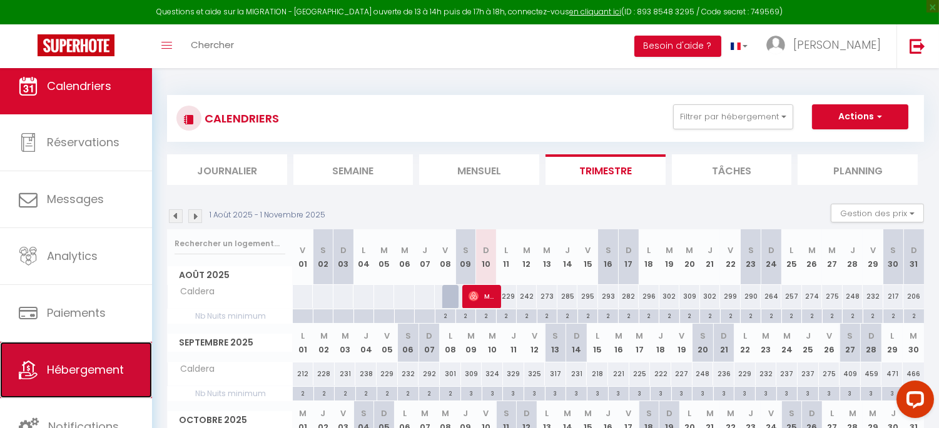
click at [74, 373] on span "Hébergement" at bounding box center [85, 370] width 77 height 16
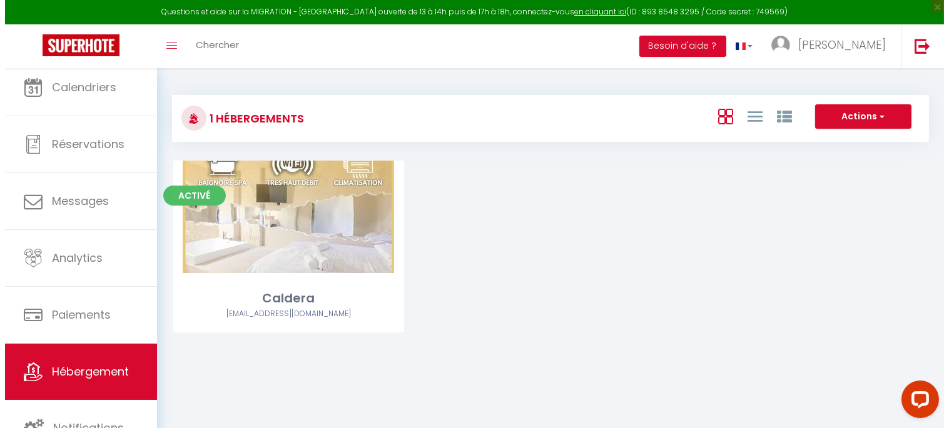
scroll to position [10, 0]
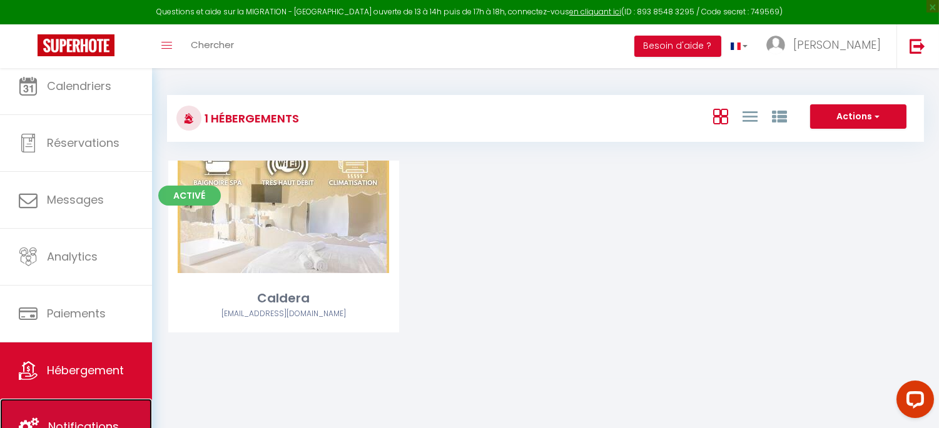
click at [73, 385] on link "Notifications" at bounding box center [76, 427] width 152 height 56
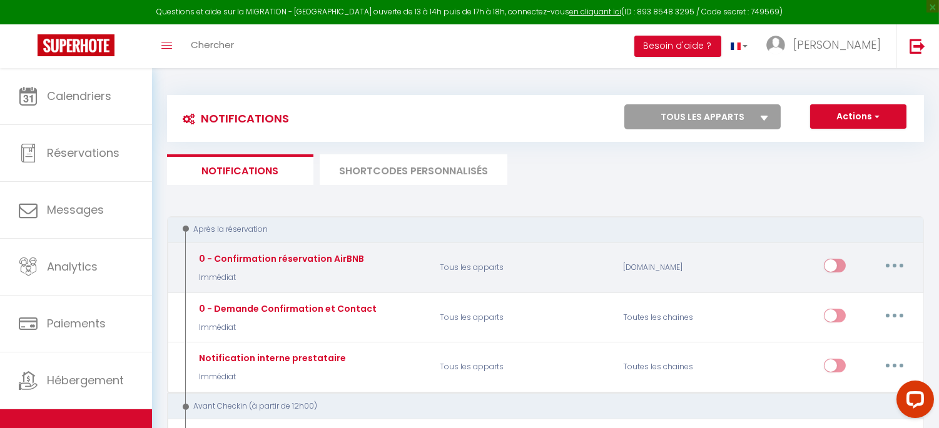
click at [854, 265] on button "button" at bounding box center [894, 266] width 35 height 20
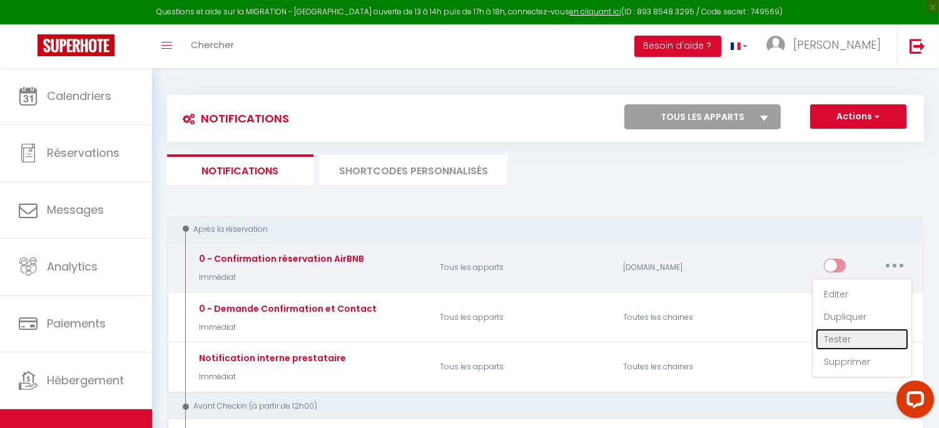
click at [847, 338] on link "Tester" at bounding box center [862, 339] width 93 height 21
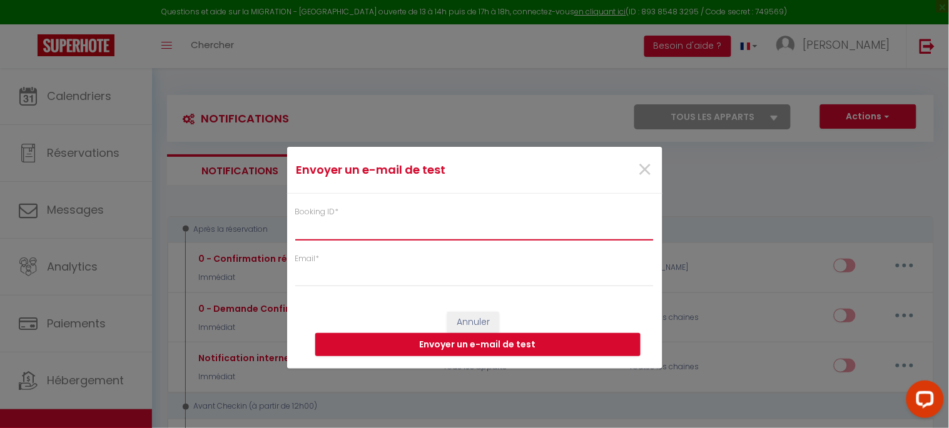
click at [345, 226] on input "Booking ID *" at bounding box center [474, 229] width 359 height 23
paste input "6426942"
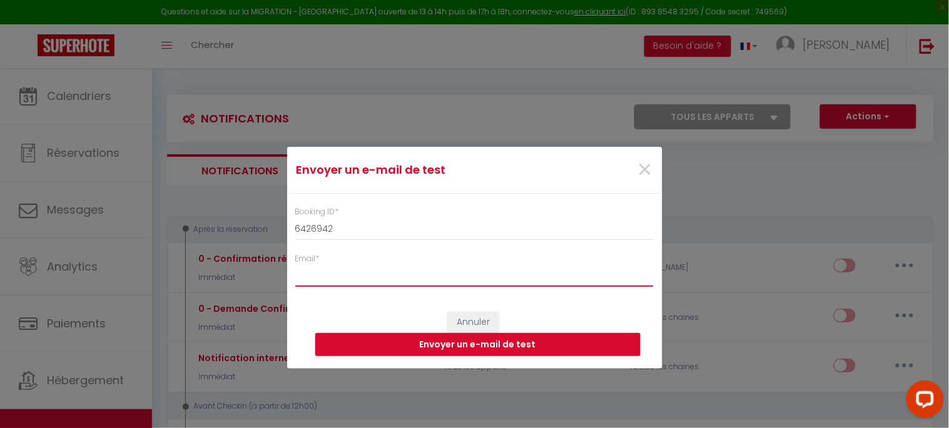
click at [330, 282] on input "Email *" at bounding box center [474, 276] width 359 height 23
click at [460, 345] on button "Envoyer un e-mail de test" at bounding box center [477, 345] width 325 height 24
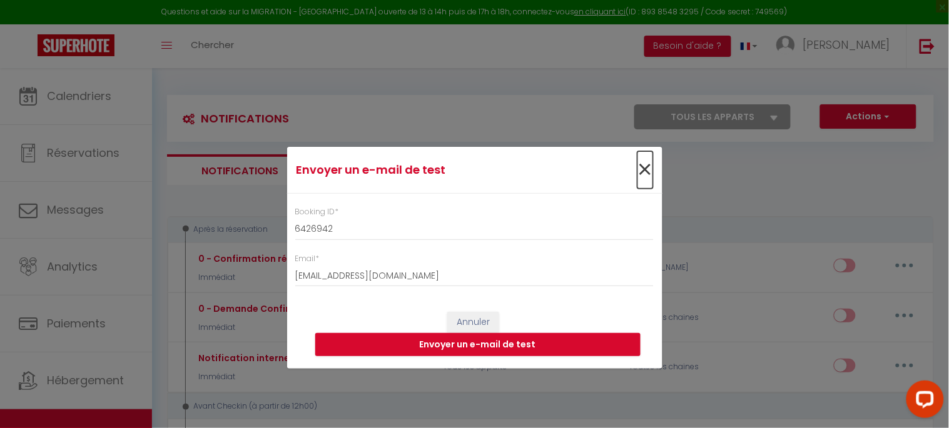
click at [640, 167] on span "×" at bounding box center [645, 170] width 16 height 38
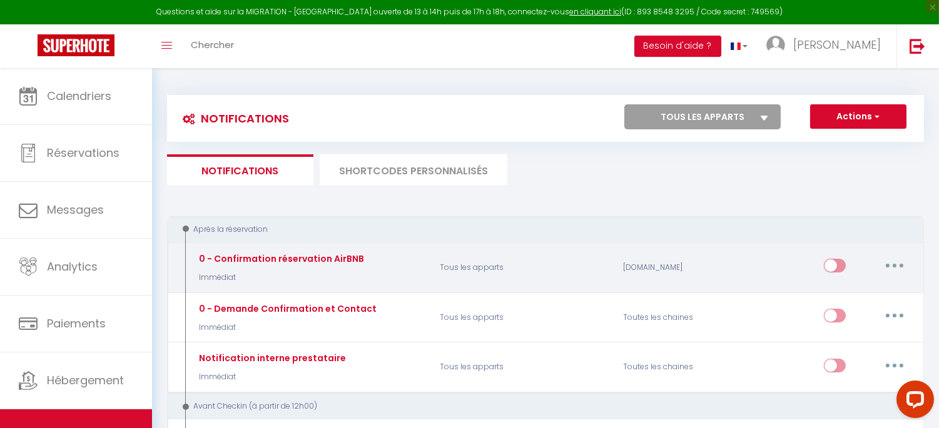
click at [854, 265] on button "button" at bounding box center [894, 266] width 35 height 20
click at [852, 295] on link "Editer" at bounding box center [862, 294] width 93 height 21
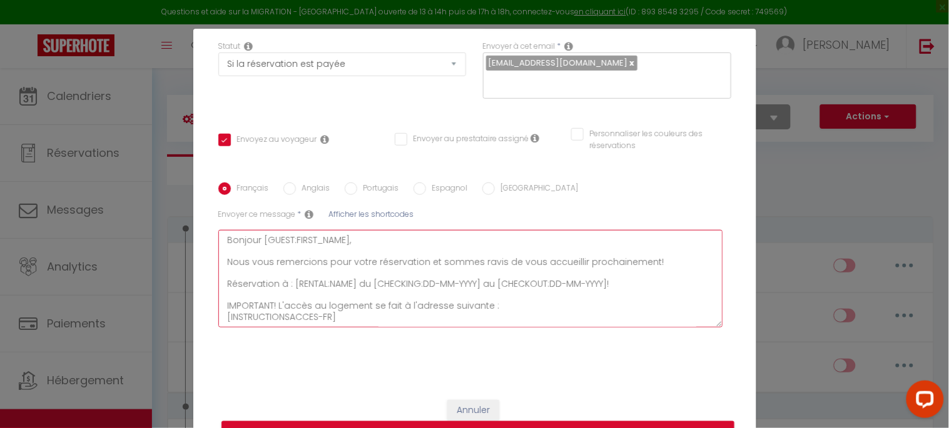
drag, startPoint x: 274, startPoint y: 235, endPoint x: 495, endPoint y: 307, distance: 232.8
click at [495, 307] on textarea "Bonjour [GUEST:FIRST_NAME], Nous vous remercions pour votre réservation et somm…" at bounding box center [470, 279] width 505 height 98
click at [369, 240] on textarea "Bonjour [GUEST:FIRST_NAME], Nous vous remercions pour votre réservation et somm…" at bounding box center [470, 279] width 505 height 98
click at [649, 260] on textarea "Bonjour [GUEST:FIRST_NAME], Nous vous remercions pour votre réservation et somm…" at bounding box center [470, 279] width 505 height 98
click at [226, 292] on textarea "Bonjour [GUEST:FIRST_NAME], Nous vous remercions pour votre réservation et somm…" at bounding box center [470, 279] width 505 height 98
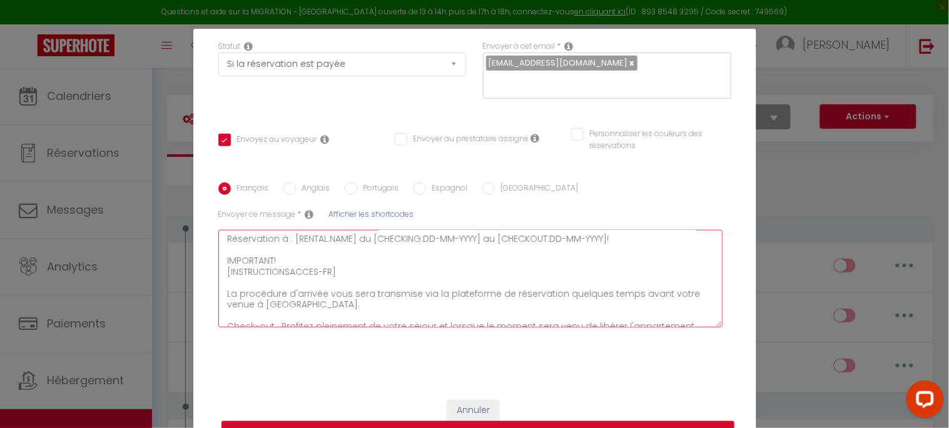
scroll to position [69, 0]
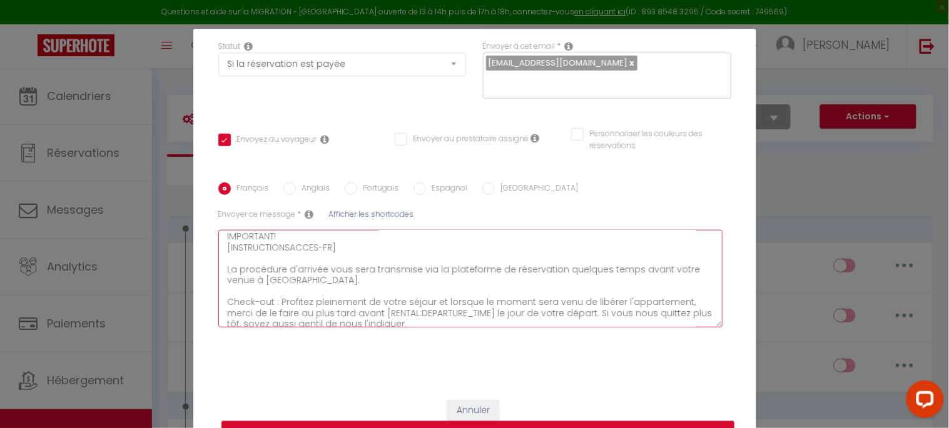
click at [264, 260] on textarea "Bonjour [GUEST:FIRST_NAME], Nous vous remercions pour votre réservation et somm…" at bounding box center [470, 279] width 505 height 98
click at [314, 282] on textarea "Bonjour [GUEST:FIRST_NAME], Nous vous remercions pour votre réservation et somm…" at bounding box center [470, 279] width 505 height 98
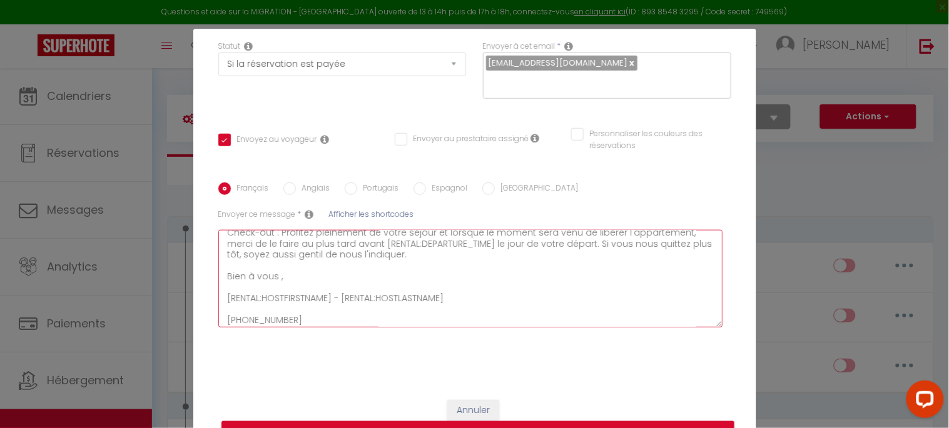
click at [432, 252] on textarea "Bonjour [GUEST:FIRST_NAME], Nous vous remercions pour votre réservation et somm…" at bounding box center [470, 279] width 505 height 98
click at [236, 266] on textarea "Bonjour [GUEST:FIRST_NAME], Nous vous remercions pour votre réservation et somm…" at bounding box center [470, 279] width 505 height 98
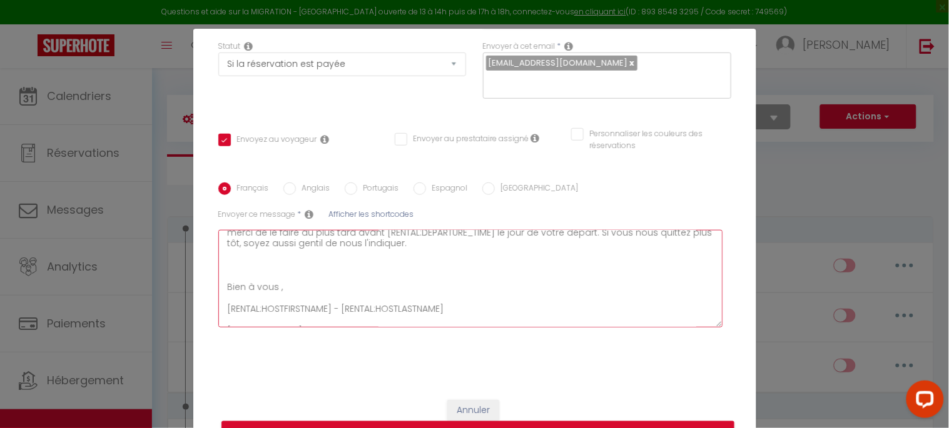
scroll to position [161, 0]
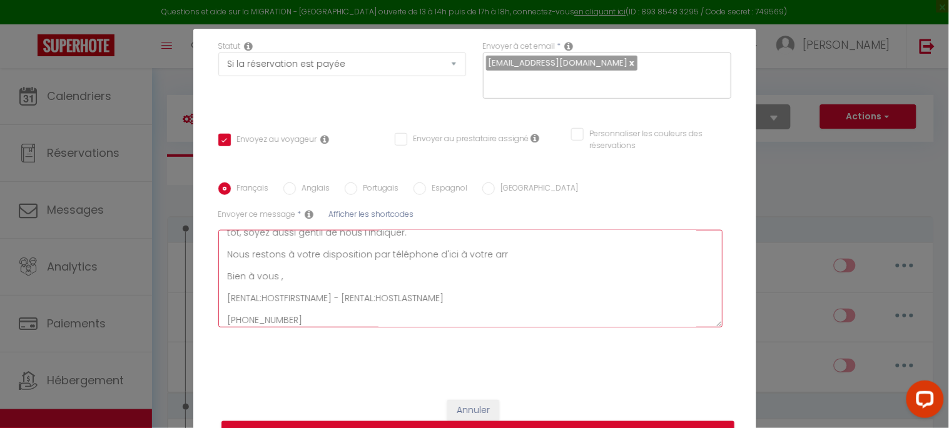
drag, startPoint x: 363, startPoint y: 253, endPoint x: 423, endPoint y: 255, distance: 60.7
click at [423, 255] on textarea "Bonjour [GUEST:FIRST_NAME], Nous vous remercions pour votre réservation et somm…" at bounding box center [470, 279] width 505 height 98
click at [440, 255] on textarea "Bonjour [GUEST:FIRST_NAME], Nous vous remercions pour votre réservation et somm…" at bounding box center [470, 279] width 505 height 98
click at [294, 279] on textarea "Bonjour [GUEST:FIRST_NAME], Nous vous remercions pour votre réservation et somm…" at bounding box center [470, 279] width 505 height 98
click at [480, 295] on textarea "Bonjour [GUEST:FIRST_NAME], Nous vous remercions pour votre réservation et somm…" at bounding box center [470, 279] width 505 height 98
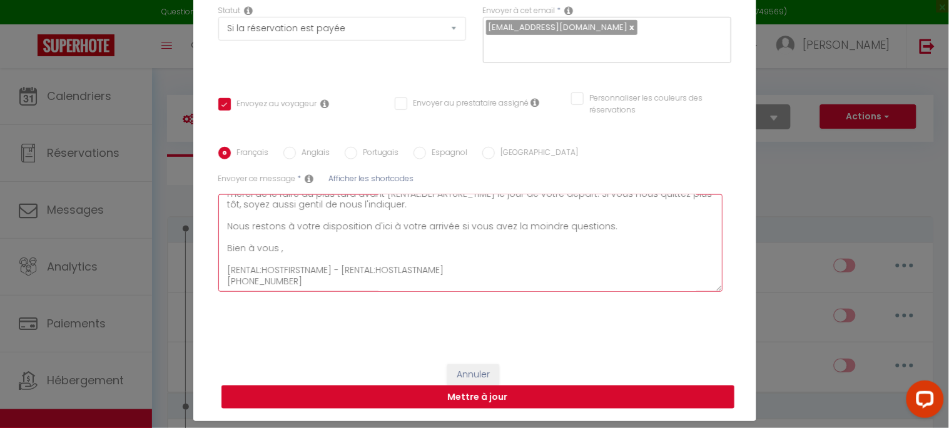
scroll to position [56, 0]
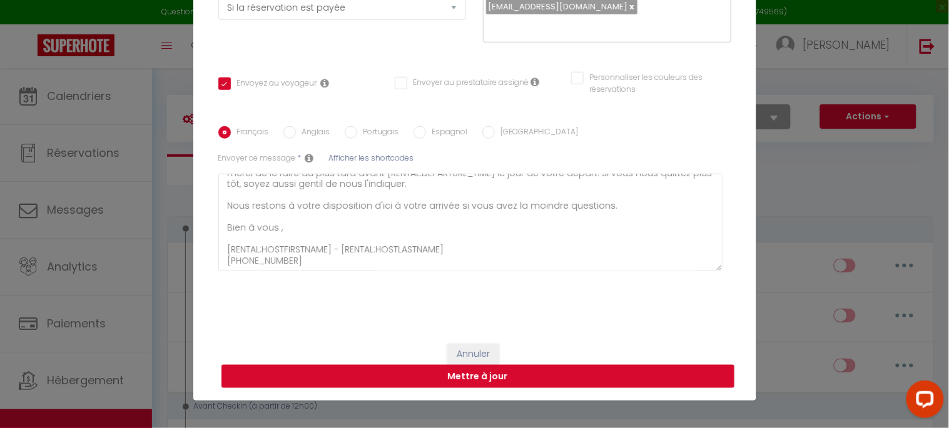
click at [518, 373] on button "Mettre à jour" at bounding box center [477, 377] width 513 height 24
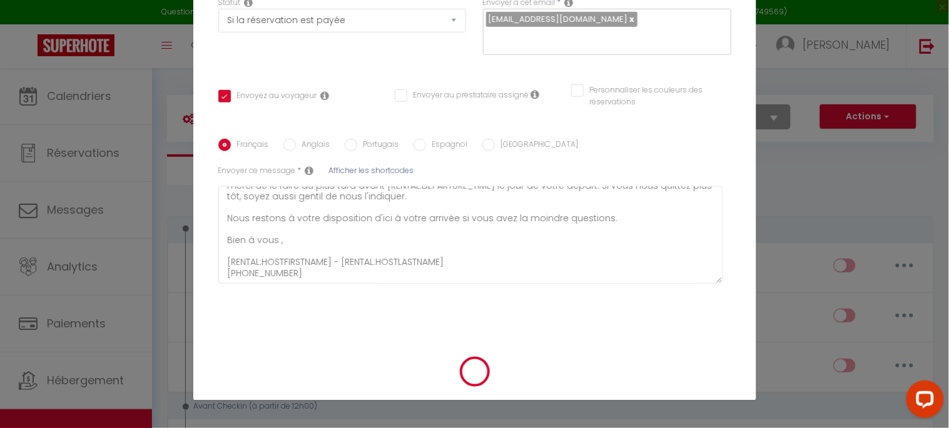
scroll to position [179, 0]
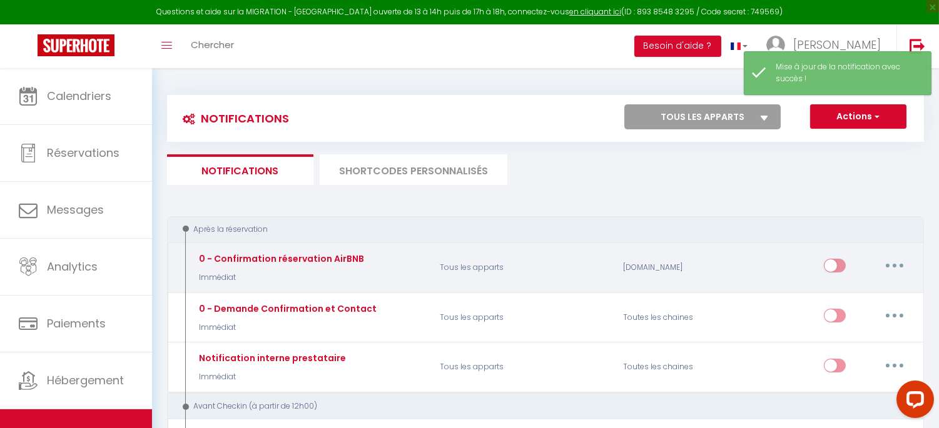
click at [854, 265] on icon "button" at bounding box center [894, 266] width 4 height 4
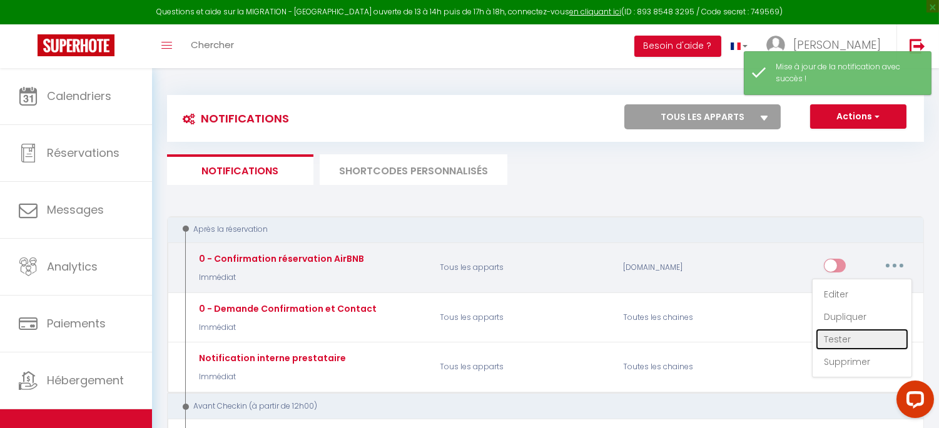
click at [854, 335] on link "Tester" at bounding box center [862, 339] width 93 height 21
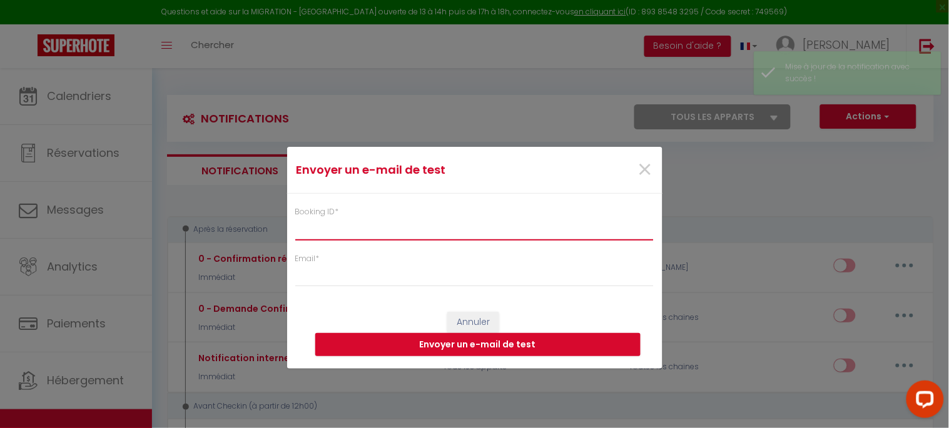
click at [392, 233] on input "Booking ID *" at bounding box center [474, 229] width 359 height 23
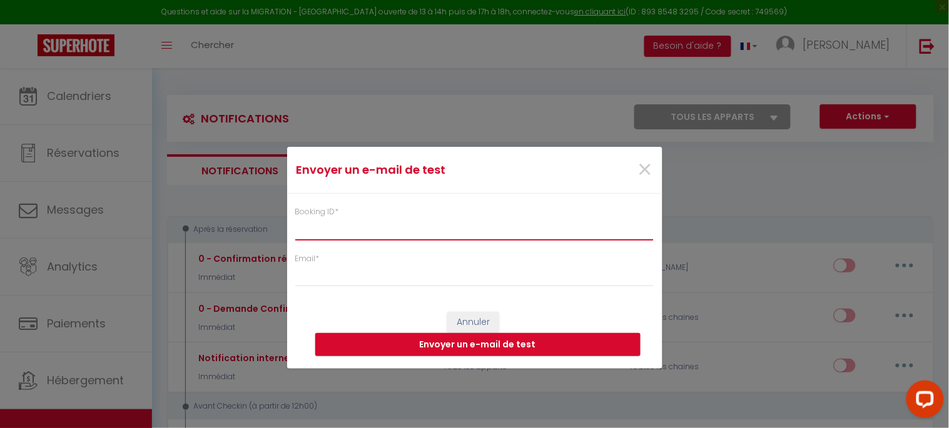
paste input "6426942"
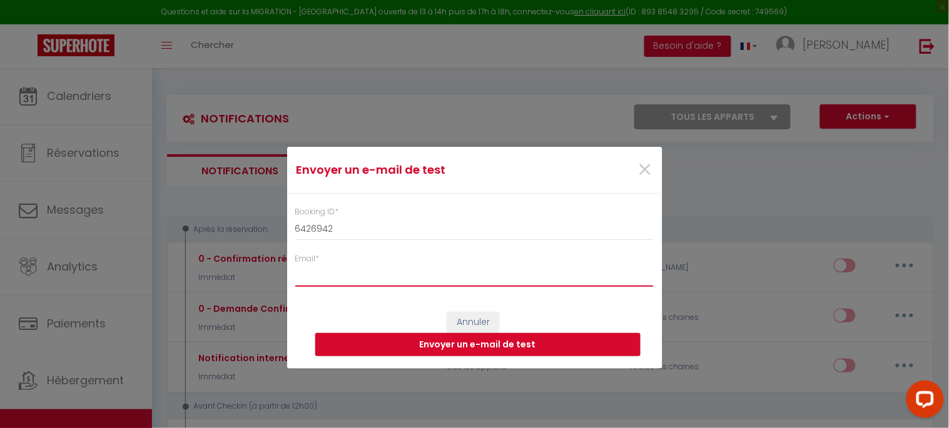
click at [382, 269] on input "Email *" at bounding box center [474, 276] width 359 height 23
click at [440, 341] on button "Envoyer un e-mail de test" at bounding box center [477, 345] width 325 height 24
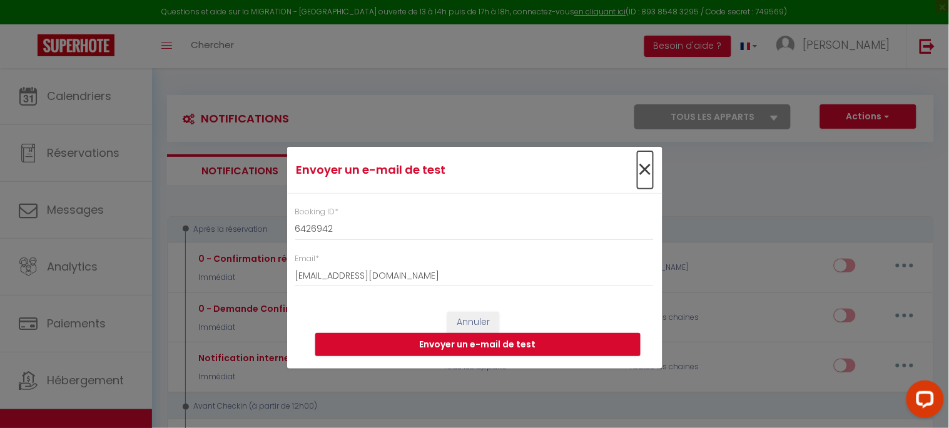
click at [643, 172] on span "×" at bounding box center [645, 170] width 16 height 38
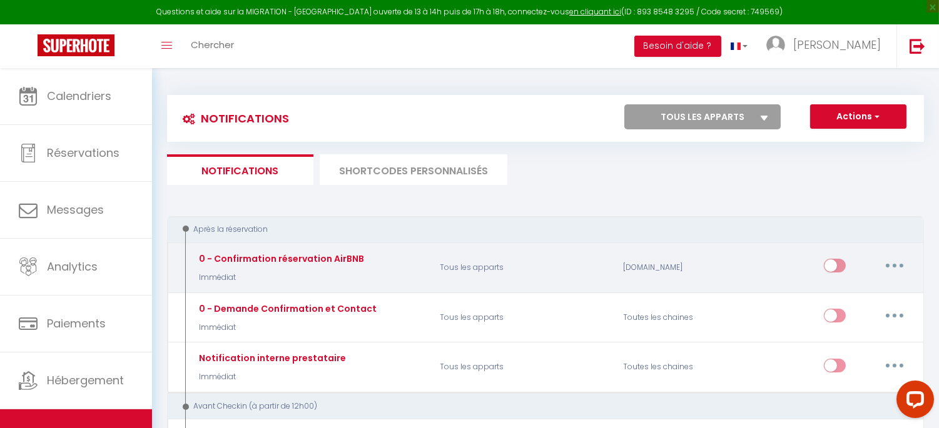
click at [854, 267] on button "button" at bounding box center [894, 266] width 35 height 20
click at [854, 297] on link "Editer" at bounding box center [862, 294] width 93 height 21
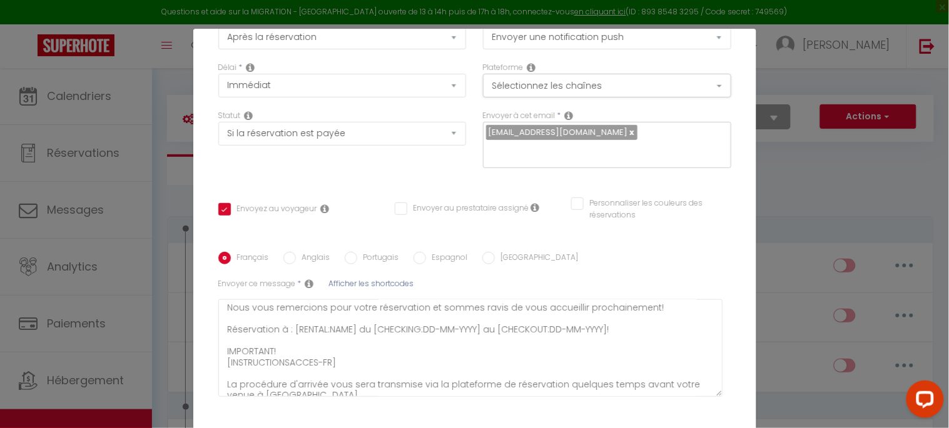
scroll to position [0, 0]
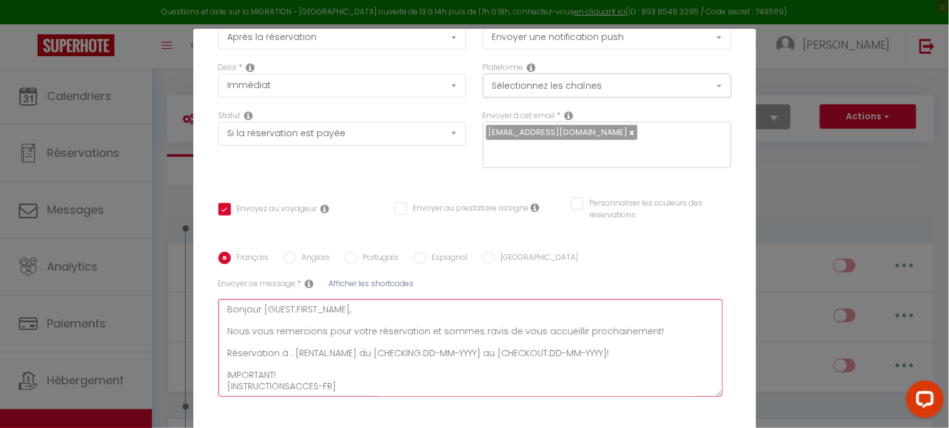
click at [366, 311] on textarea "Bonjour [GUEST:FIRST_NAME], Nous vous remercions pour votre réservation et somm…" at bounding box center [470, 349] width 505 height 98
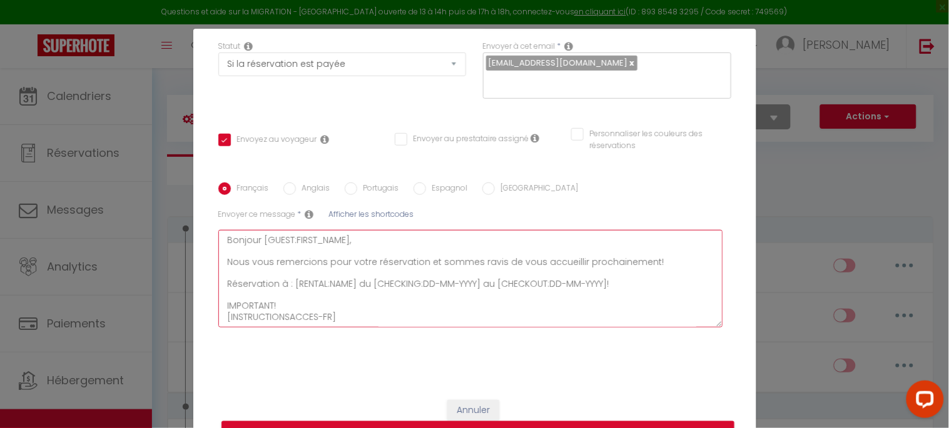
scroll to position [69, 0]
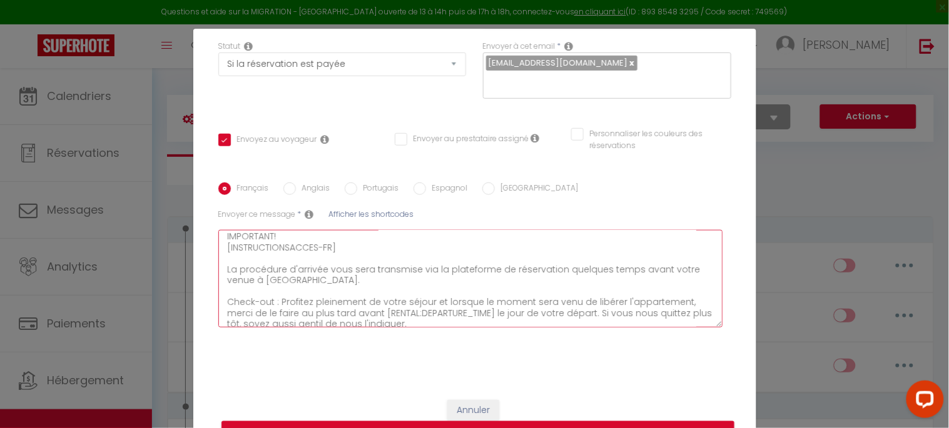
click at [221, 250] on textarea "Bonjour [GUEST:FIRST_NAME], Nous vous remercions pour votre réservation et somm…" at bounding box center [470, 279] width 505 height 98
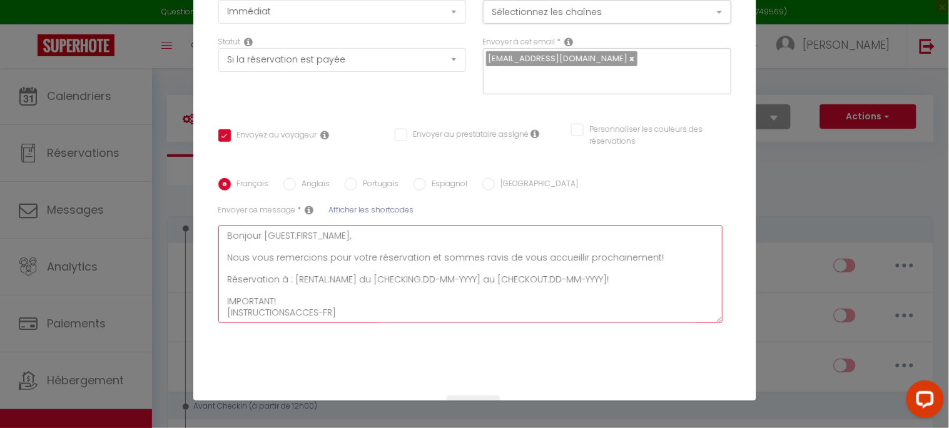
scroll to position [53, 0]
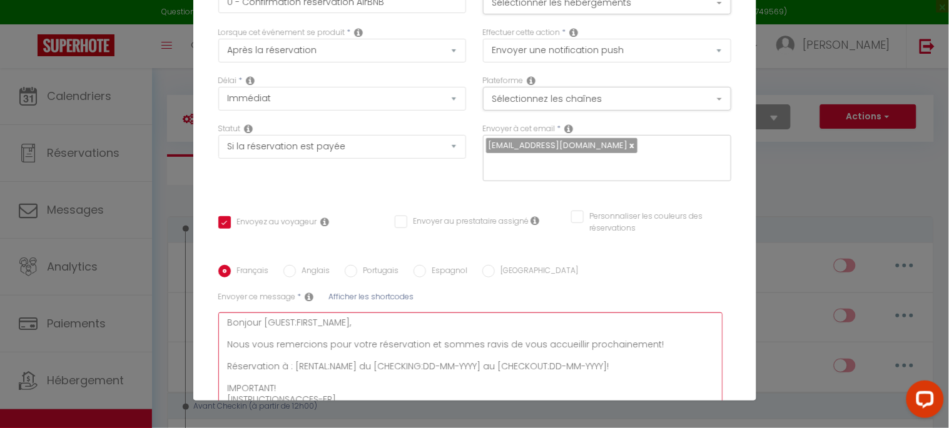
click at [369, 326] on textarea "Bonjour [GUEST:FIRST_NAME], Nous vous remercions pour votre réservation et somm…" at bounding box center [470, 362] width 505 height 98
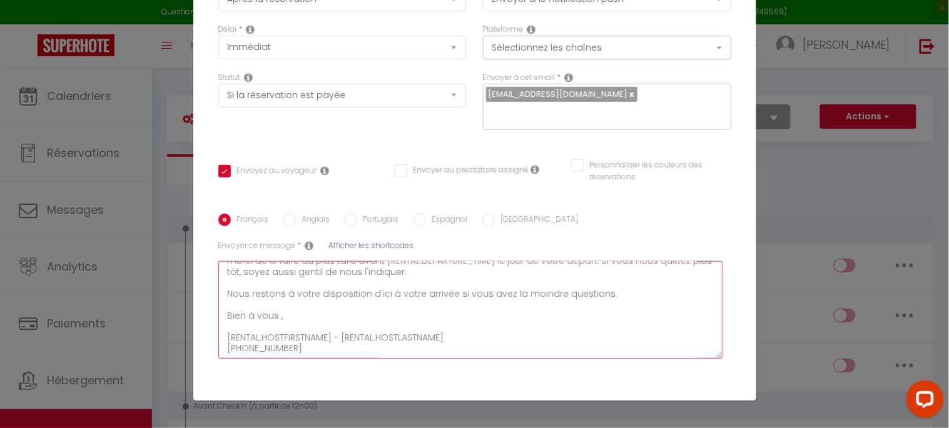
scroll to position [191, 0]
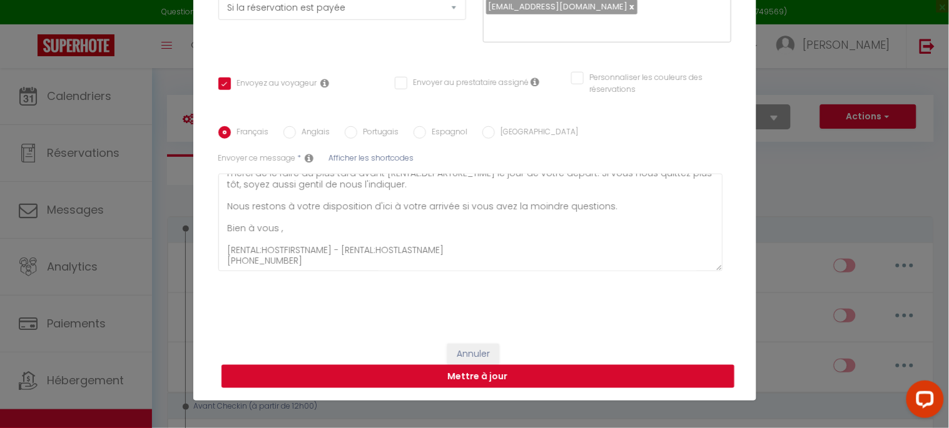
click at [496, 378] on button "Mettre à jour" at bounding box center [477, 377] width 513 height 24
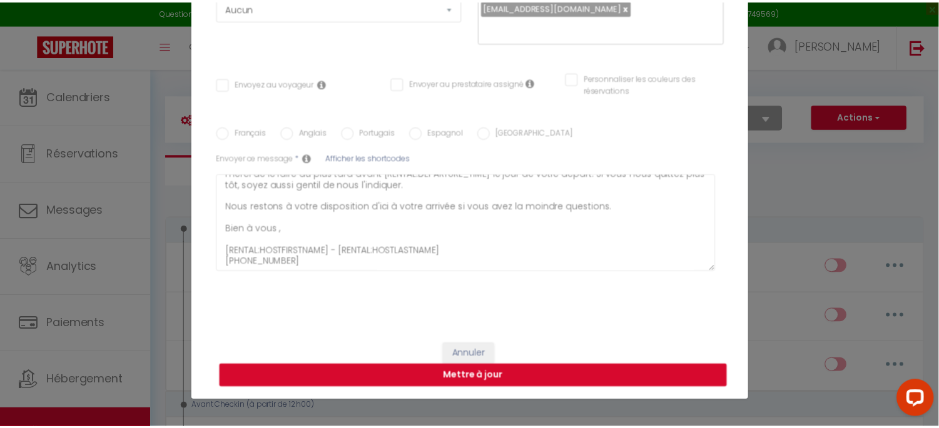
scroll to position [0, 0]
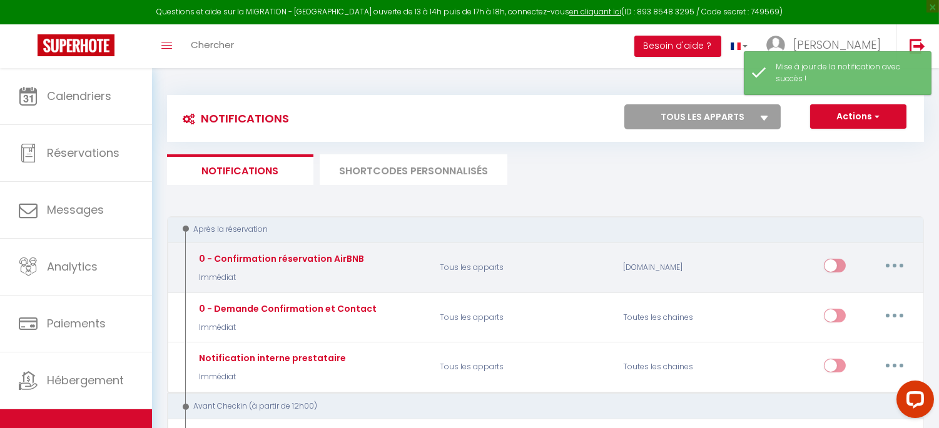
click at [854, 265] on icon "button" at bounding box center [894, 266] width 4 height 4
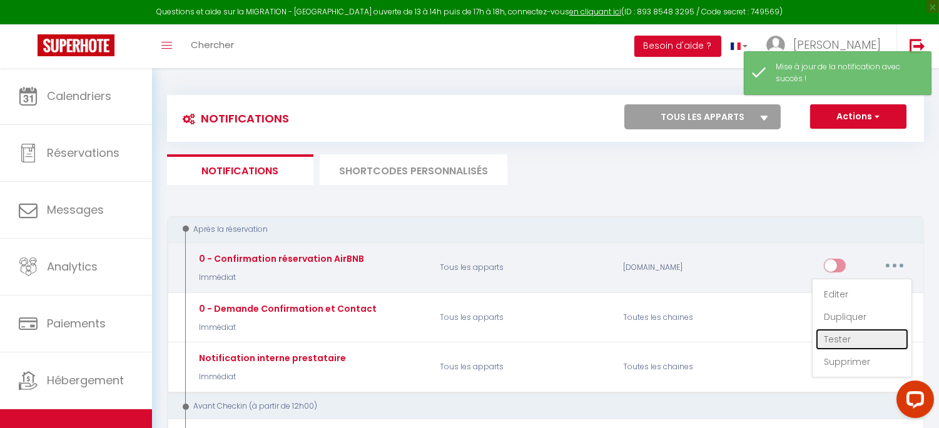
click at [854, 336] on link "Tester" at bounding box center [862, 339] width 93 height 21
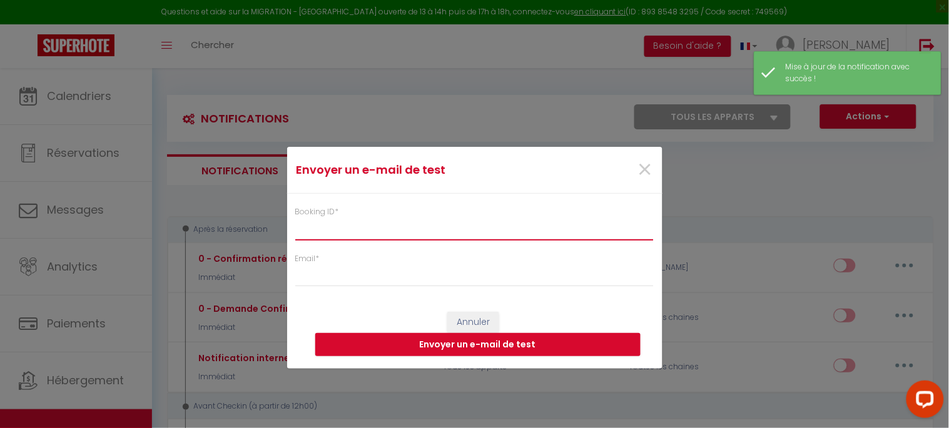
click at [379, 218] on input "Booking ID *" at bounding box center [474, 229] width 359 height 23
paste input "6426942"
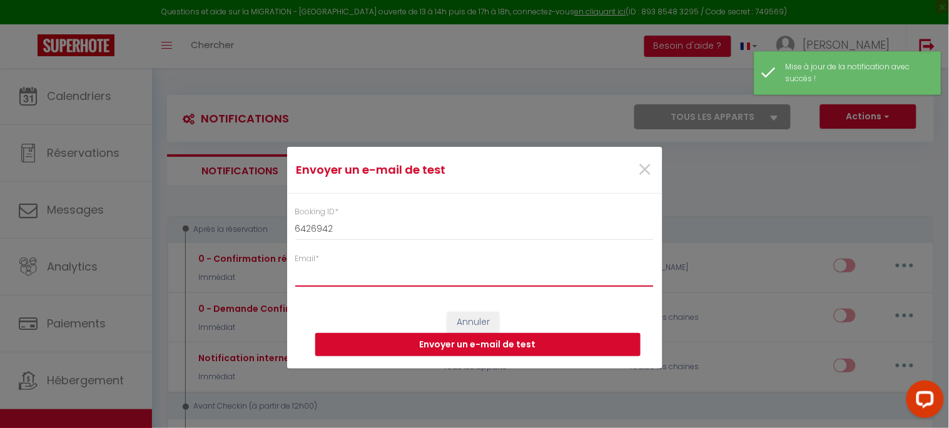
click at [371, 279] on input "Email *" at bounding box center [474, 276] width 359 height 23
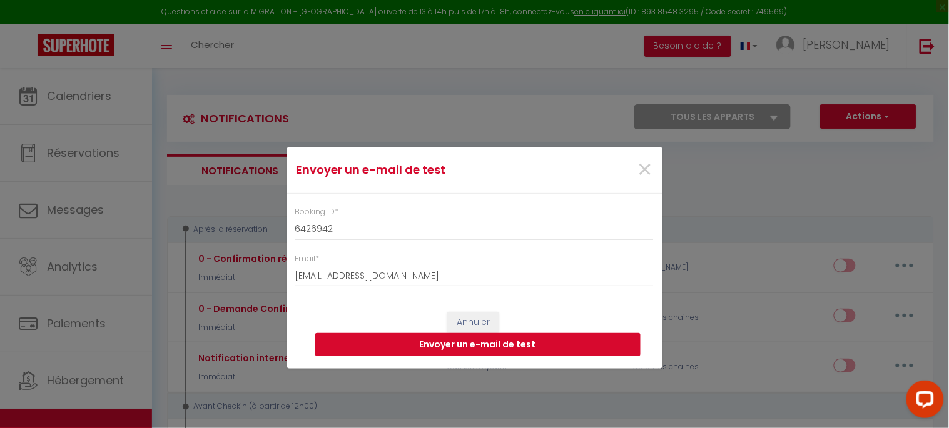
click at [461, 344] on button "Envoyer un e-mail de test" at bounding box center [477, 345] width 325 height 24
click at [639, 171] on span "×" at bounding box center [645, 170] width 16 height 38
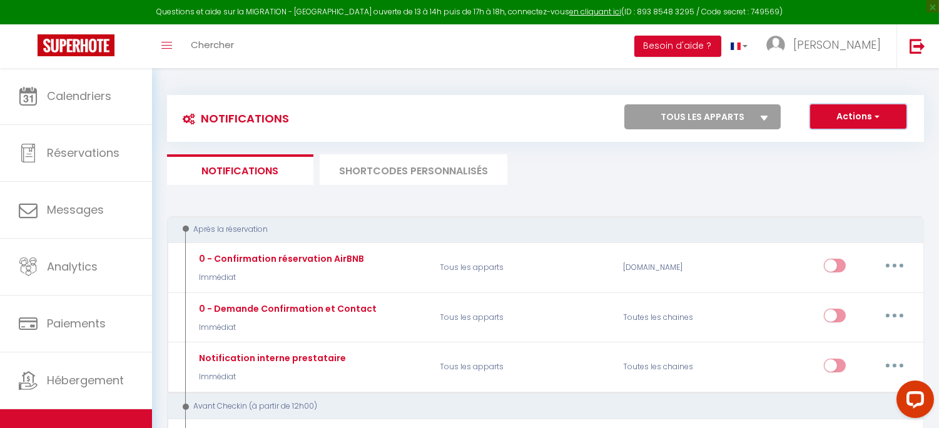
click at [854, 117] on button "Actions" at bounding box center [858, 116] width 96 height 25
click at [634, 224] on div "Après la réservation" at bounding box center [538, 230] width 719 height 12
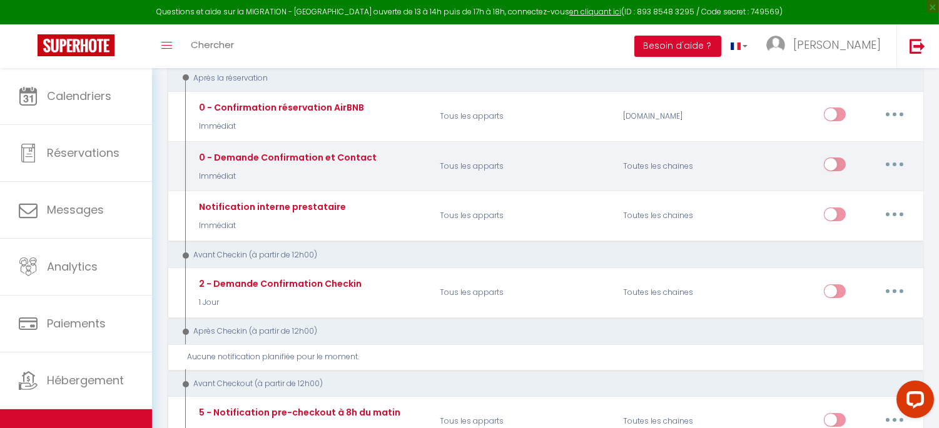
scroll to position [69, 0]
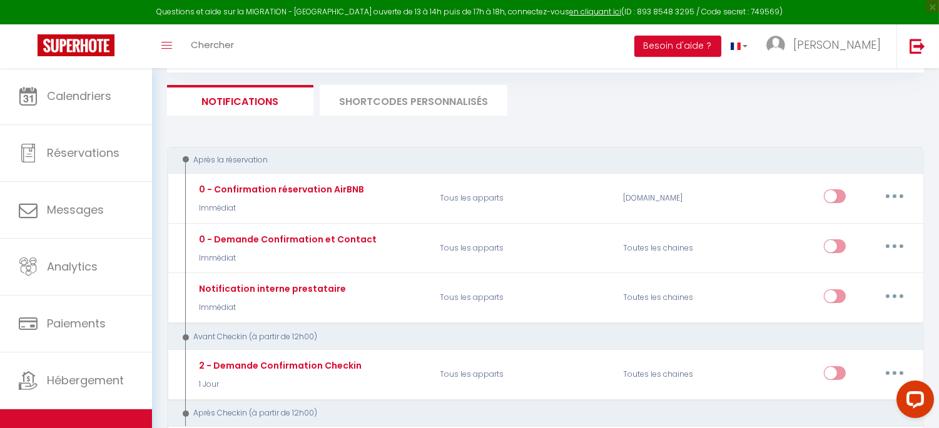
click at [405, 98] on li "SHORTCODES PERSONNALISÉS" at bounding box center [414, 100] width 188 height 31
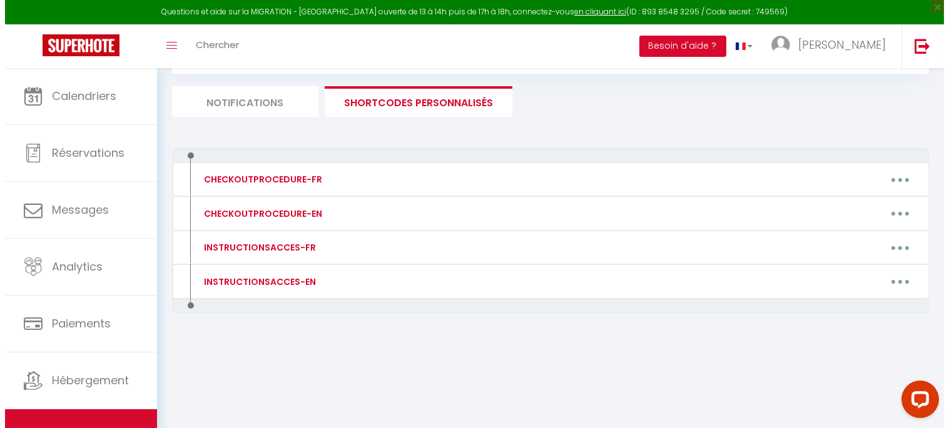
scroll to position [68, 0]
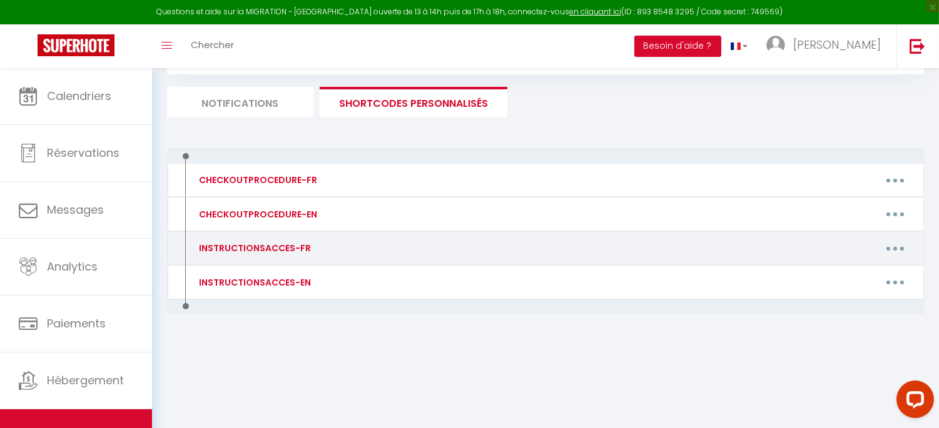
click at [854, 247] on icon "button" at bounding box center [895, 249] width 4 height 4
click at [854, 276] on link "Editer" at bounding box center [862, 276] width 93 height 21
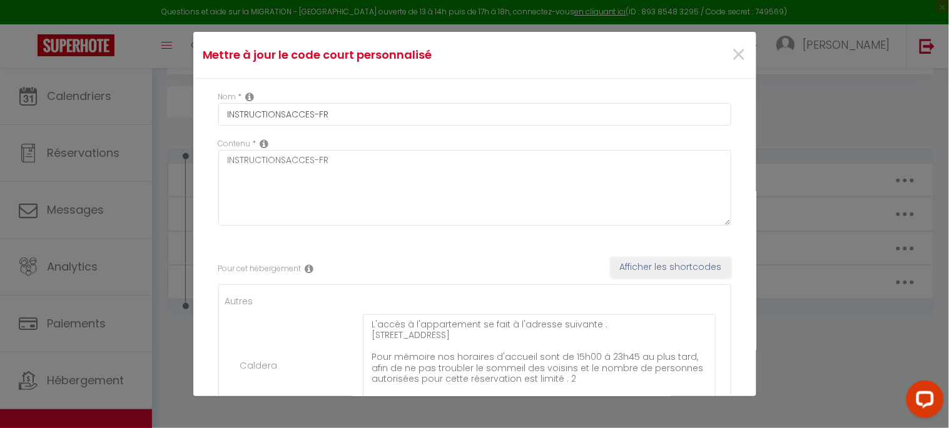
drag, startPoint x: 696, startPoint y: 366, endPoint x: 694, endPoint y: 403, distance: 37.6
click at [694, 385] on div "Mettre à jour le code court personnalisé × Nom * INSTRUCTIONSACCES-FR Contenu *…" at bounding box center [474, 214] width 563 height 428
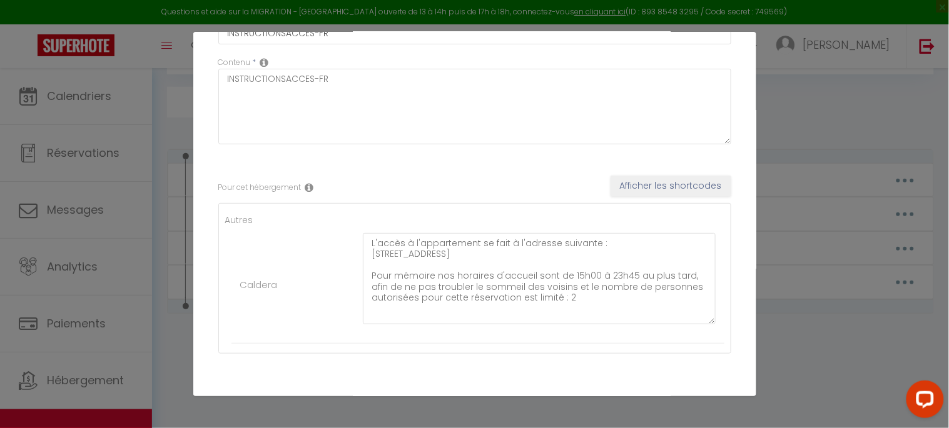
scroll to position [133, 0]
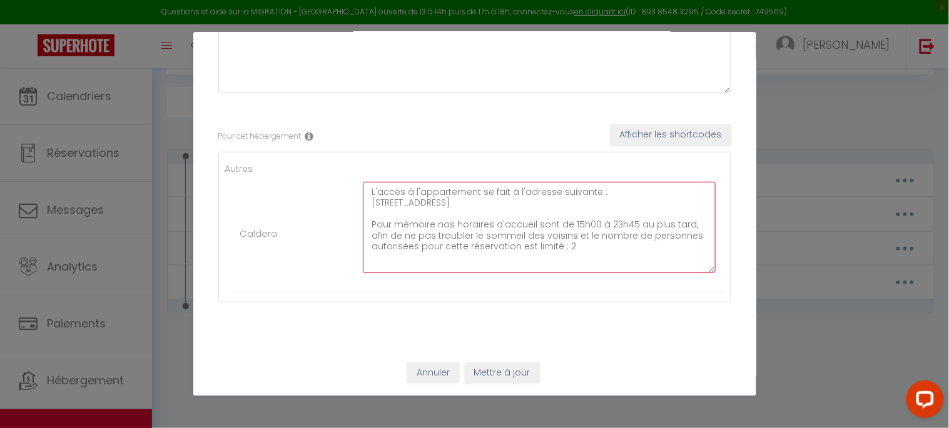
click at [595, 260] on textarea "L'accès à l'appartement se fait à l'adresse suivante : [STREET_ADDRESS] Pour mé…" at bounding box center [539, 227] width 353 height 91
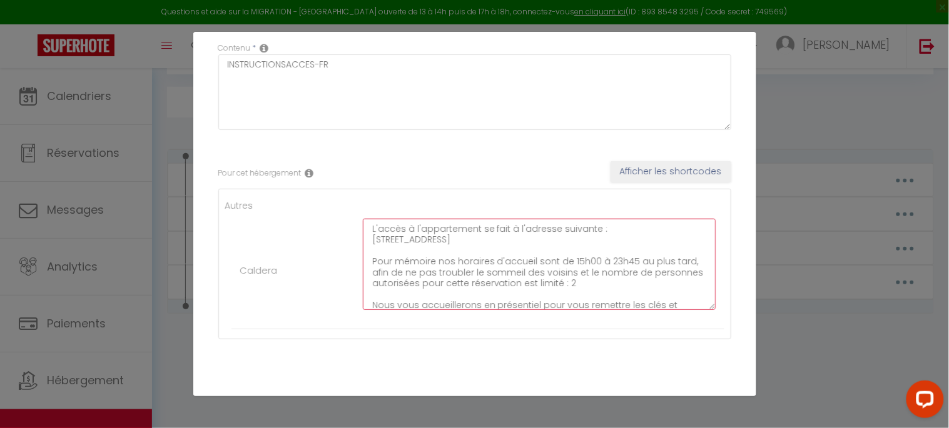
scroll to position [63, 0]
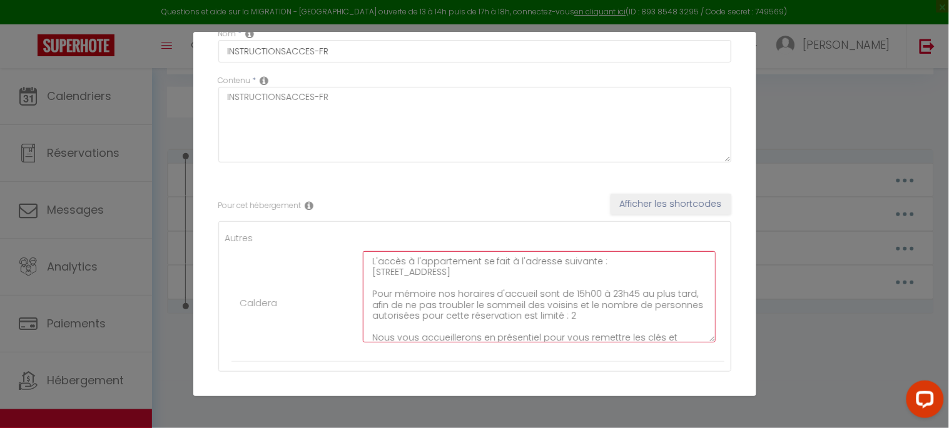
click at [450, 283] on textarea "L'accès à l'appartement se fait à l'adresse suivante : [STREET_ADDRESS] Pour mé…" at bounding box center [539, 296] width 353 height 91
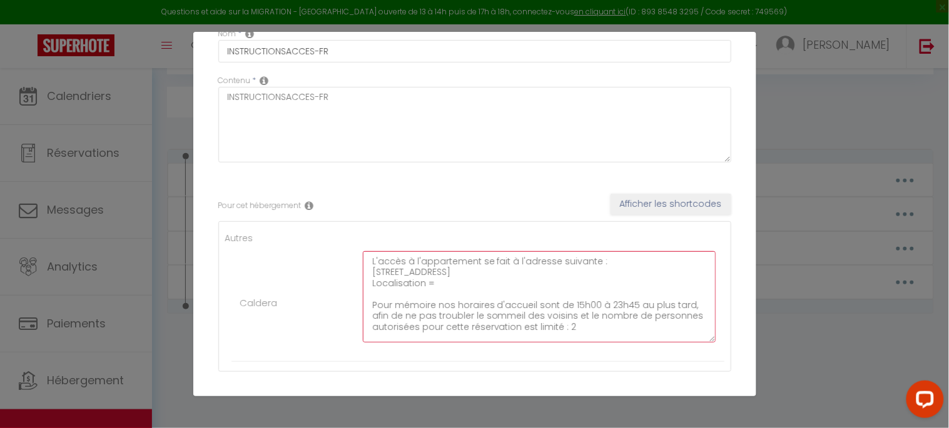
paste textarea "[URL][DOMAIN_NAME]"
click at [385, 283] on textarea "L'accès à l'appartement se fait à l'adresse suivante : [STREET_ADDRESS] Localis…" at bounding box center [539, 296] width 353 height 91
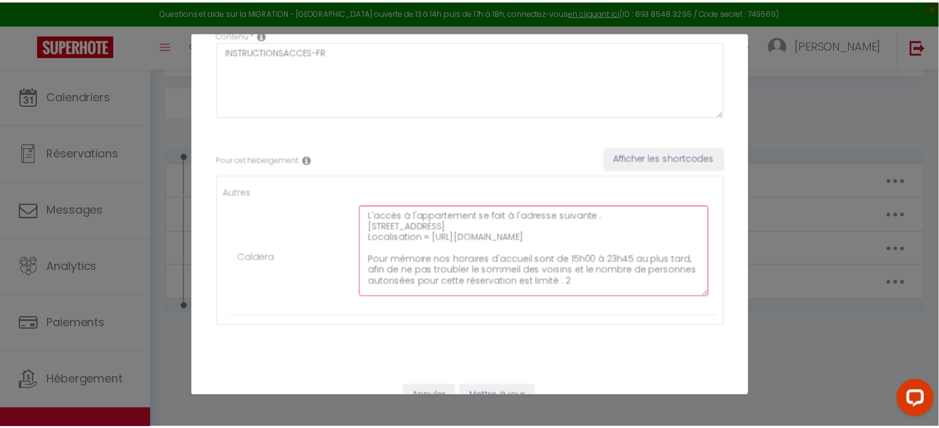
scroll to position [133, 0]
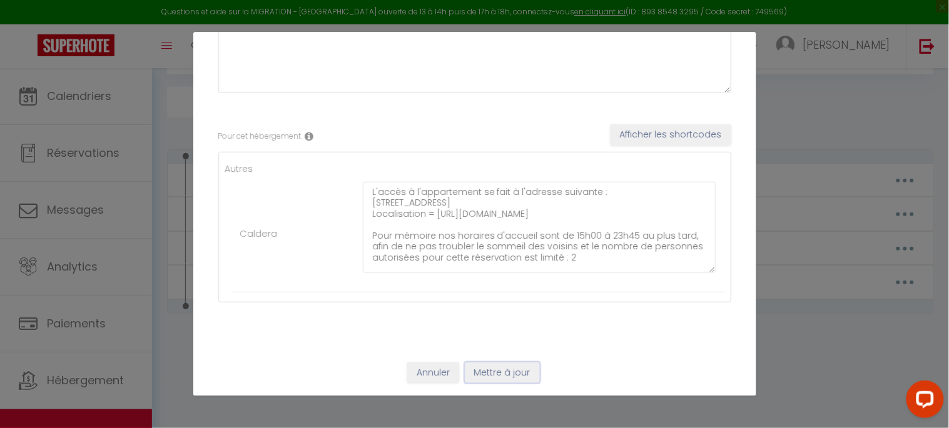
click at [496, 370] on button "Mettre à jour" at bounding box center [502, 373] width 75 height 21
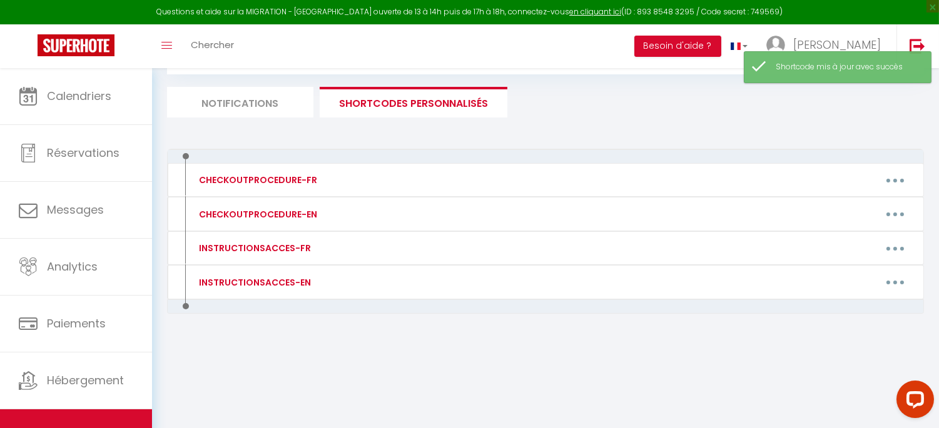
click at [261, 102] on li "Notifications" at bounding box center [240, 102] width 146 height 31
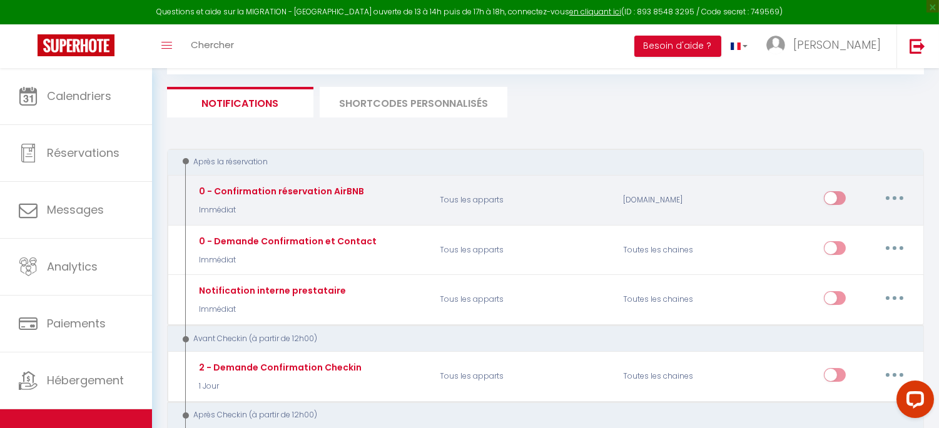
click at [834, 197] on input "checkbox" at bounding box center [835, 200] width 22 height 19
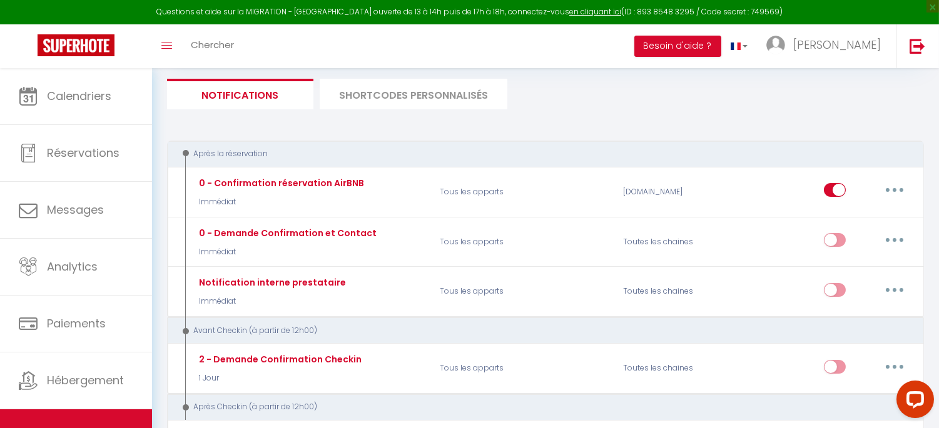
scroll to position [68, 0]
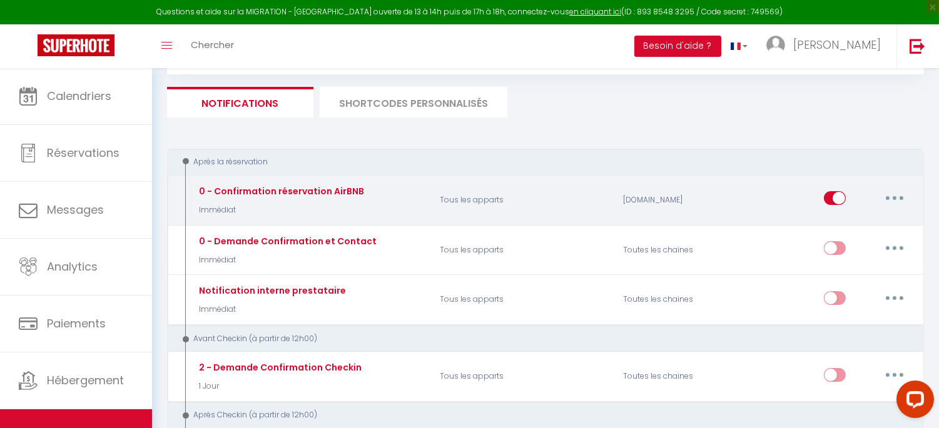
click at [854, 190] on button "button" at bounding box center [894, 198] width 35 height 20
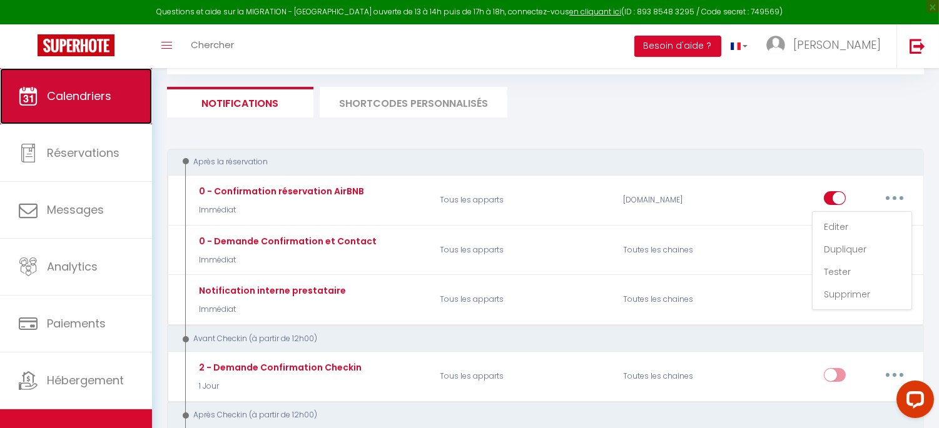
click at [59, 96] on span "Calendriers" at bounding box center [79, 96] width 64 height 16
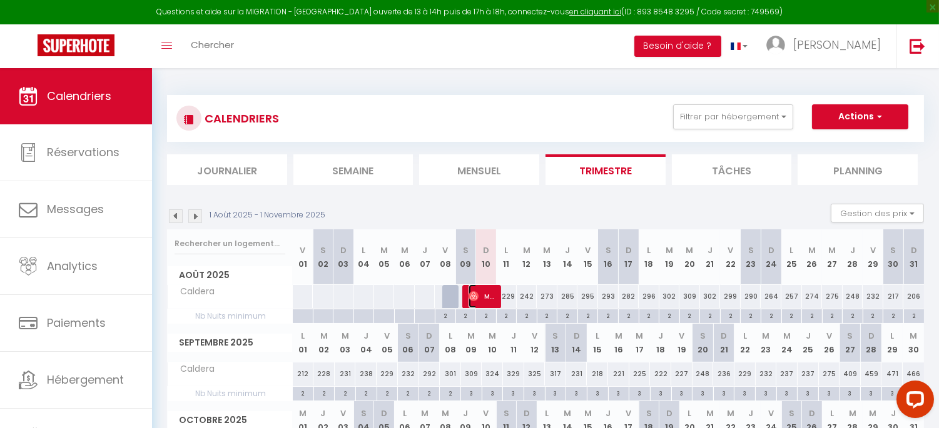
click at [488, 296] on span "Masha" at bounding box center [482, 297] width 28 height 24
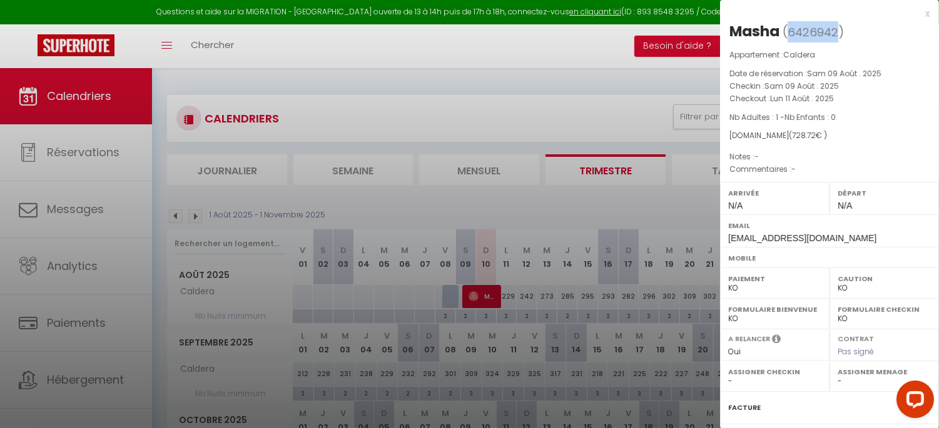
drag, startPoint x: 789, startPoint y: 33, endPoint x: 835, endPoint y: 29, distance: 46.4
click at [835, 29] on span "6426942" at bounding box center [812, 32] width 51 height 16
copy span "6426942"
